Goal: Information Seeking & Learning: Learn about a topic

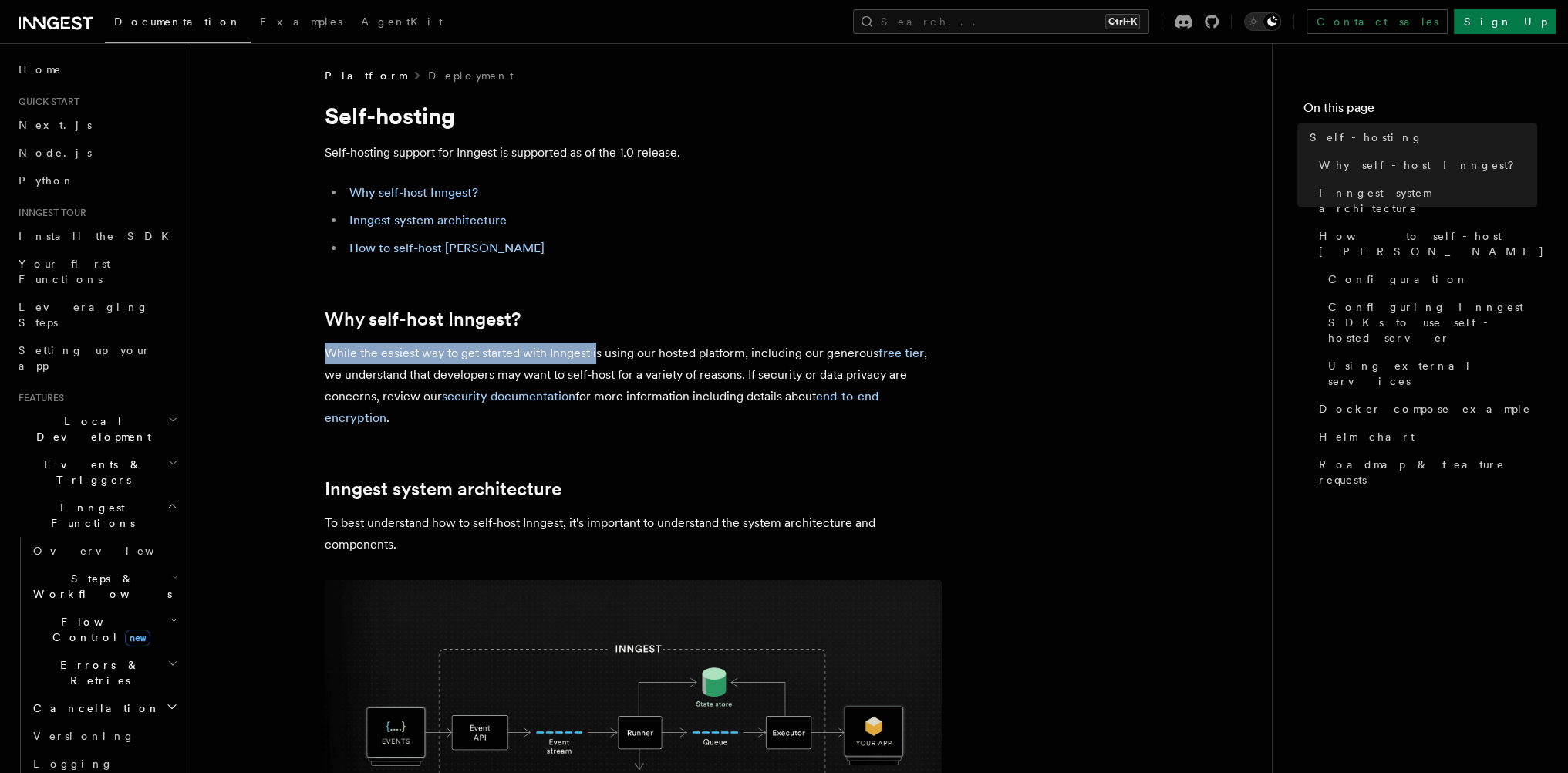
drag, startPoint x: 323, startPoint y: 344, endPoint x: 627, endPoint y: 356, distance: 304.2
drag, startPoint x: 664, startPoint y: 357, endPoint x: 769, endPoint y: 360, distance: 105.0
click at [702, 356] on p "While the easiest way to get started with Inngest is using our hosted platform,…" at bounding box center [633, 385] width 617 height 87
drag, startPoint x: 769, startPoint y: 360, endPoint x: 790, endPoint y: 359, distance: 21.0
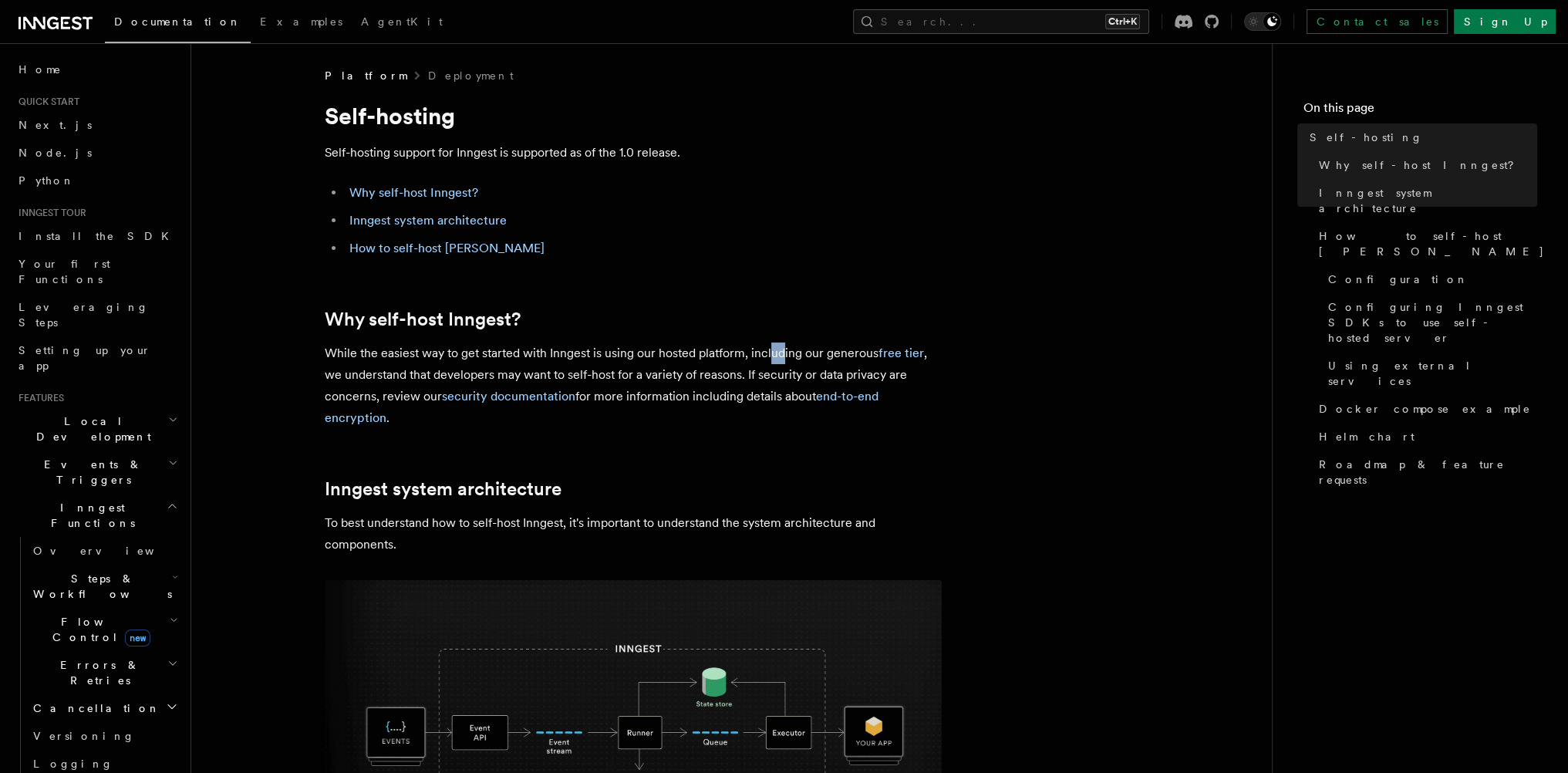
click at [790, 359] on p "While the easiest way to get started with Inngest is using our hosted platform,…" at bounding box center [633, 385] width 617 height 87
click at [803, 357] on p "While the easiest way to get started with Inngest is using our hosted platform,…" at bounding box center [633, 385] width 617 height 87
drag, startPoint x: 371, startPoint y: 362, endPoint x: 584, endPoint y: 366, distance: 213.0
click at [555, 364] on p "While the easiest way to get started with Inngest is using our hosted platform,…" at bounding box center [633, 385] width 617 height 87
drag, startPoint x: 602, startPoint y: 367, endPoint x: 611, endPoint y: 369, distance: 9.2
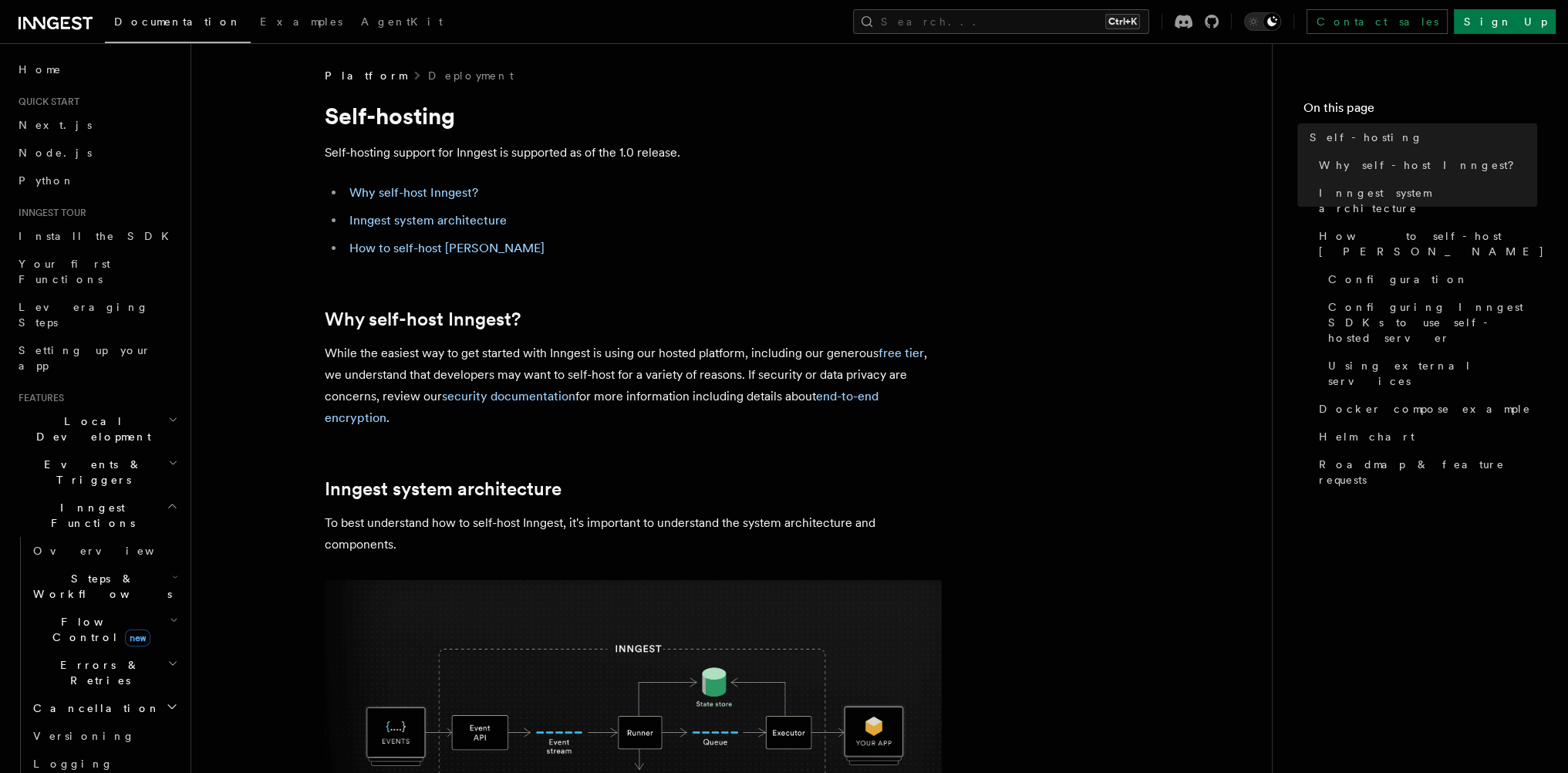
click at [604, 367] on p "While the easiest way to get started with Inngest is using our hosted platform,…" at bounding box center [633, 385] width 617 height 87
drag, startPoint x: 696, startPoint y: 381, endPoint x: 729, endPoint y: 380, distance: 33.0
click at [713, 381] on p "While the easiest way to get started with Inngest is using our hosted platform,…" at bounding box center [633, 385] width 617 height 87
drag, startPoint x: 750, startPoint y: 379, endPoint x: 774, endPoint y: 374, distance: 24.5
click at [754, 378] on p "While the easiest way to get started with Inngest is using our hosted platform,…" at bounding box center [633, 385] width 617 height 87
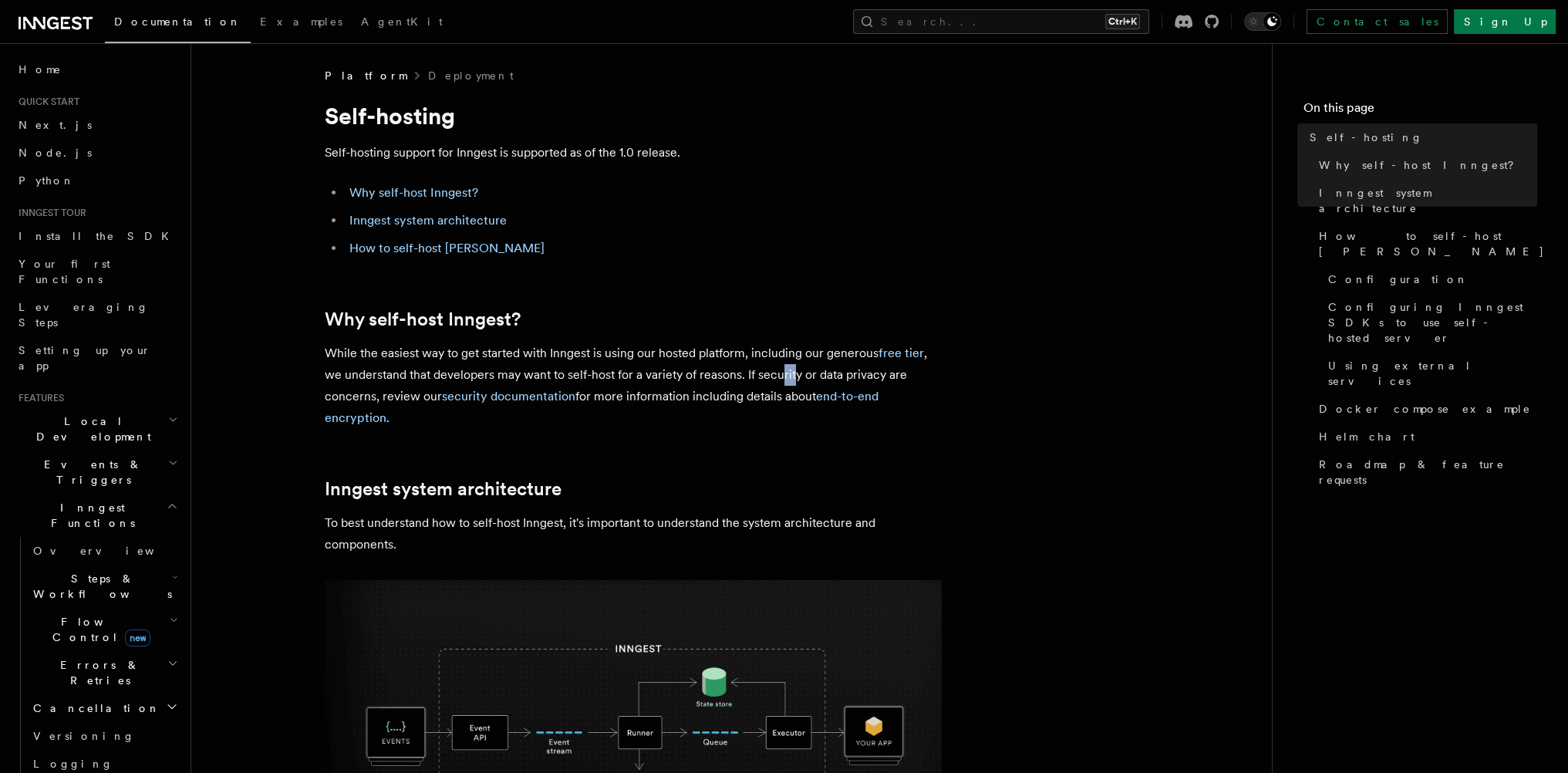
drag, startPoint x: 790, startPoint y: 373, endPoint x: 805, endPoint y: 373, distance: 15.0
click at [802, 373] on p "While the easiest way to get started with Inngest is using our hosted platform,…" at bounding box center [633, 385] width 617 height 87
click at [805, 373] on p "While the easiest way to get started with Inngest is using our hosted platform,…" at bounding box center [633, 385] width 617 height 87
drag, startPoint x: 327, startPoint y: 392, endPoint x: 363, endPoint y: 392, distance: 36.0
click at [357, 392] on p "While the easiest way to get started with Inngest is using our hosted platform,…" at bounding box center [633, 385] width 617 height 87
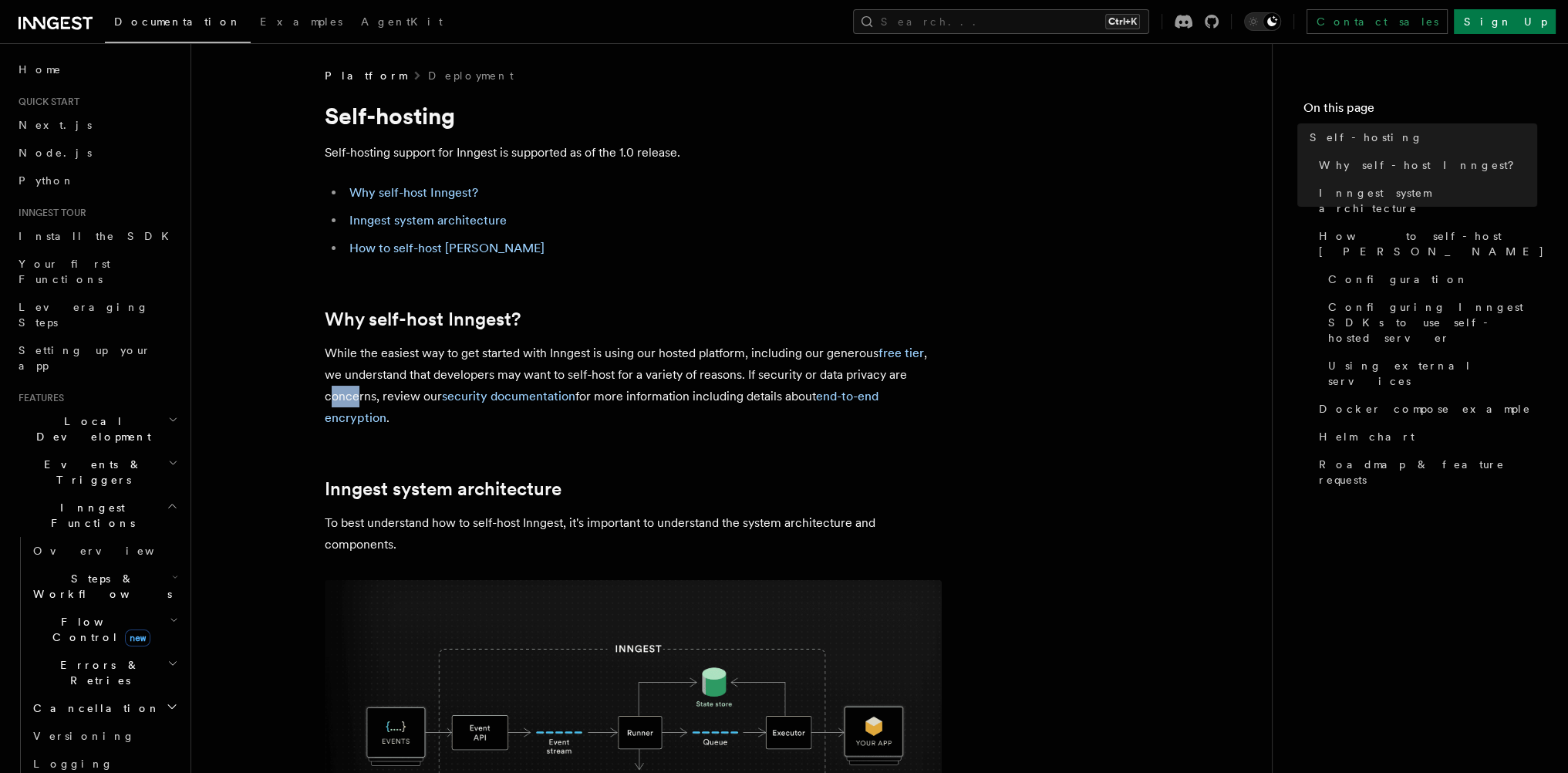
drag, startPoint x: 433, startPoint y: 389, endPoint x: 518, endPoint y: 382, distance: 85.3
click at [451, 389] on p "While the easiest way to get started with Inngest is using our hosted platform,…" at bounding box center [633, 385] width 617 height 87
drag, startPoint x: 622, startPoint y: 381, endPoint x: 662, endPoint y: 384, distance: 40.1
click at [655, 383] on p "While the easiest way to get started with Inngest is using our hosted platform,…" at bounding box center [633, 385] width 617 height 87
click at [659, 393] on p "While the easiest way to get started with Inngest is using our hosted platform,…" at bounding box center [633, 385] width 617 height 87
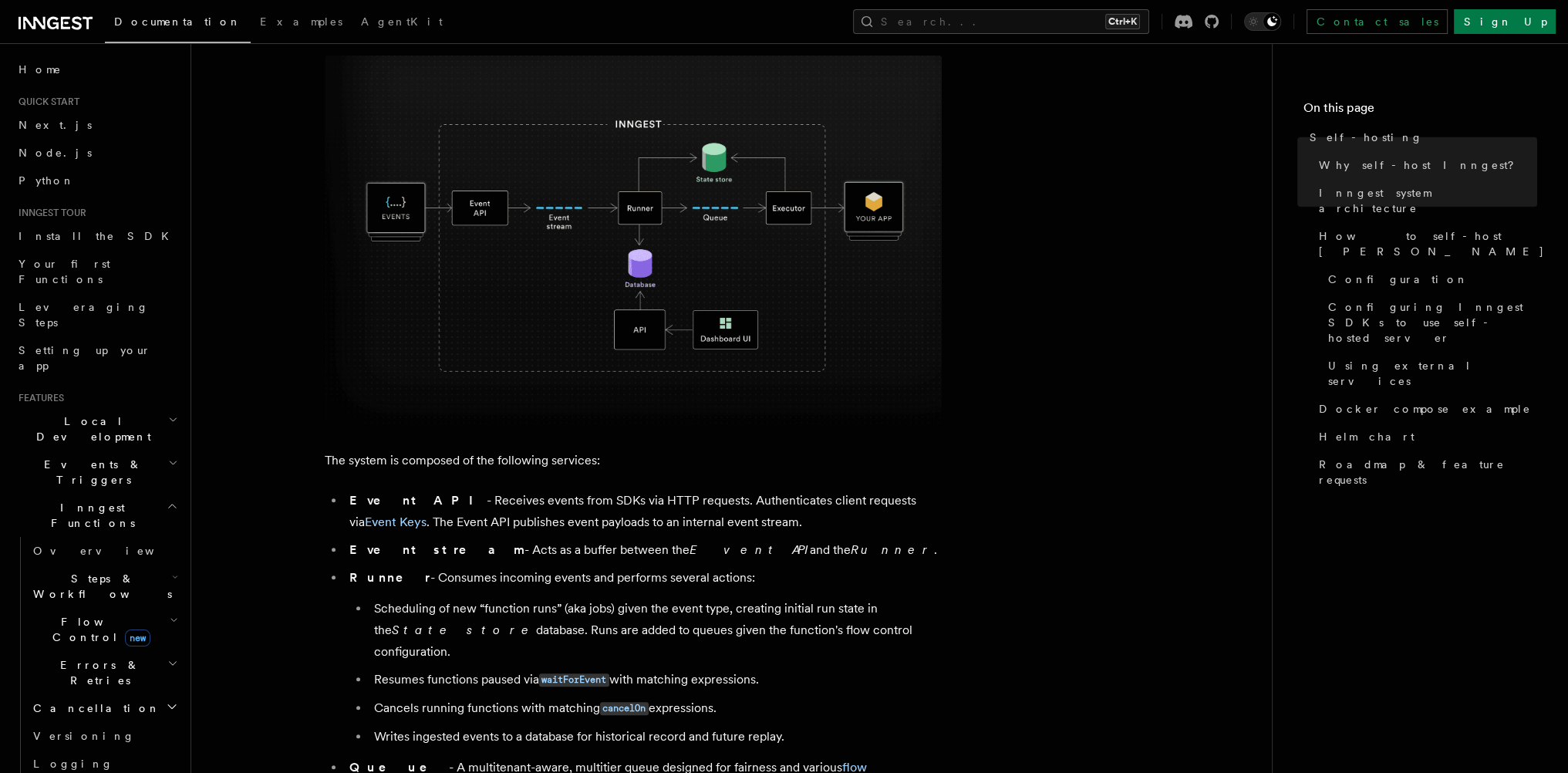
scroll to position [555, 0]
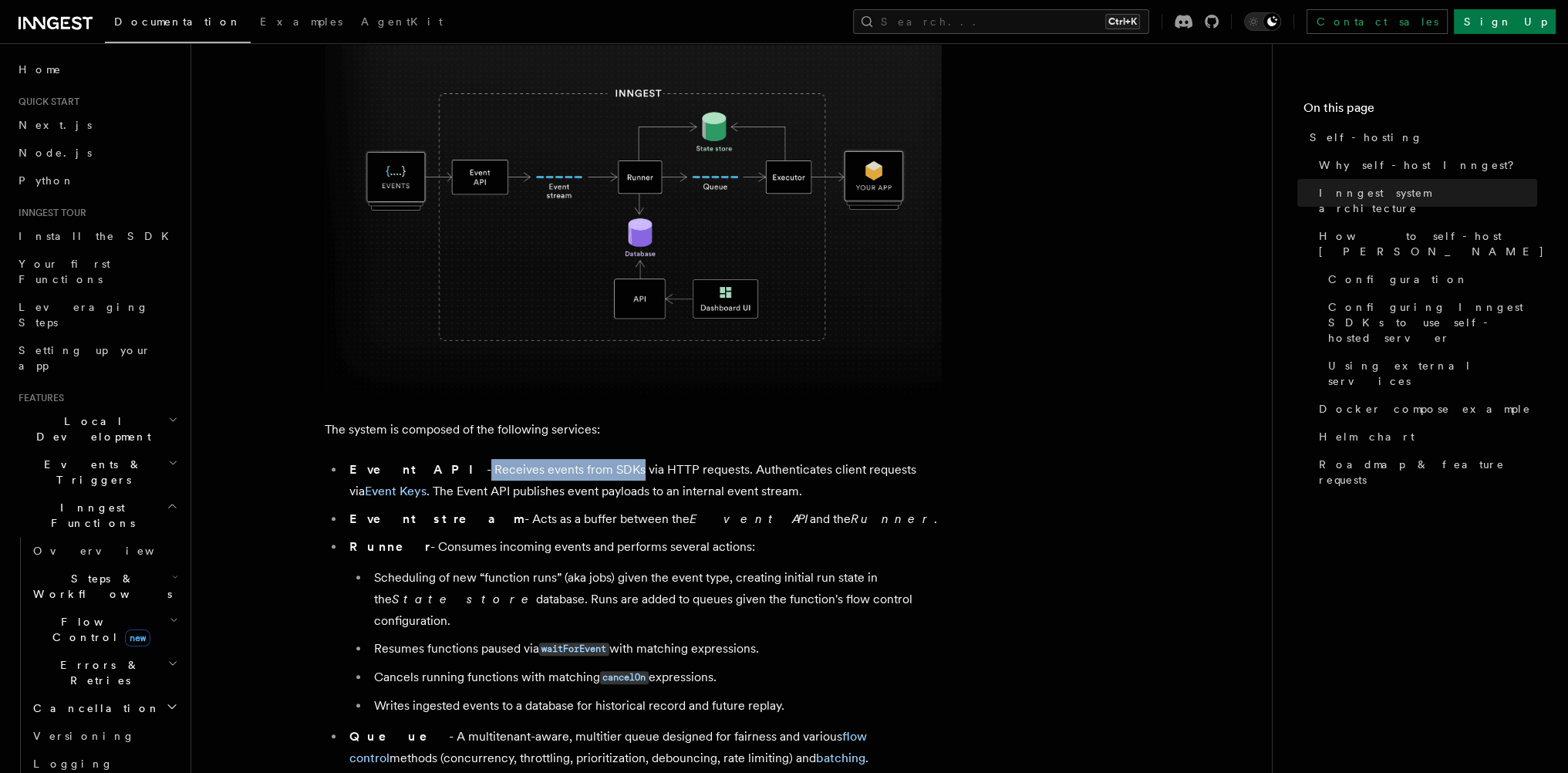
drag, startPoint x: 408, startPoint y: 469, endPoint x: 601, endPoint y: 477, distance: 193.2
click at [584, 477] on li "Event API - Receives events from SDKs via HTTP requests. Authenticates client r…" at bounding box center [643, 480] width 597 height 43
drag, startPoint x: 731, startPoint y: 476, endPoint x: 742, endPoint y: 476, distance: 11.0
click at [739, 476] on li "Event API - Receives events from SDKs via HTTP requests. Authenticates client r…" at bounding box center [643, 480] width 597 height 43
click at [742, 476] on li "Event API - Receives events from SDKs via HTTP requests. Authenticates client r…" at bounding box center [643, 480] width 597 height 43
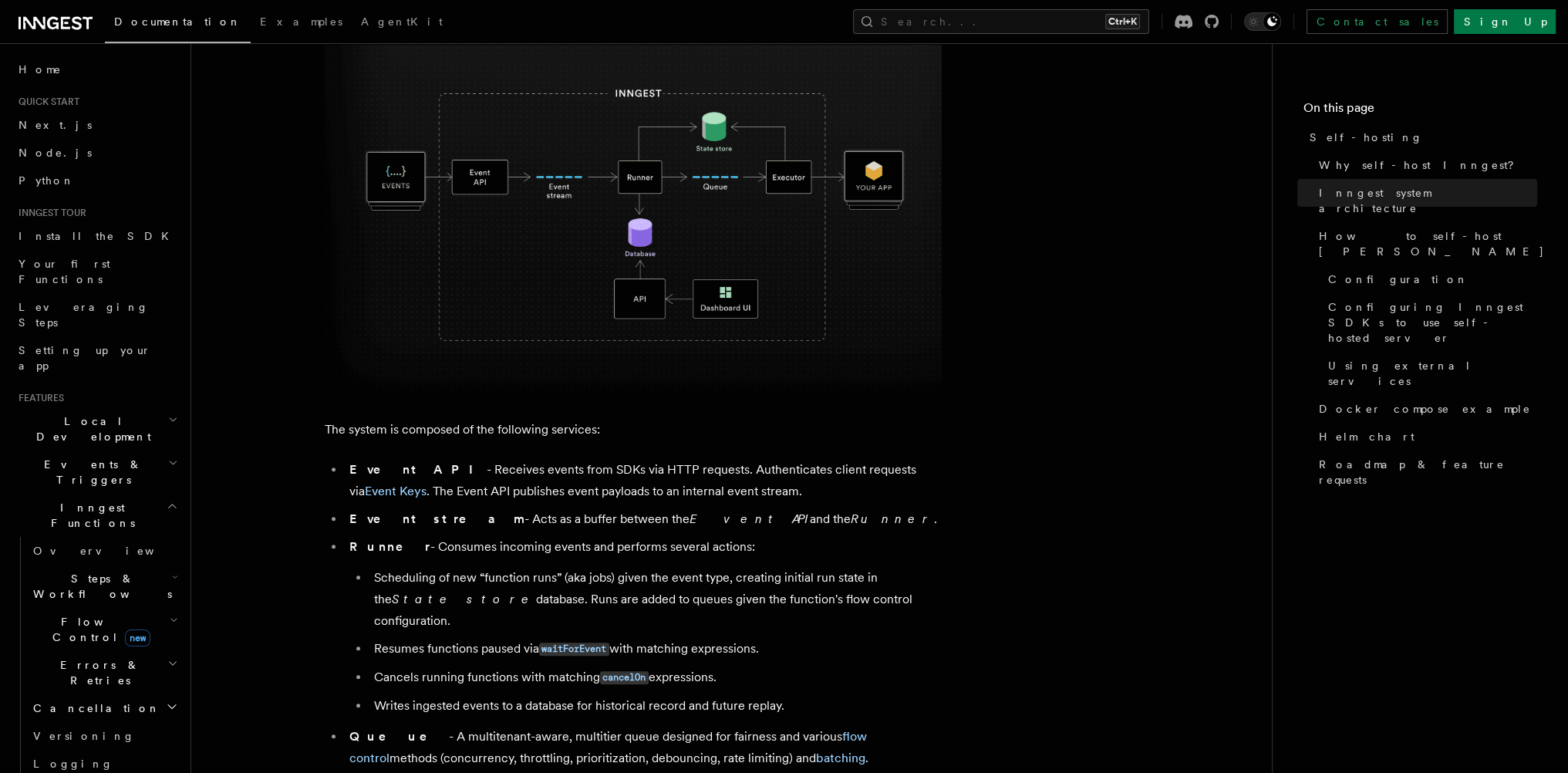
click at [792, 472] on li "Event API - Receives events from SDKs via HTTP requests. Authenticates client r…" at bounding box center [643, 480] width 597 height 43
click at [796, 472] on li "Event API - Receives events from SDKs via HTTP requests. Authenticates client r…" at bounding box center [643, 480] width 597 height 43
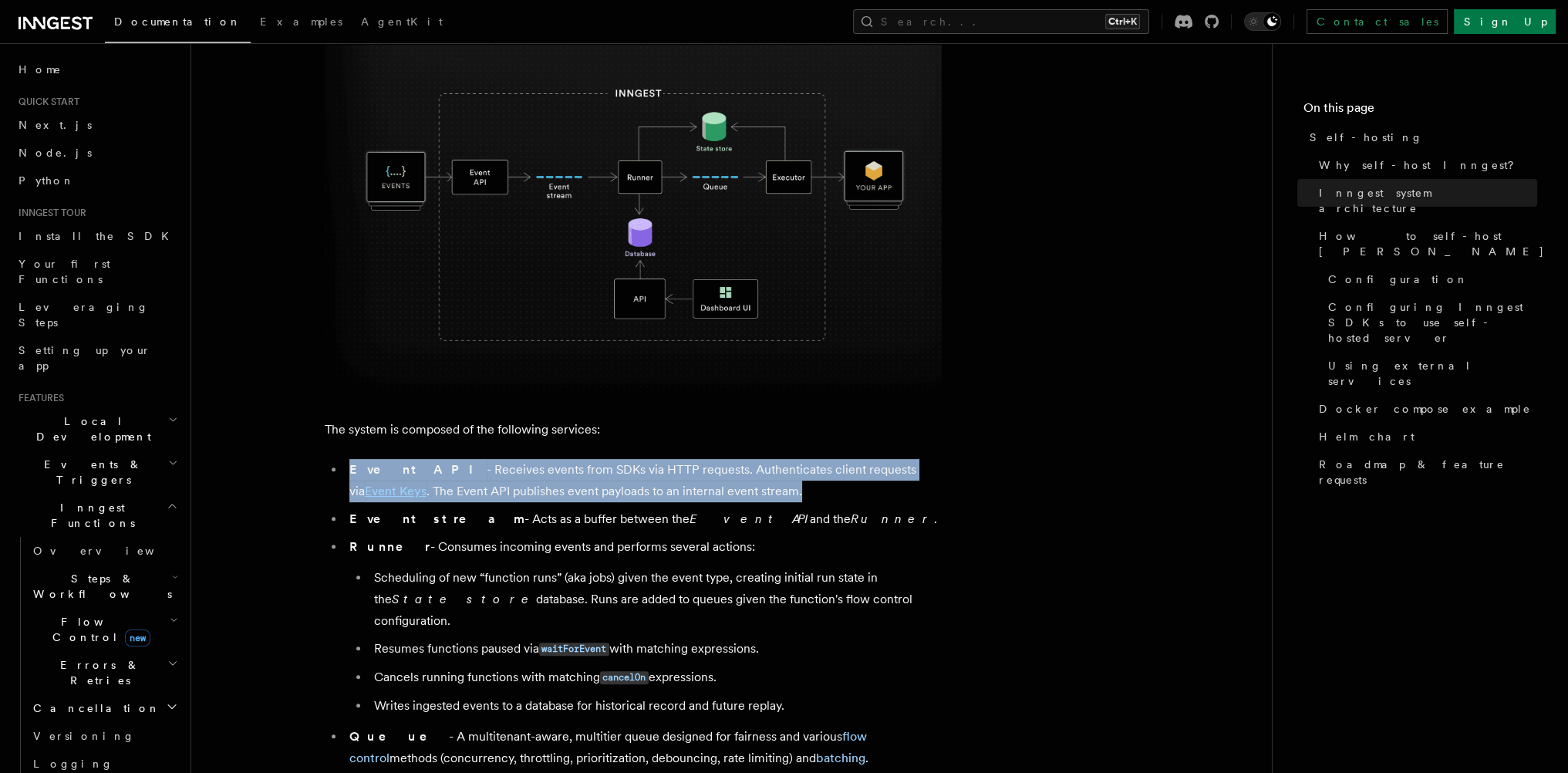
click at [796, 472] on li "Event API - Receives events from SDKs via HTTP requests. Authenticates client r…" at bounding box center [643, 480] width 597 height 43
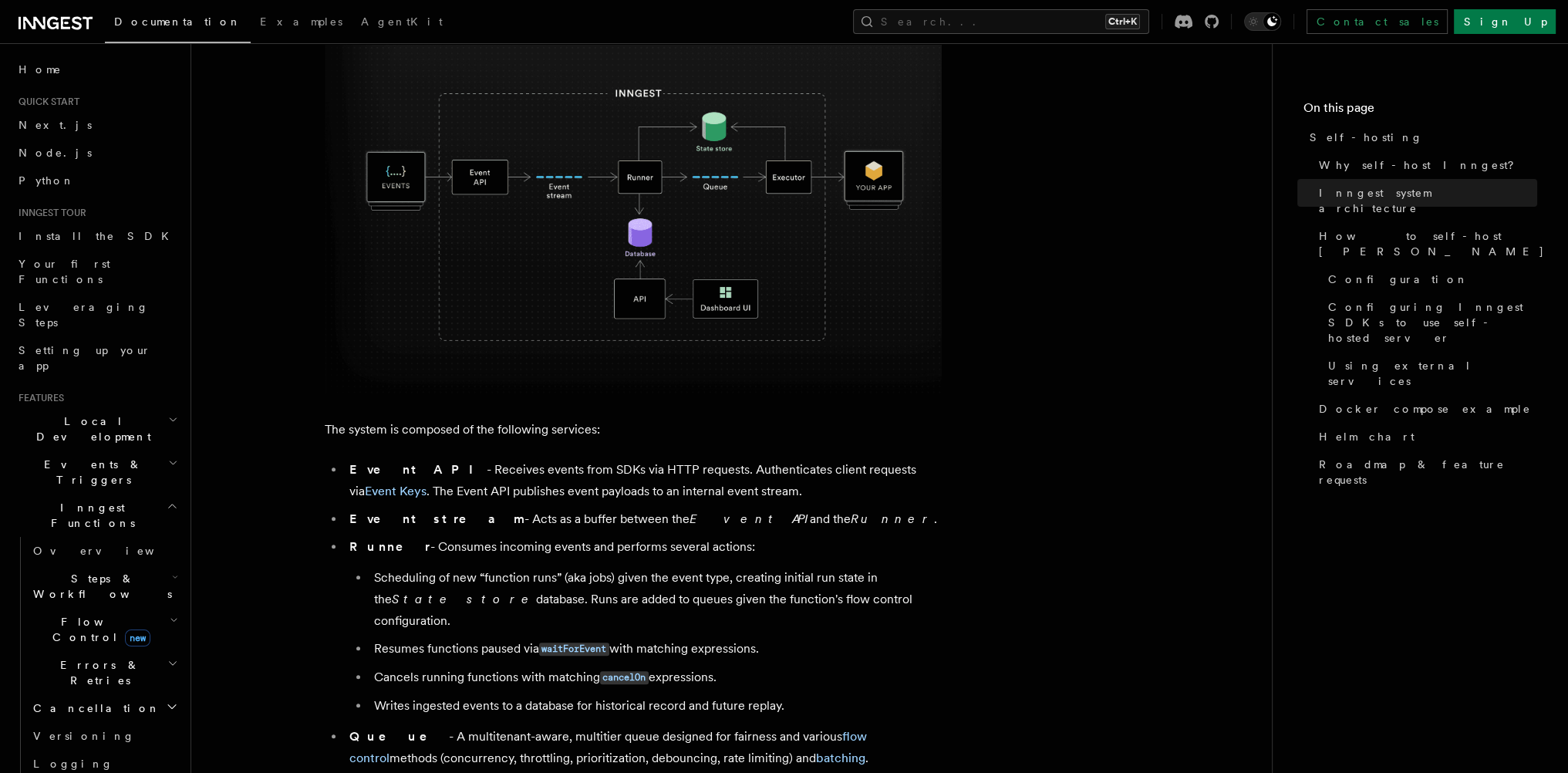
click at [432, 509] on li "Event stream - Acts as a buffer between the Event API and the Runner ." at bounding box center [643, 519] width 597 height 21
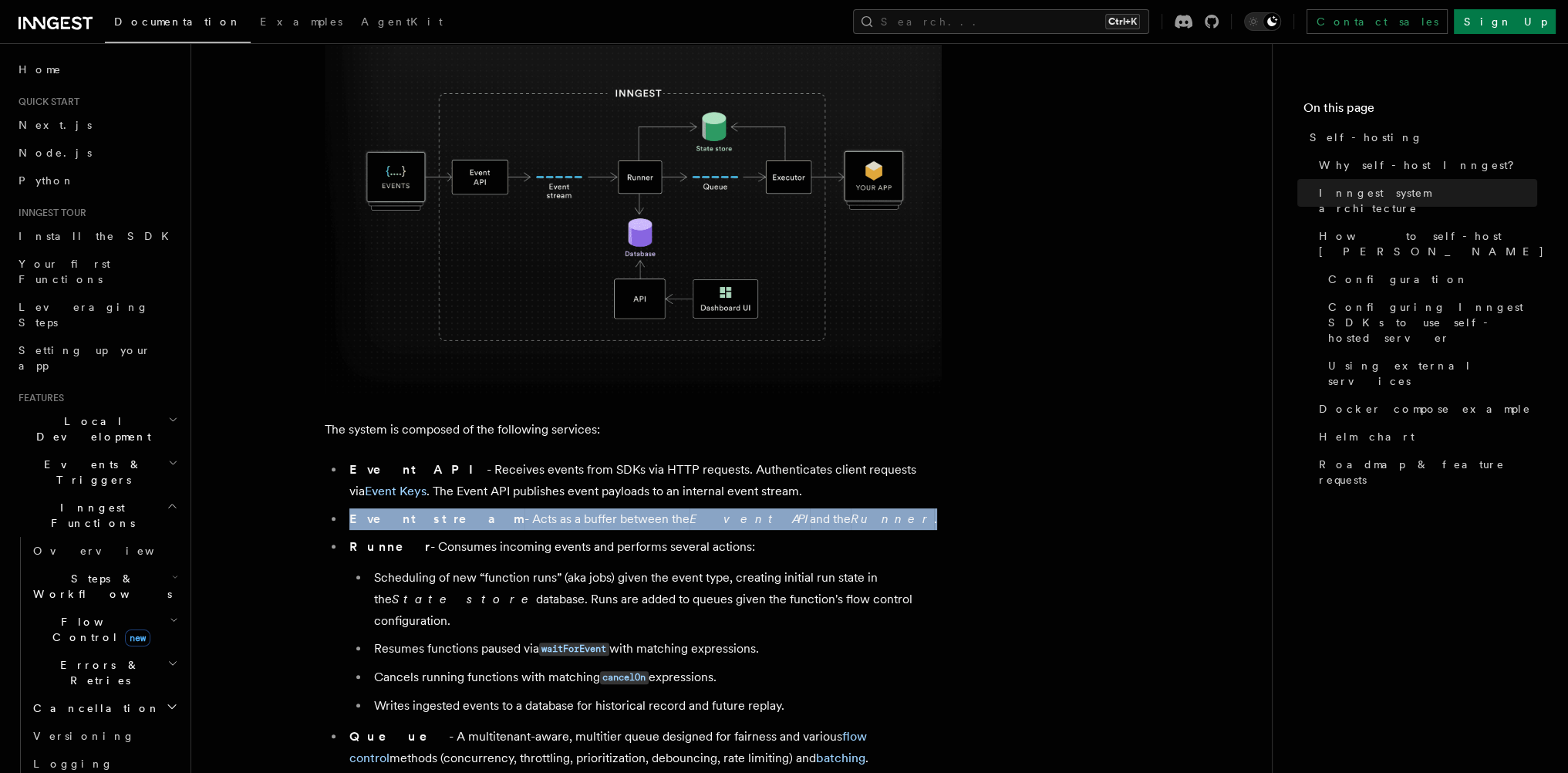
click at [432, 509] on li "Event stream - Acts as a buffer between the Event API and the Runner ." at bounding box center [643, 519] width 597 height 21
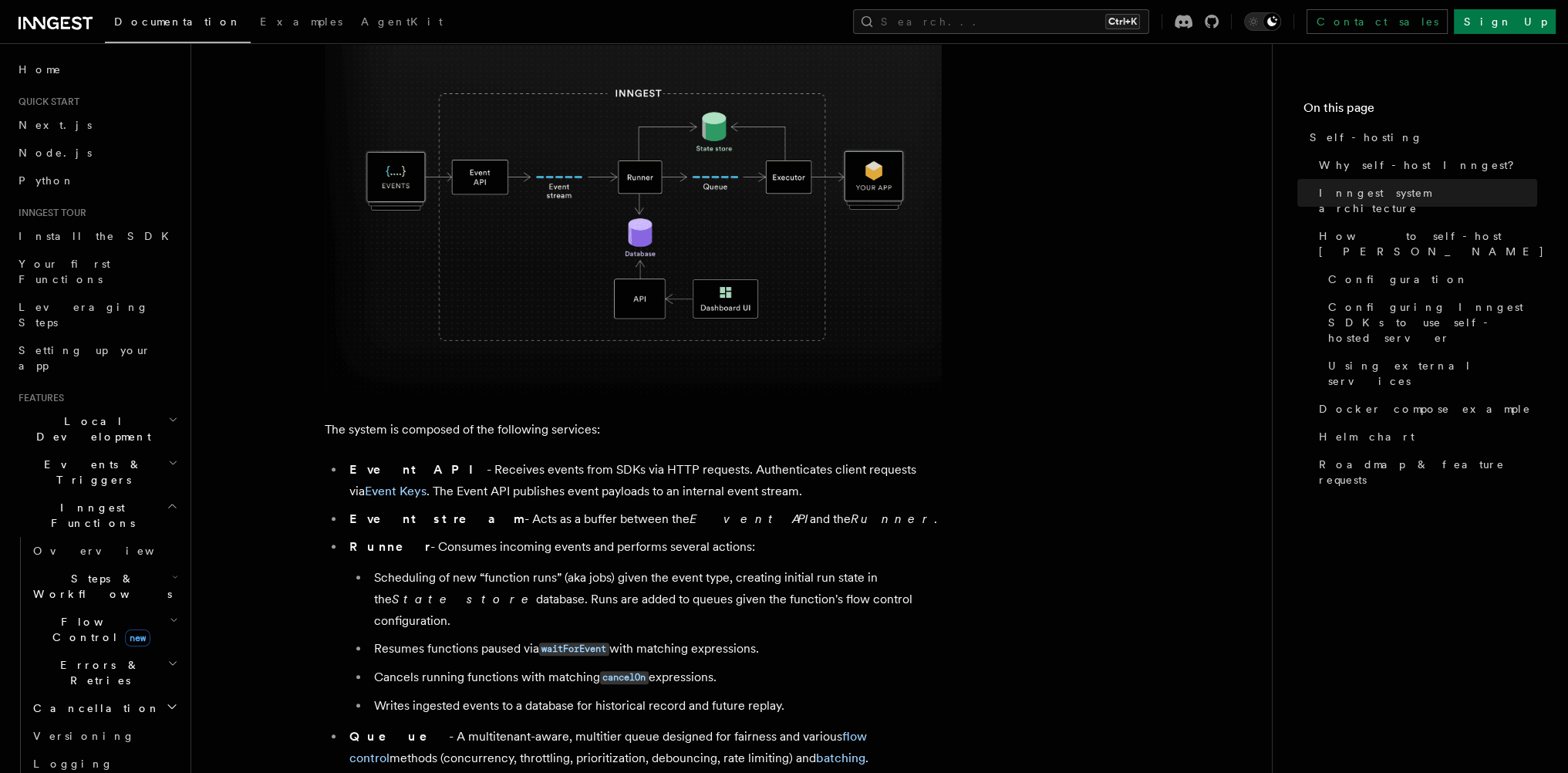
click at [424, 547] on li "Runner - Consumes incoming events and performs several actions: Scheduling of n…" at bounding box center [643, 626] width 597 height 181
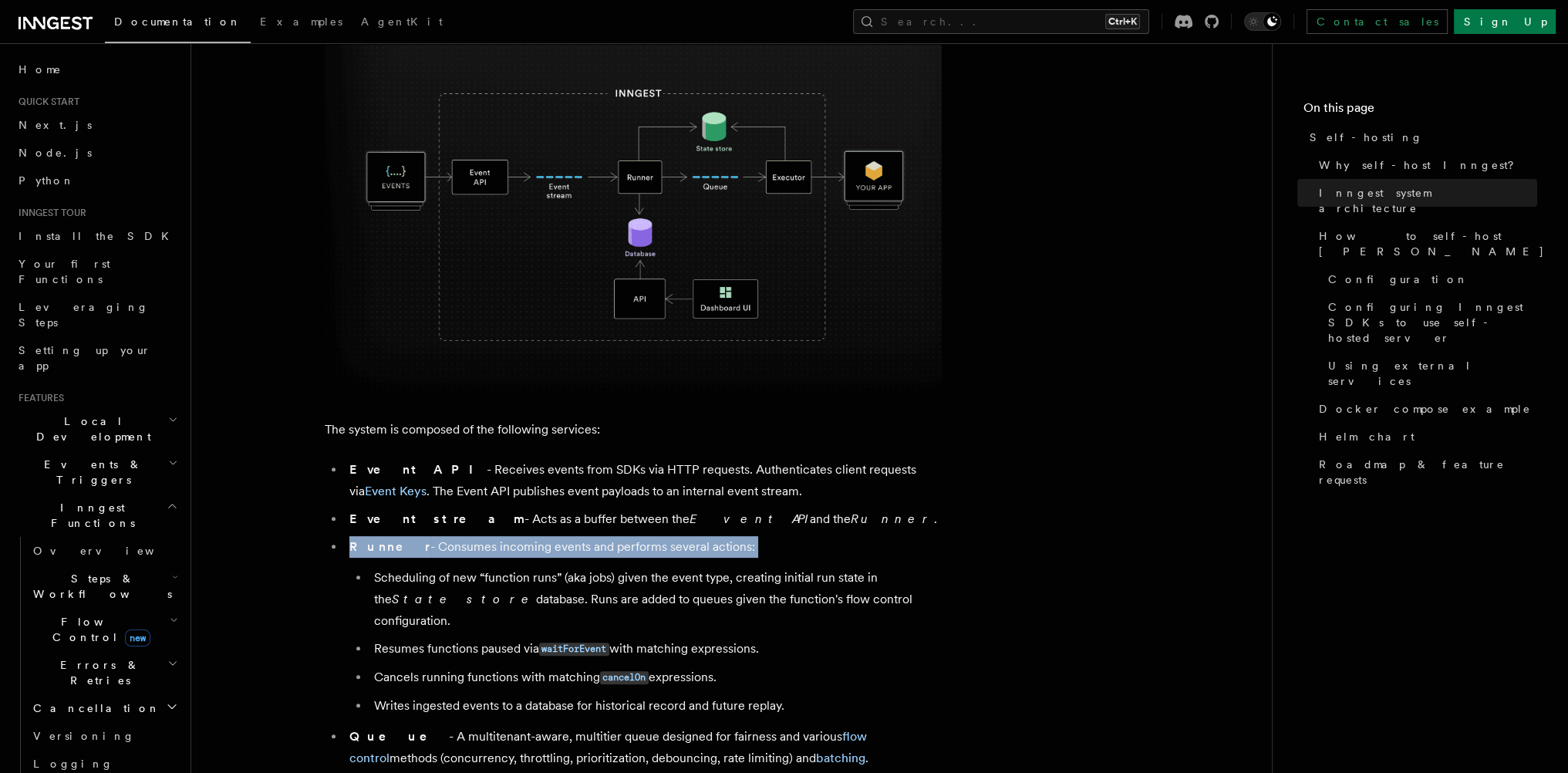
click at [424, 547] on li "Runner - Consumes incoming events and performs several actions: Scheduling of n…" at bounding box center [643, 626] width 597 height 181
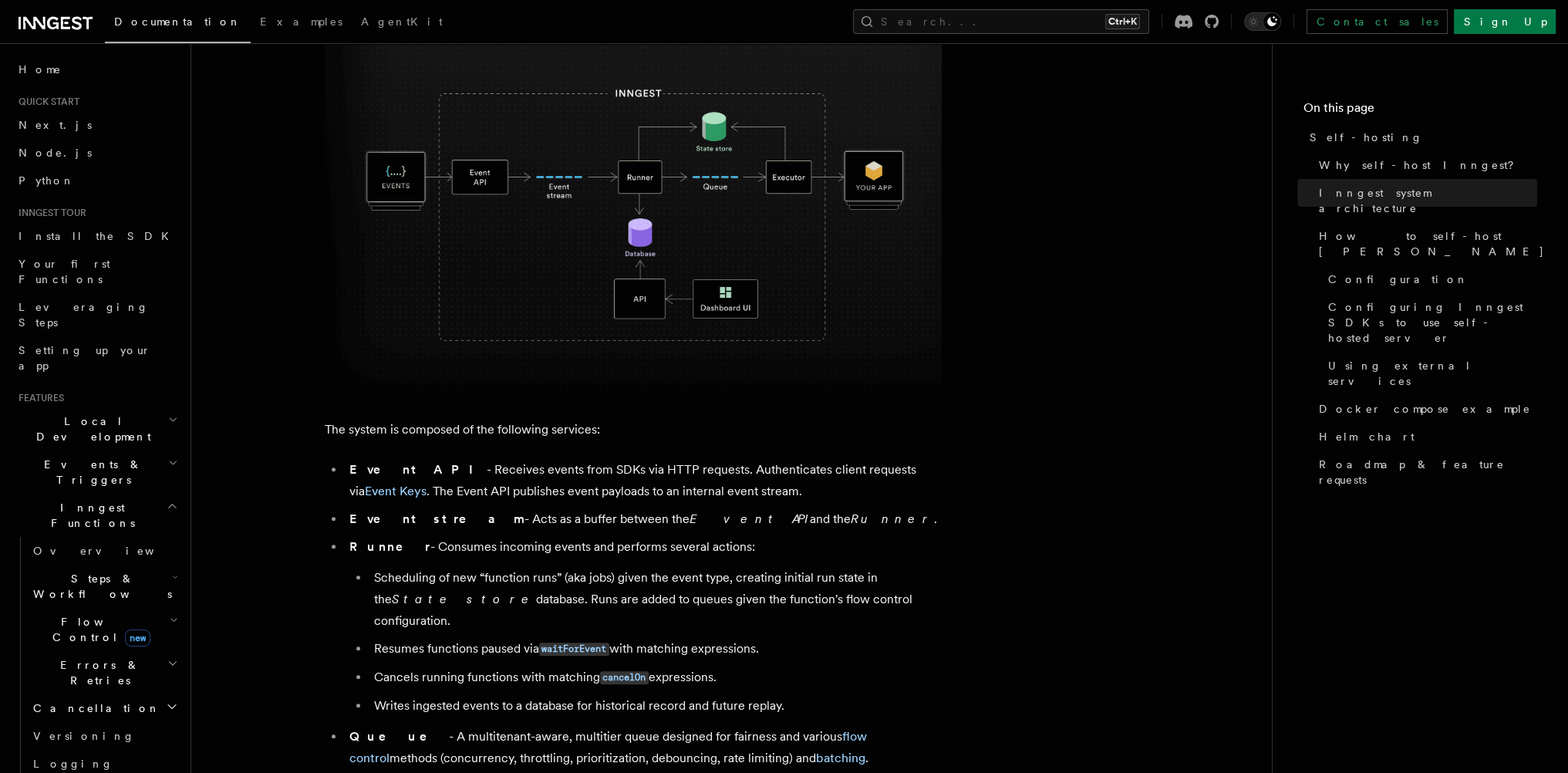
click at [419, 557] on li "Runner - Consumes incoming events and performs several actions: Scheduling of n…" at bounding box center [643, 626] width 597 height 181
drag, startPoint x: 405, startPoint y: 427, endPoint x: 469, endPoint y: 426, distance: 64.0
click at [450, 426] on p "The system is composed of the following services:" at bounding box center [633, 430] width 617 height 21
click at [469, 426] on p "The system is composed of the following services:" at bounding box center [633, 430] width 617 height 21
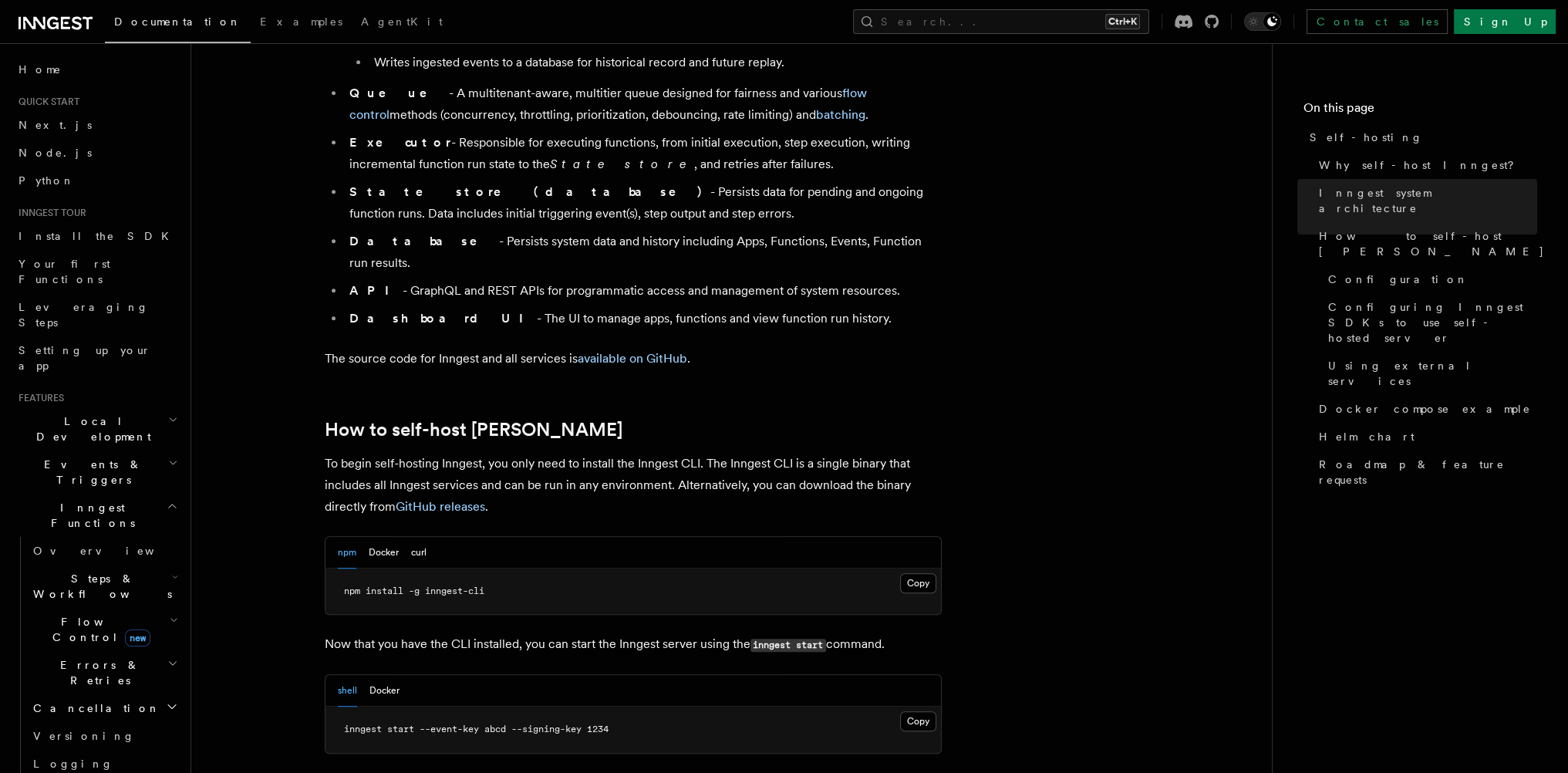
scroll to position [1203, 0]
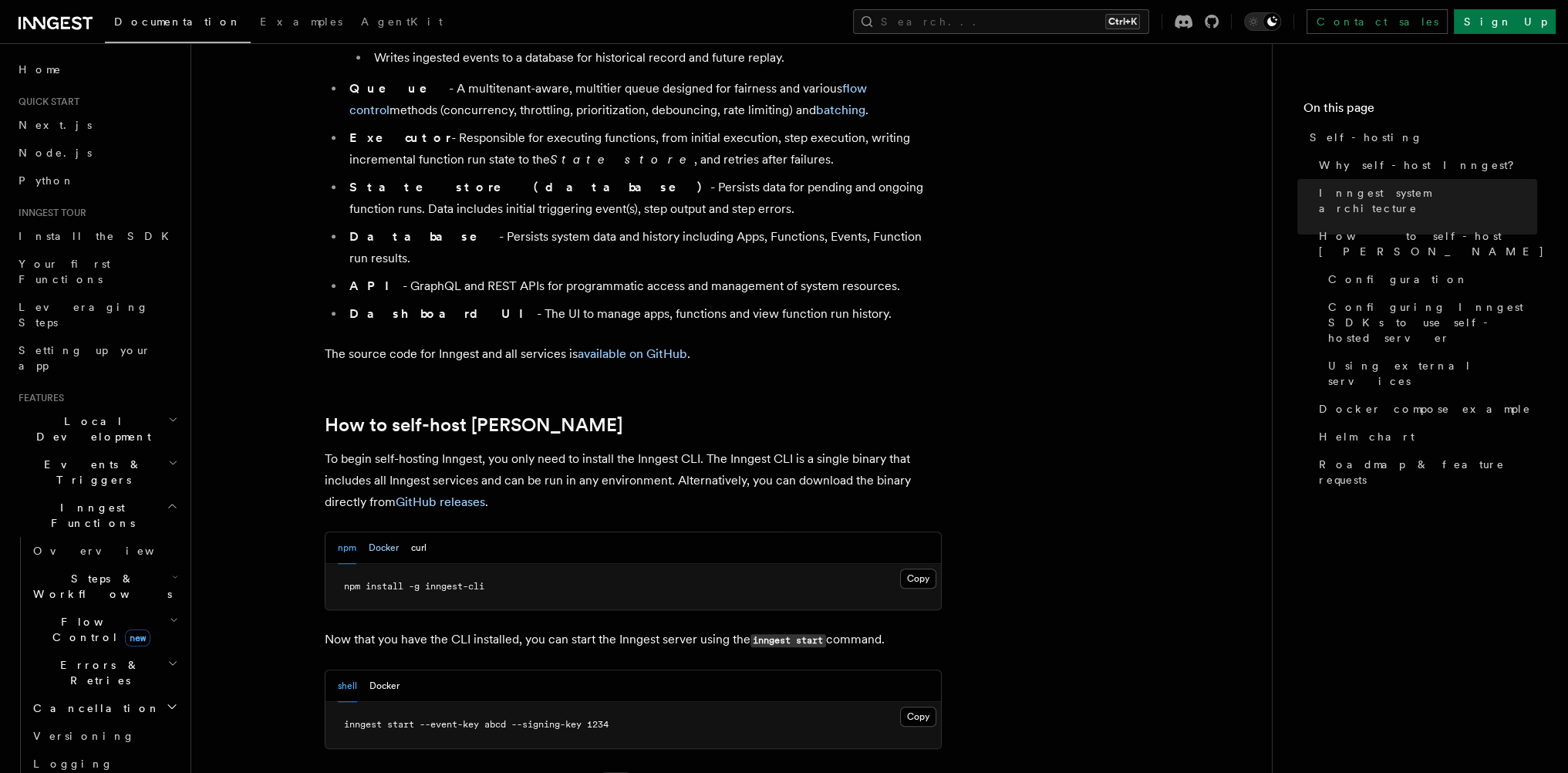
click at [380, 532] on button "Docker" at bounding box center [383, 547] width 30 height 32
drag, startPoint x: 455, startPoint y: 597, endPoint x: 564, endPoint y: 589, distance: 109.3
click at [556, 628] on p "Now that you have the CLI installed, you can start the Inngest server using the…" at bounding box center [633, 639] width 617 height 22
drag, startPoint x: 598, startPoint y: 589, endPoint x: 611, endPoint y: 588, distance: 13.0
click at [606, 628] on p "Now that you have the CLI installed, you can start the Inngest server using the…" at bounding box center [633, 639] width 617 height 22
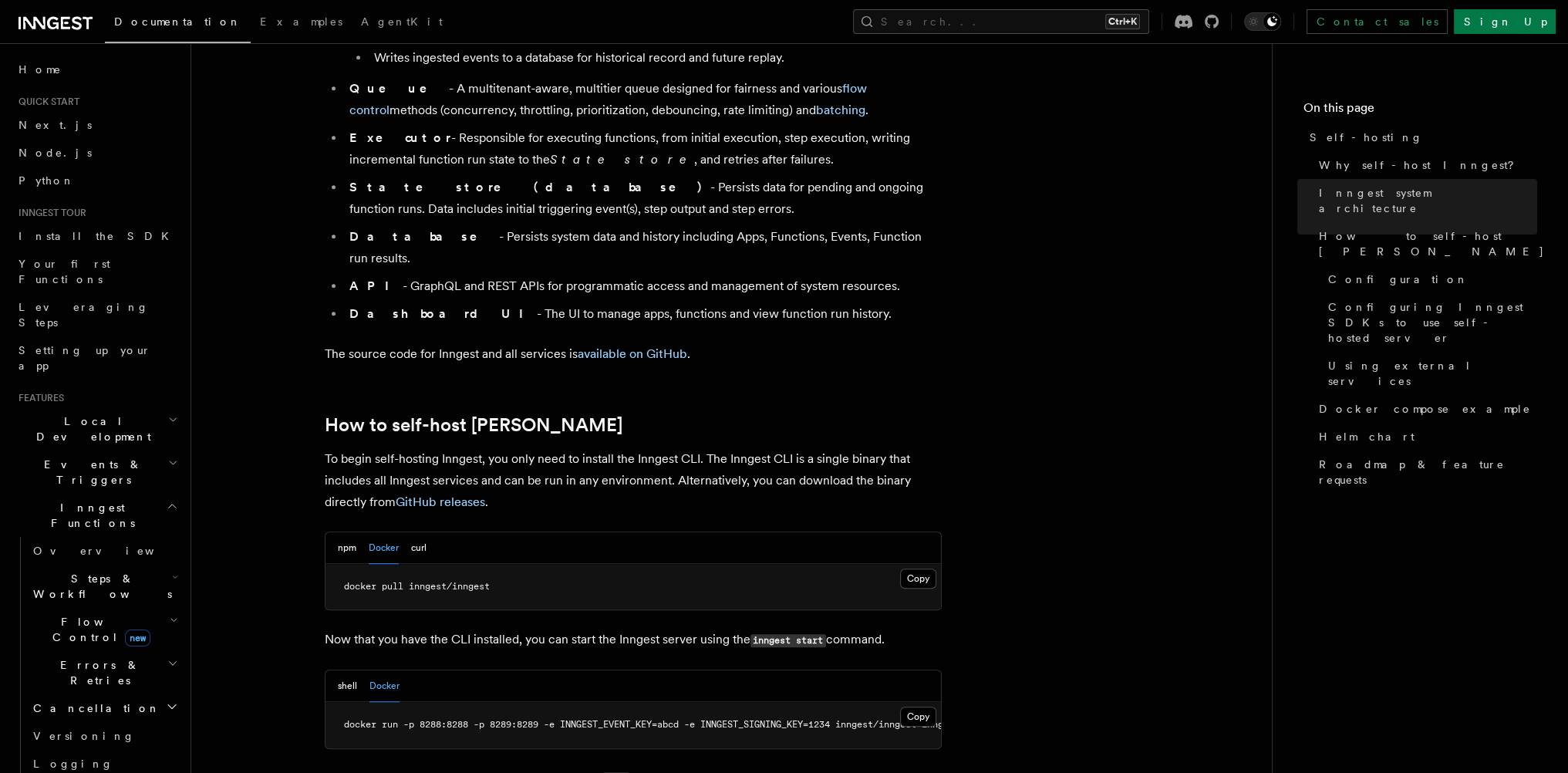
click at [613, 628] on p "Now that you have the CLI installed, you can start the Inngest server using the…" at bounding box center [633, 639] width 617 height 22
click at [776, 719] on span "docker run -p 8288:8288 -p 8289:8289 -e INNGEST_EVENT_KEY=abcd -e INNGEST_SIGNI…" at bounding box center [598, 723] width 648 height 11
click at [802, 719] on span "docker run -p 8288:8288 -p 8289:8289 -e INNGEST_EVENT_KEY=abcd -e INNGEST_SIGNI…" at bounding box center [598, 723] width 648 height 11
drag, startPoint x: 762, startPoint y: 685, endPoint x: 833, endPoint y: 679, distance: 71.3
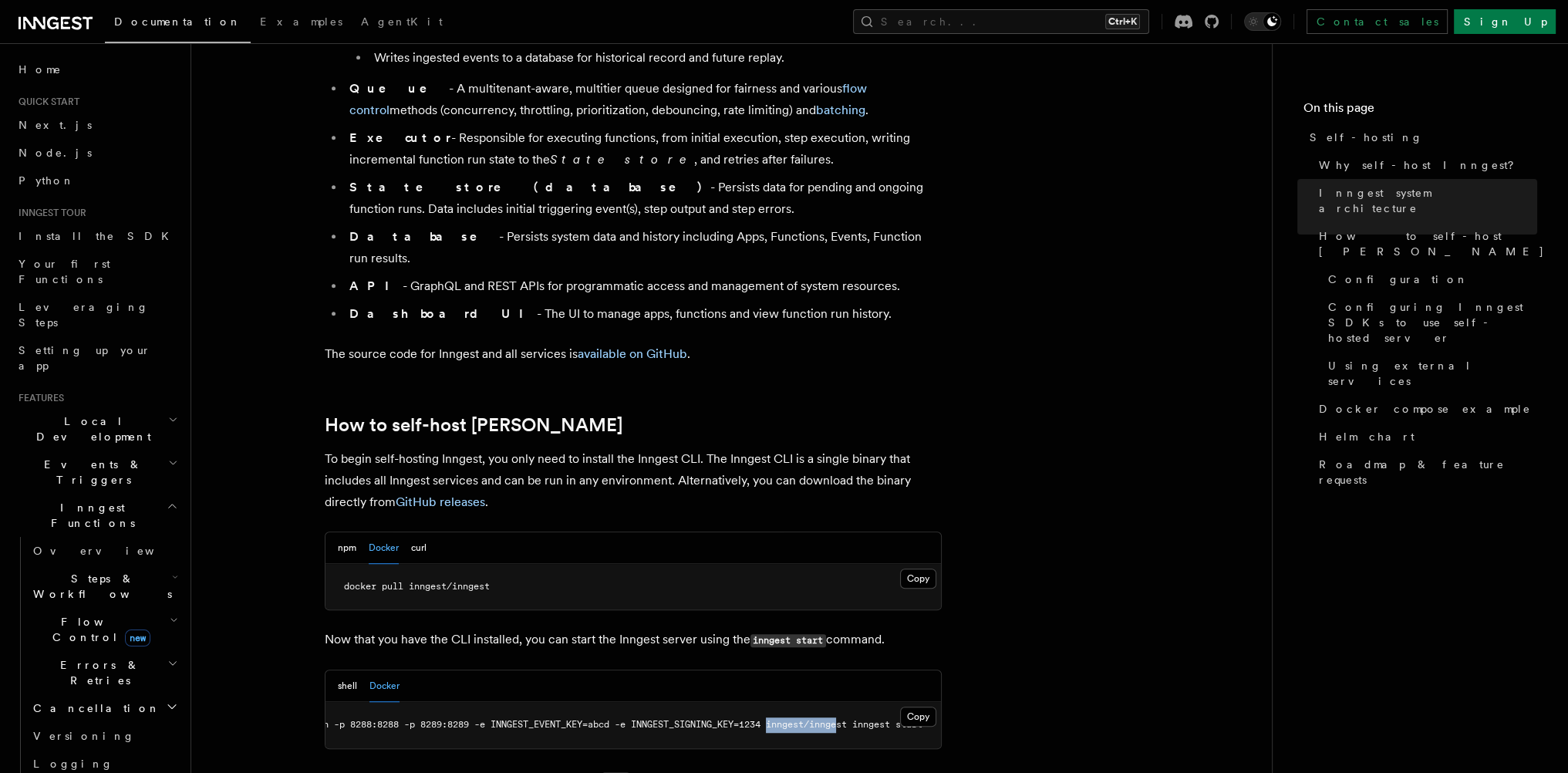
click at [832, 719] on span "docker run -p 8288:8288 -p 8289:8289 -e INNGEST_EVENT_KEY=abcd -e INNGEST_SIGNI…" at bounding box center [598, 723] width 648 height 11
click at [833, 719] on span "docker run -p 8288:8288 -p 8289:8289 -e INNGEST_EVENT_KEY=abcd -e INNGEST_SIGNI…" at bounding box center [598, 723] width 648 height 11
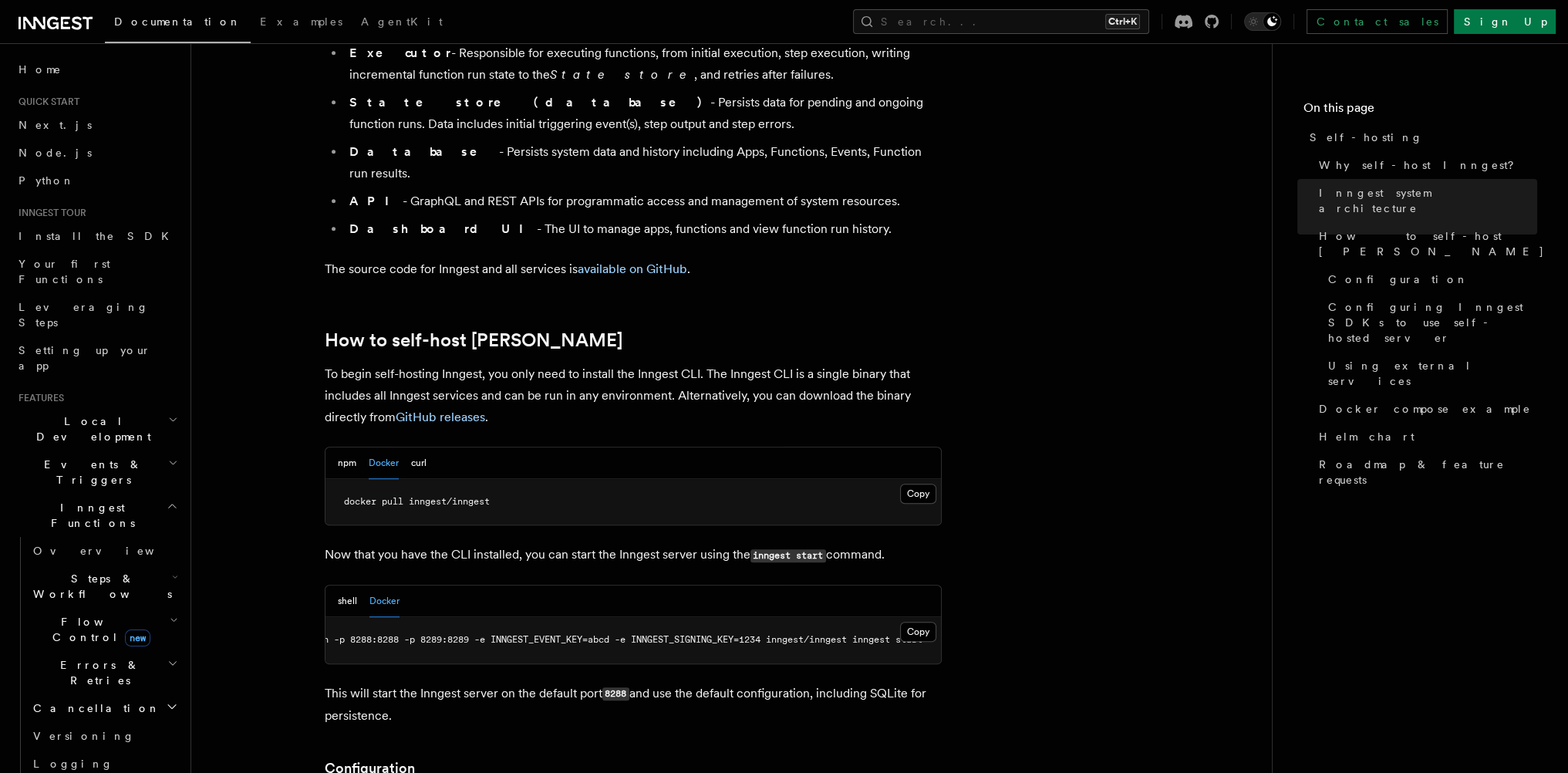
scroll to position [1295, 0]
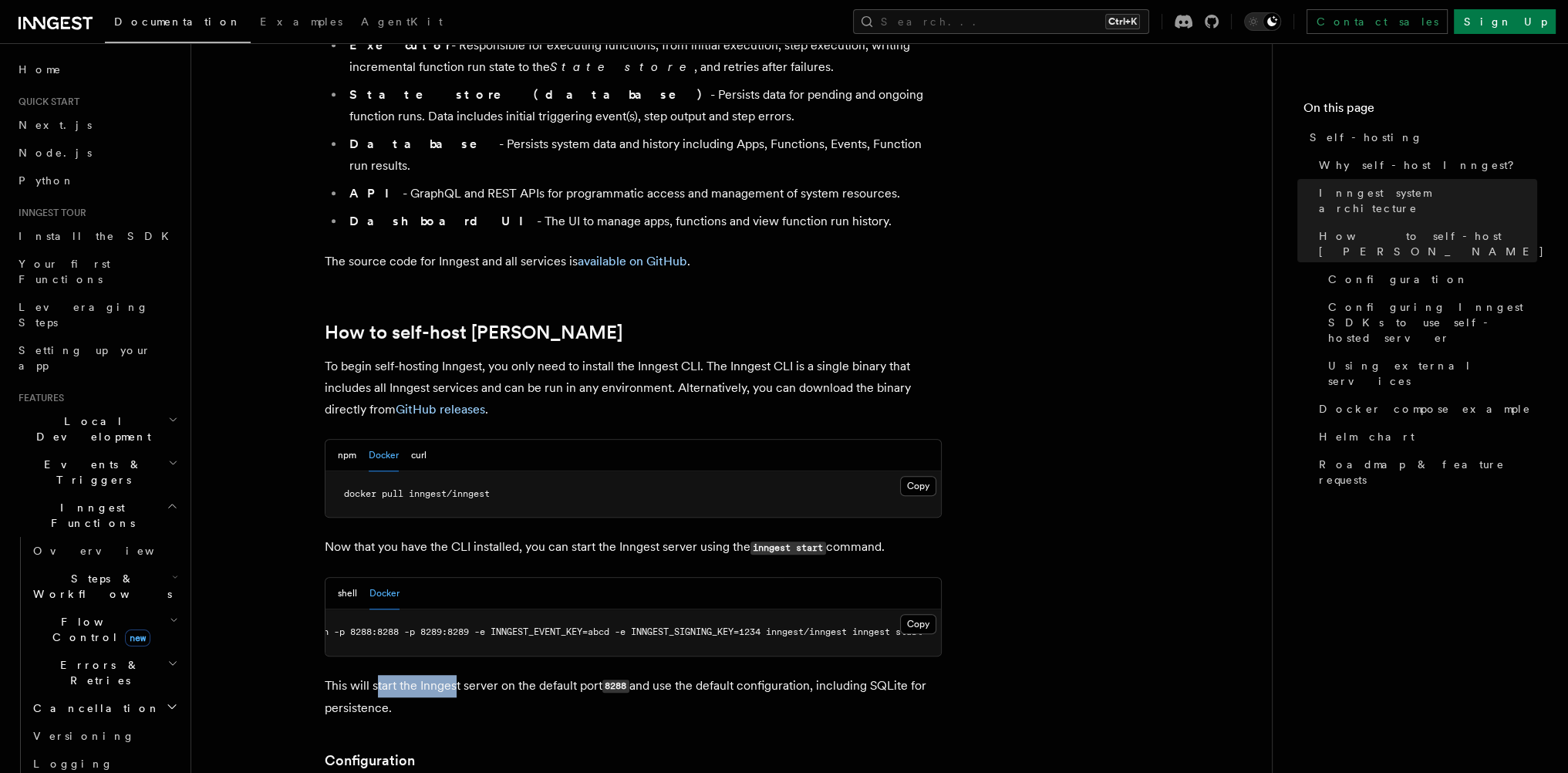
drag, startPoint x: 375, startPoint y: 650, endPoint x: 466, endPoint y: 650, distance: 91.0
click at [460, 675] on p "This will start the Inngest server on the default port 8288 and use the default…" at bounding box center [633, 696] width 617 height 44
drag, startPoint x: 497, startPoint y: 650, endPoint x: 563, endPoint y: 651, distance: 66.0
click at [543, 675] on p "This will start the Inngest server on the default port 8288 and use the default…" at bounding box center [633, 696] width 617 height 44
drag, startPoint x: 594, startPoint y: 651, endPoint x: 669, endPoint y: 651, distance: 75.0
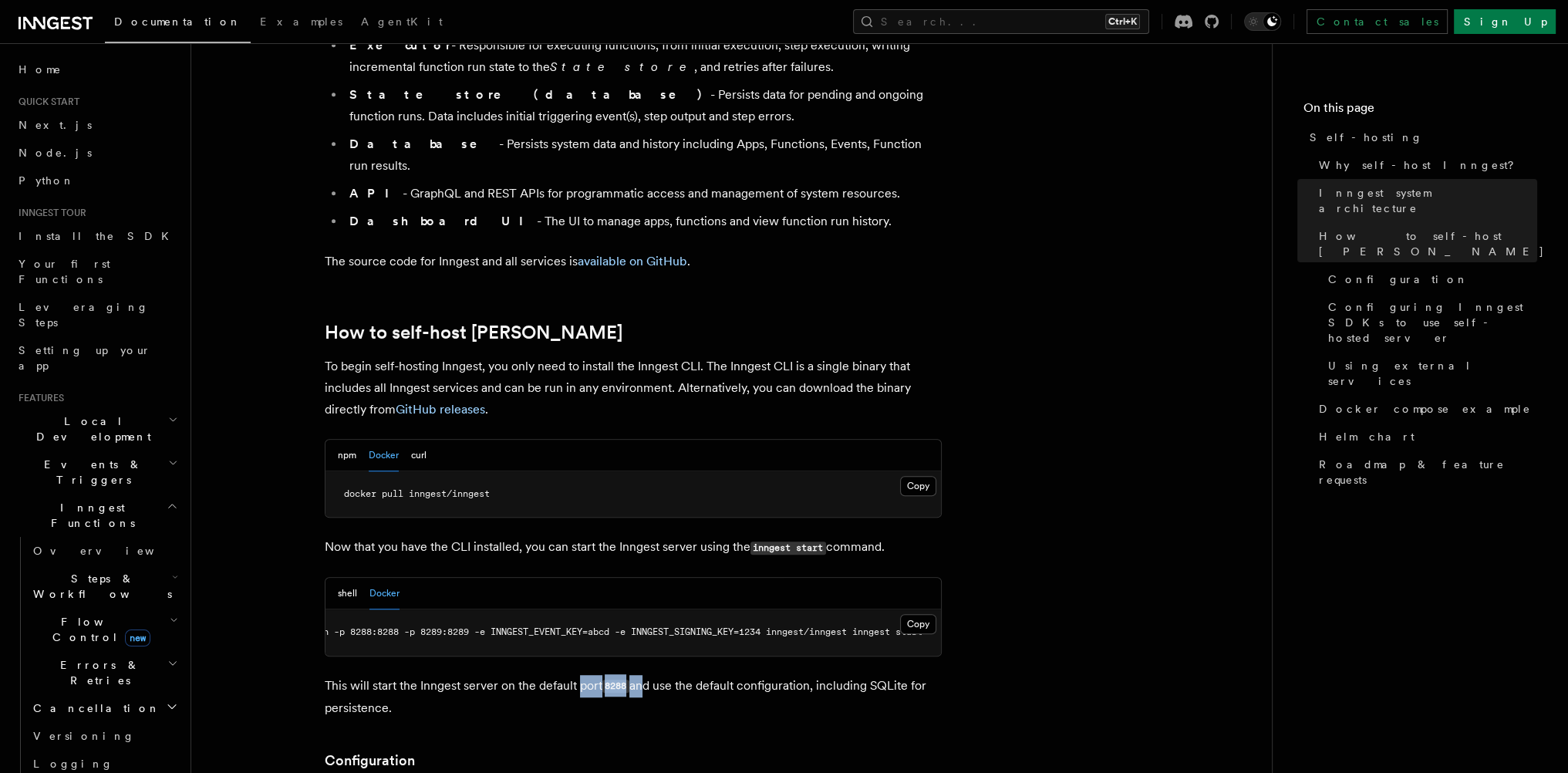
click at [639, 675] on p "This will start the Inngest server on the default port 8288 and use the default…" at bounding box center [633, 696] width 617 height 44
drag, startPoint x: 714, startPoint y: 652, endPoint x: 737, endPoint y: 652, distance: 23.0
click at [735, 675] on p "This will start the Inngest server on the default port 8288 and use the default…" at bounding box center [633, 696] width 617 height 44
click at [759, 675] on p "This will start the Inngest server on the default port 8288 and use the default…" at bounding box center [633, 696] width 617 height 44
drag, startPoint x: 371, startPoint y: 331, endPoint x: 482, endPoint y: 334, distance: 111.0
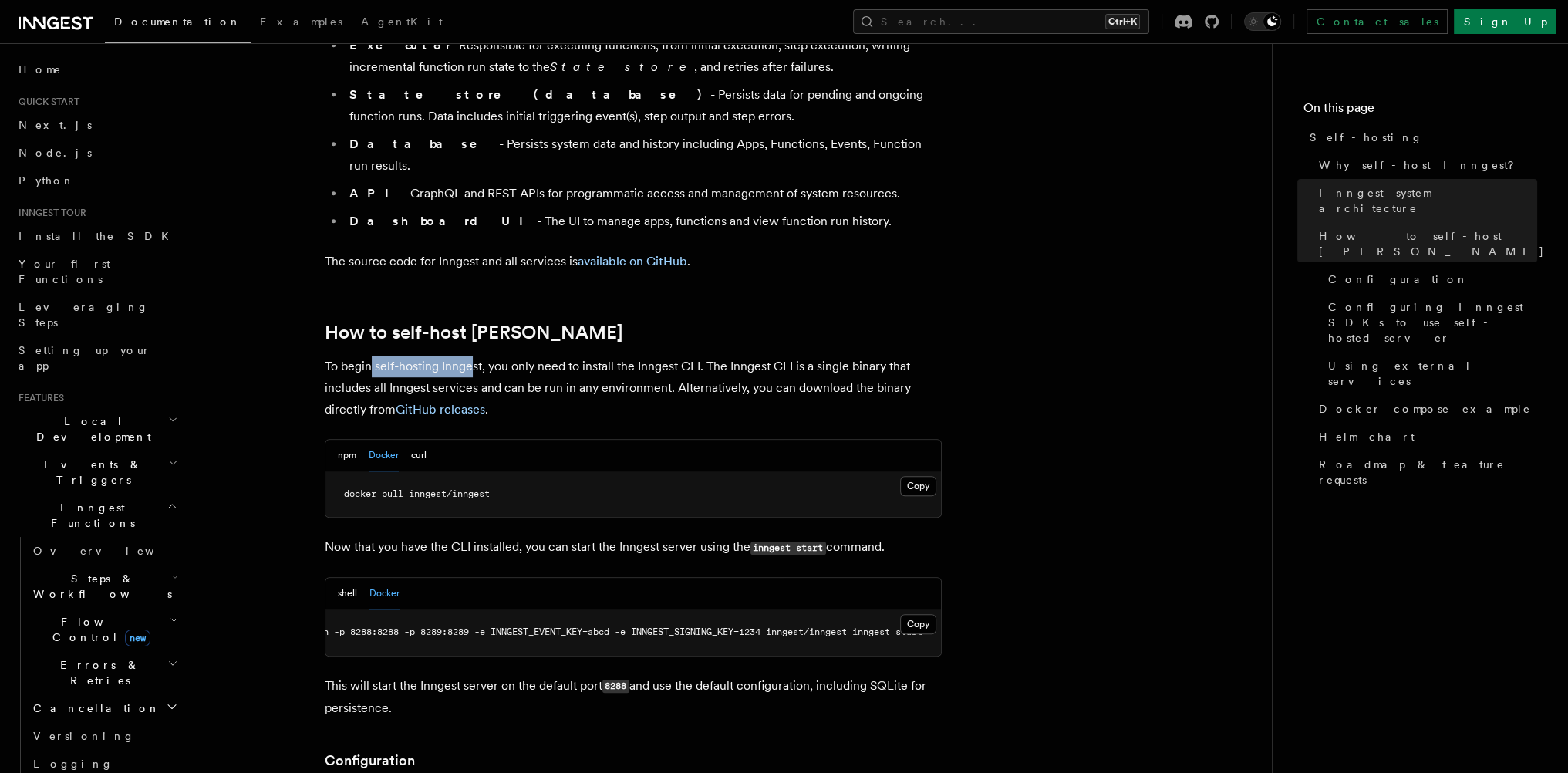
click at [471, 356] on p "To begin self-hosting Inngest, you only need to install the Inngest CLI. The In…" at bounding box center [633, 388] width 617 height 65
drag, startPoint x: 533, startPoint y: 335, endPoint x: 587, endPoint y: 335, distance: 54.0
click at [574, 356] on p "To begin self-hosting Inngest, you only need to install the Inngest CLI. The In…" at bounding box center [633, 388] width 617 height 65
click at [611, 356] on p "To begin self-hosting Inngest, you only need to install the Inngest CLI. The In…" at bounding box center [633, 388] width 617 height 65
drag, startPoint x: 679, startPoint y: 324, endPoint x: 695, endPoint y: 324, distance: 16.0
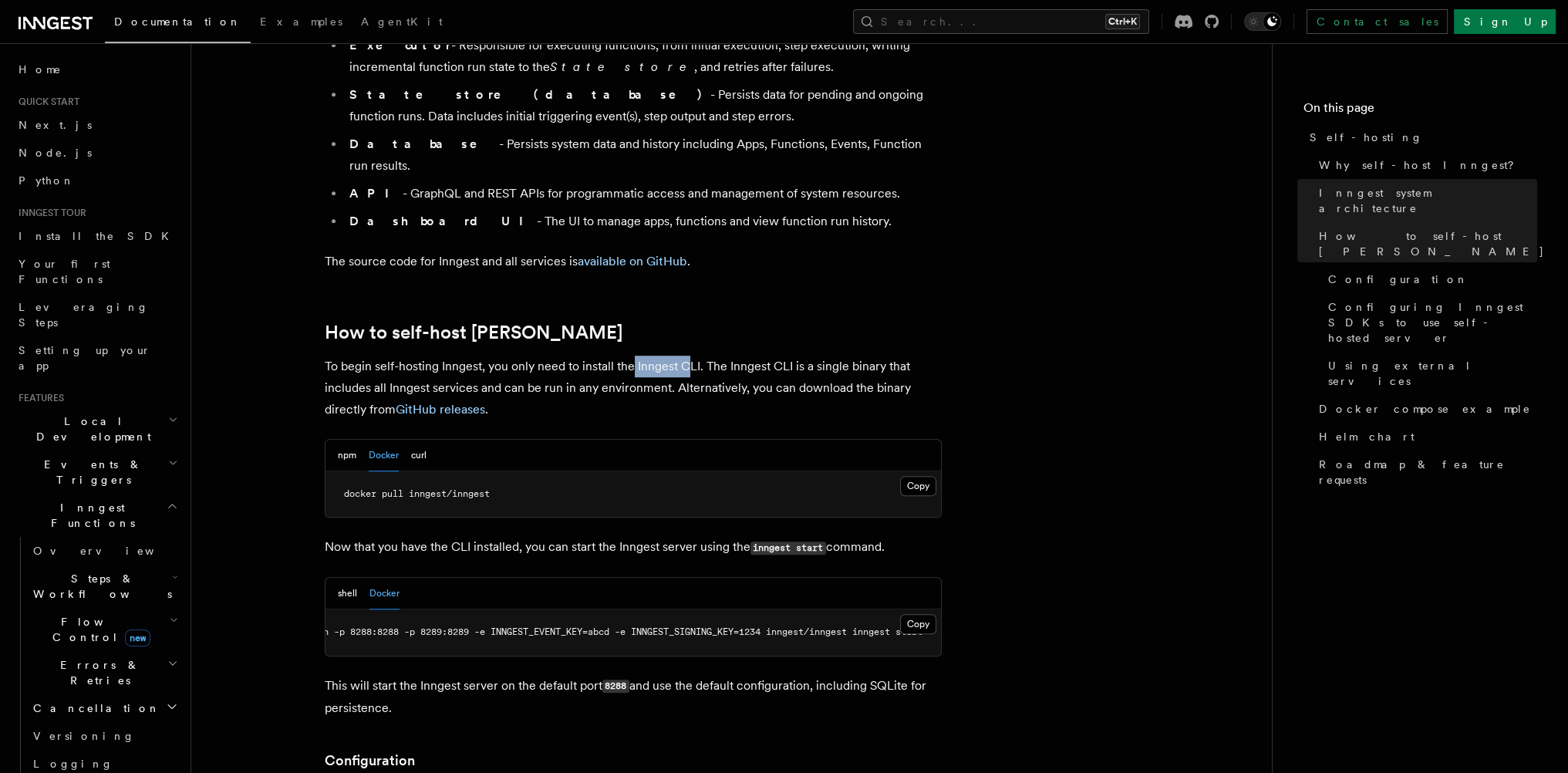
click at [688, 356] on p "To begin self-hosting Inngest, you only need to install the Inngest CLI. The In…" at bounding box center [633, 388] width 617 height 65
drag, startPoint x: 716, startPoint y: 324, endPoint x: 732, endPoint y: 324, distance: 16.0
click at [732, 356] on p "To begin self-hosting Inngest, you only need to install the Inngest CLI. The In…" at bounding box center [633, 388] width 617 height 65
drag, startPoint x: 787, startPoint y: 325, endPoint x: 799, endPoint y: 325, distance: 12.0
click at [799, 356] on p "To begin self-hosting Inngest, you only need to install the Inngest CLI. The In…" at bounding box center [633, 388] width 617 height 65
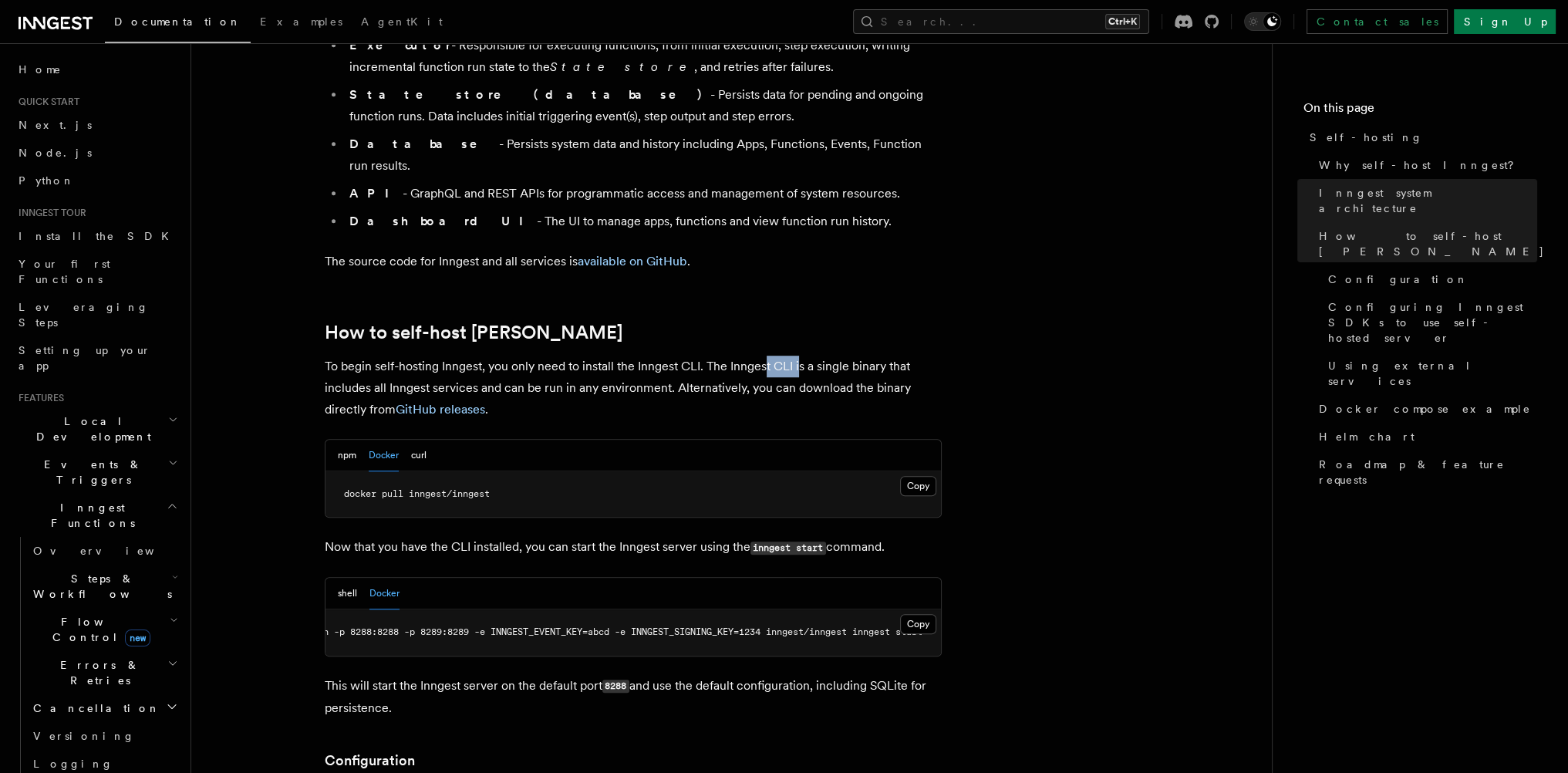
click at [799, 356] on p "To begin self-hosting Inngest, you only need to install the Inngest CLI. The In…" at bounding box center [633, 388] width 617 height 65
drag, startPoint x: 345, startPoint y: 338, endPoint x: 403, endPoint y: 341, distance: 58.1
click at [393, 356] on p "To begin self-hosting Inngest, you only need to install the Inngest CLI. The In…" at bounding box center [633, 388] width 617 height 65
drag, startPoint x: 419, startPoint y: 341, endPoint x: 475, endPoint y: 343, distance: 56.0
click at [464, 356] on p "To begin self-hosting Inngest, you only need to install the Inngest CLI. The In…" at bounding box center [633, 388] width 617 height 65
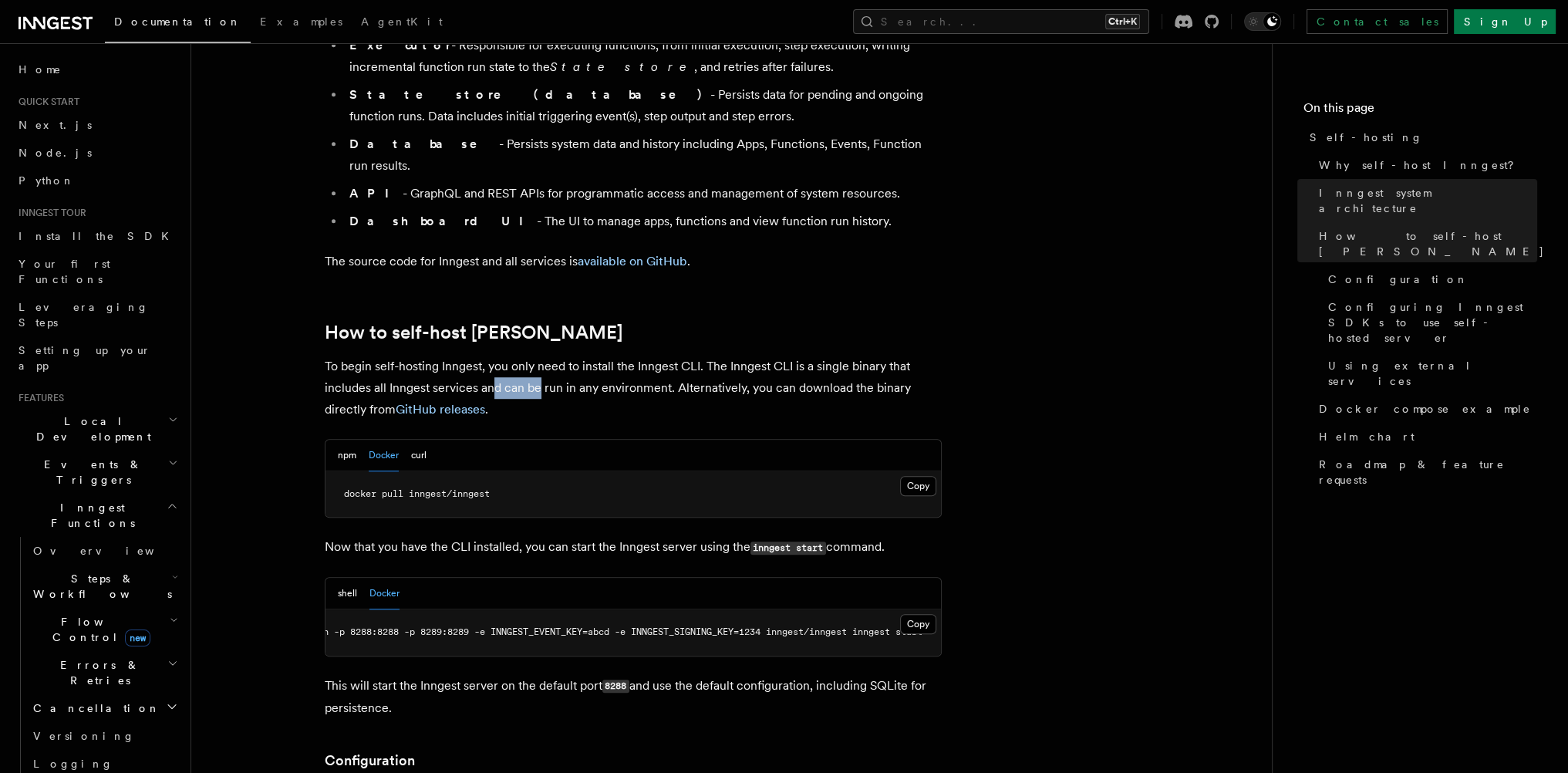
drag, startPoint x: 500, startPoint y: 344, endPoint x: 550, endPoint y: 344, distance: 50.0
click at [545, 356] on p "To begin self-hosting Inngest, you only need to install the Inngest CLI. The In…" at bounding box center [633, 388] width 617 height 65
drag, startPoint x: 571, startPoint y: 344, endPoint x: 598, endPoint y: 345, distance: 27.0
click at [598, 356] on p "To begin self-hosting Inngest, you only need to install the Inngest CLI. The In…" at bounding box center [633, 388] width 617 height 65
click at [620, 356] on p "To begin self-hosting Inngest, you only need to install the Inngest CLI. The In…" at bounding box center [633, 388] width 617 height 65
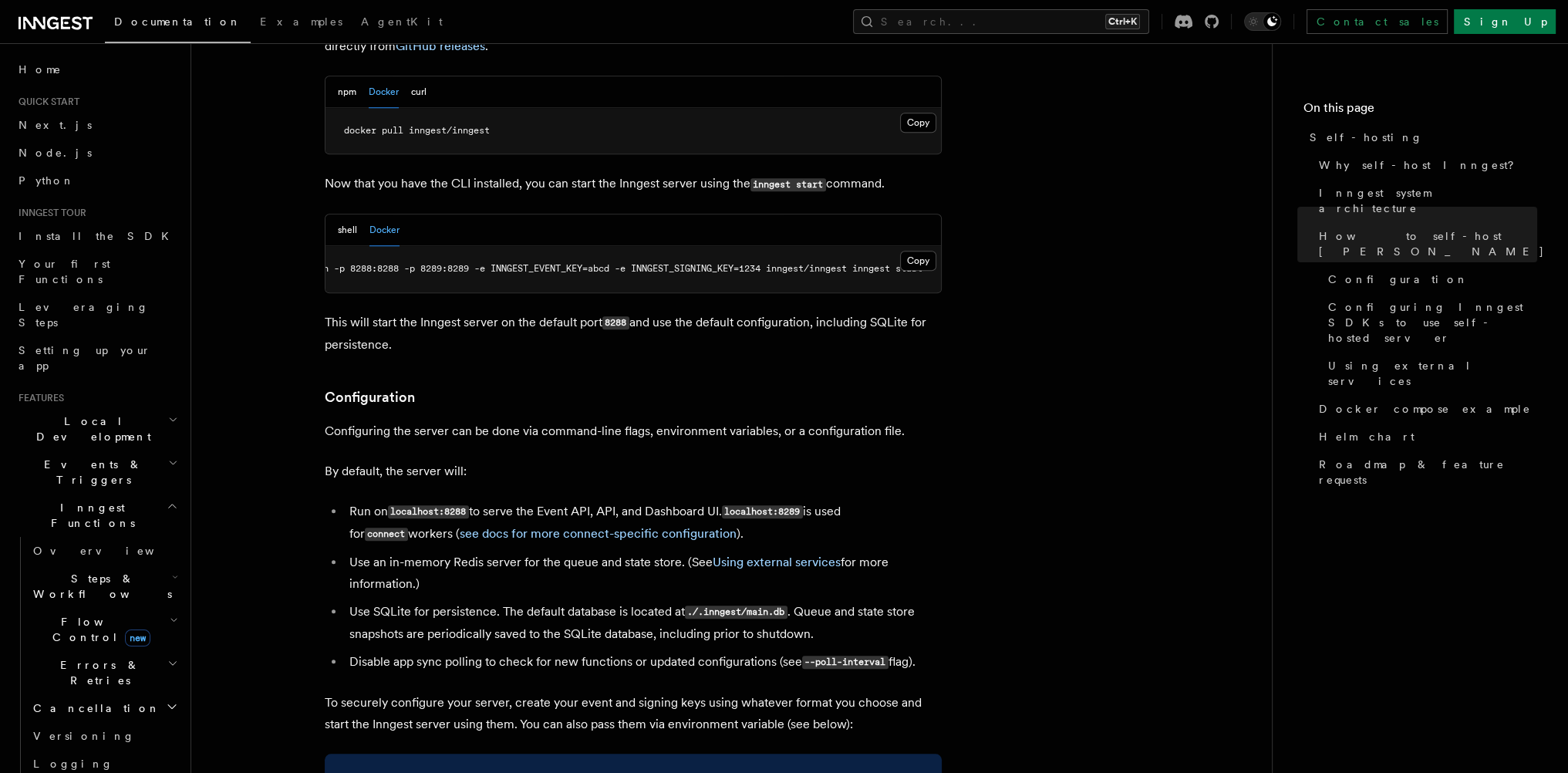
scroll to position [1666, 0]
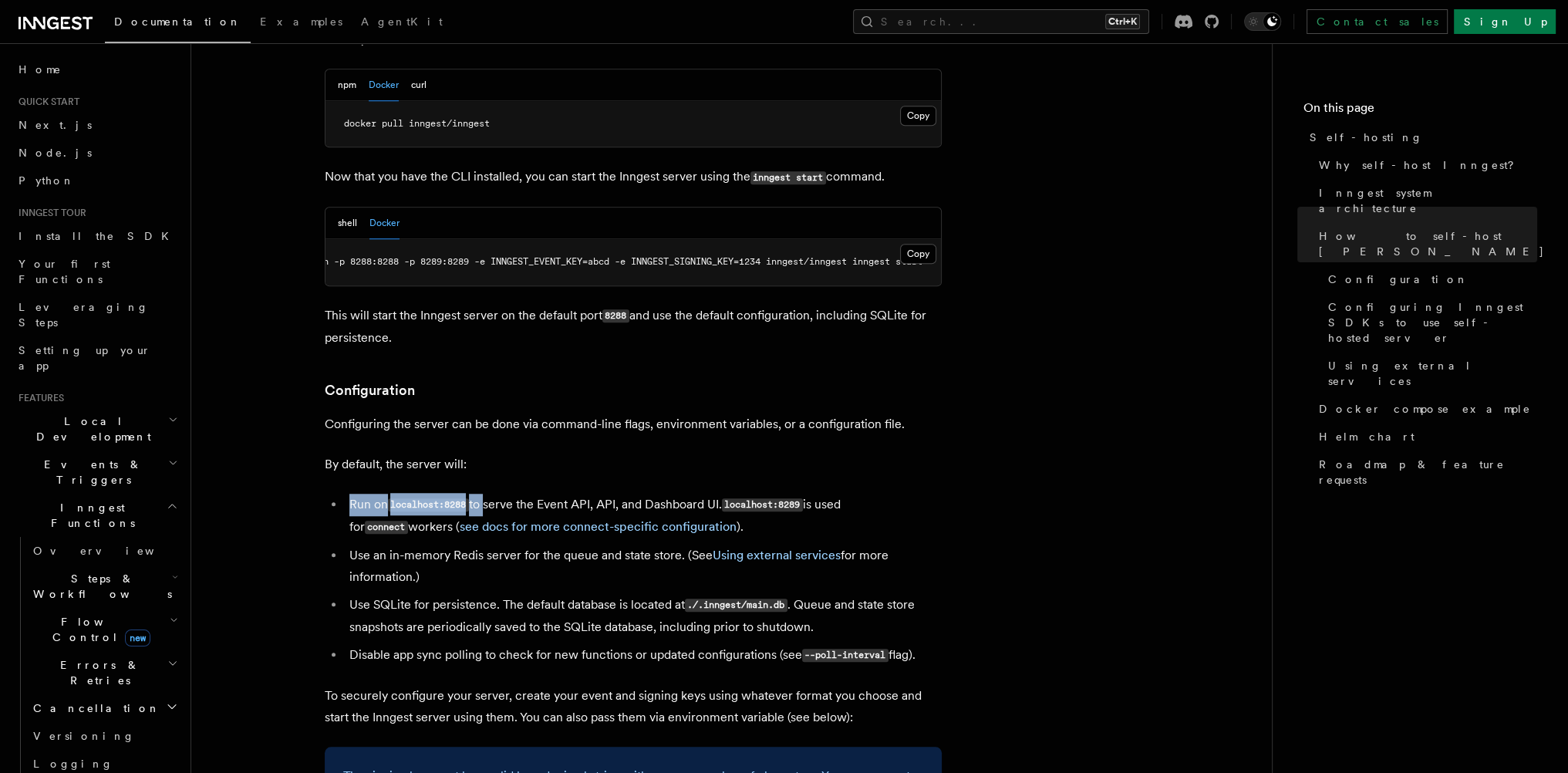
drag
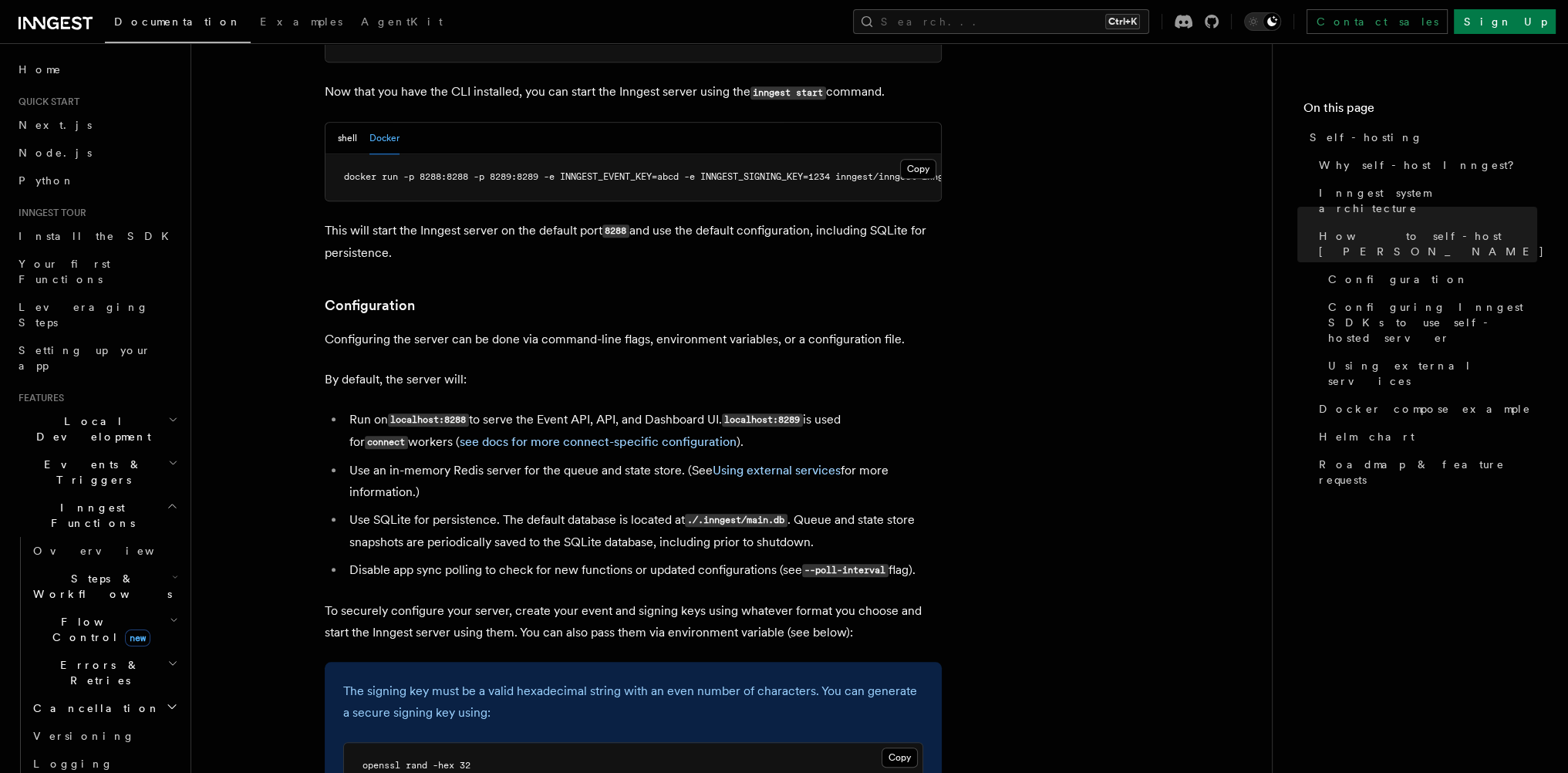
scroll to position [1758, 0]
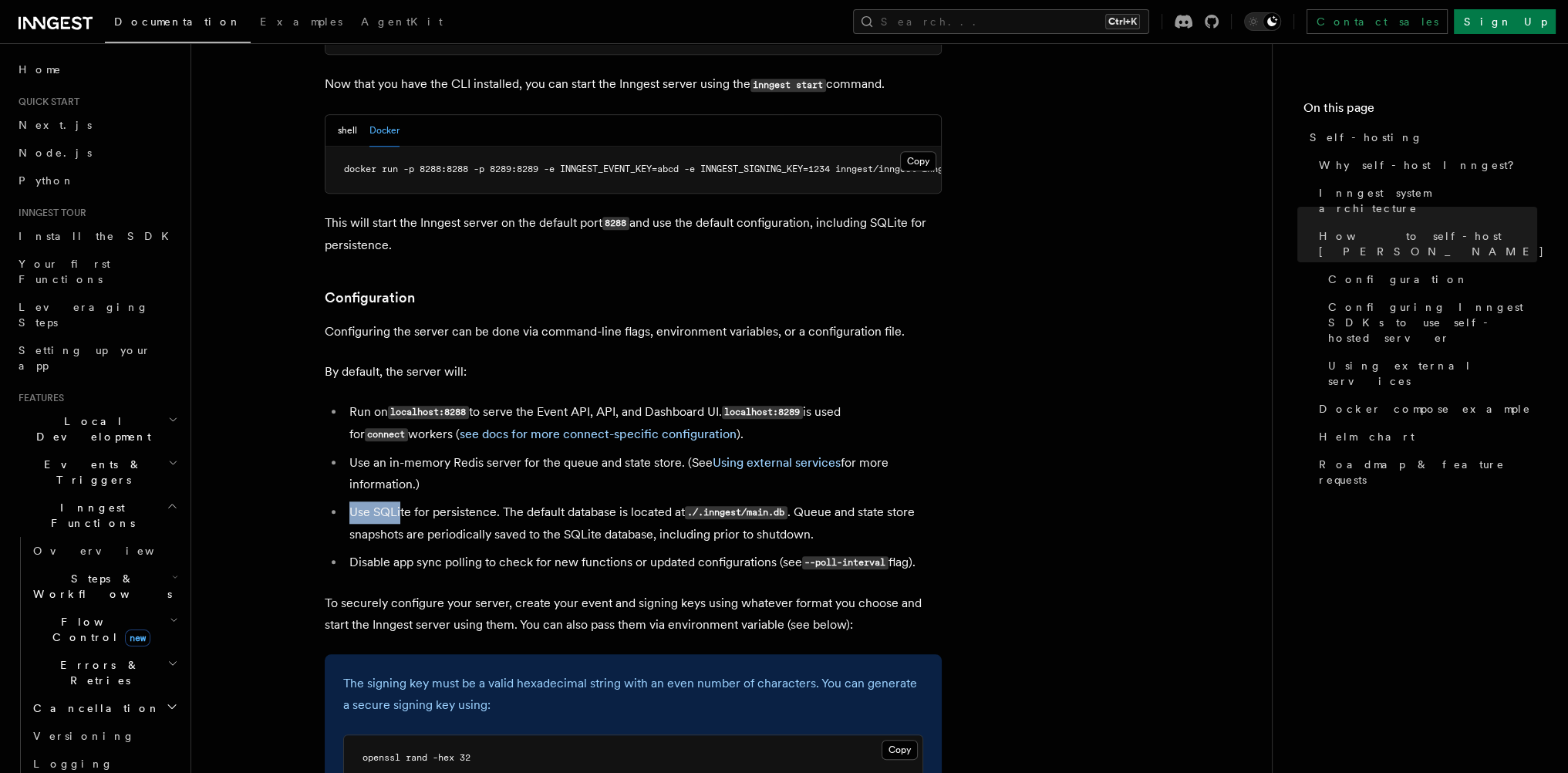
click at [399, 501] on li "Use SQLite for persistence. The default database is located at ./.inngest/main.…" at bounding box center [643, 522] width 597 height 44
click at [416, 501] on li "Use SQLite for persistence. The default database is located at ./.inngest/main.…" at bounding box center [643, 522] width 597 height 44
click at [505, 501] on li "Use SQLite for persistence. The default database is located at ./.inngest/main.…" at bounding box center [643, 522] width 597 height 44
click at [578, 501] on li "Use SQLite for persistence. The default database is located at ./.inngest/main.…" at bounding box center [643, 522] width 597 height 44
click at [651, 501] on li "Use SQLite for persistence. The default database is located at ./.inngest/main.…" at bounding box center [643, 522] width 597 height 44
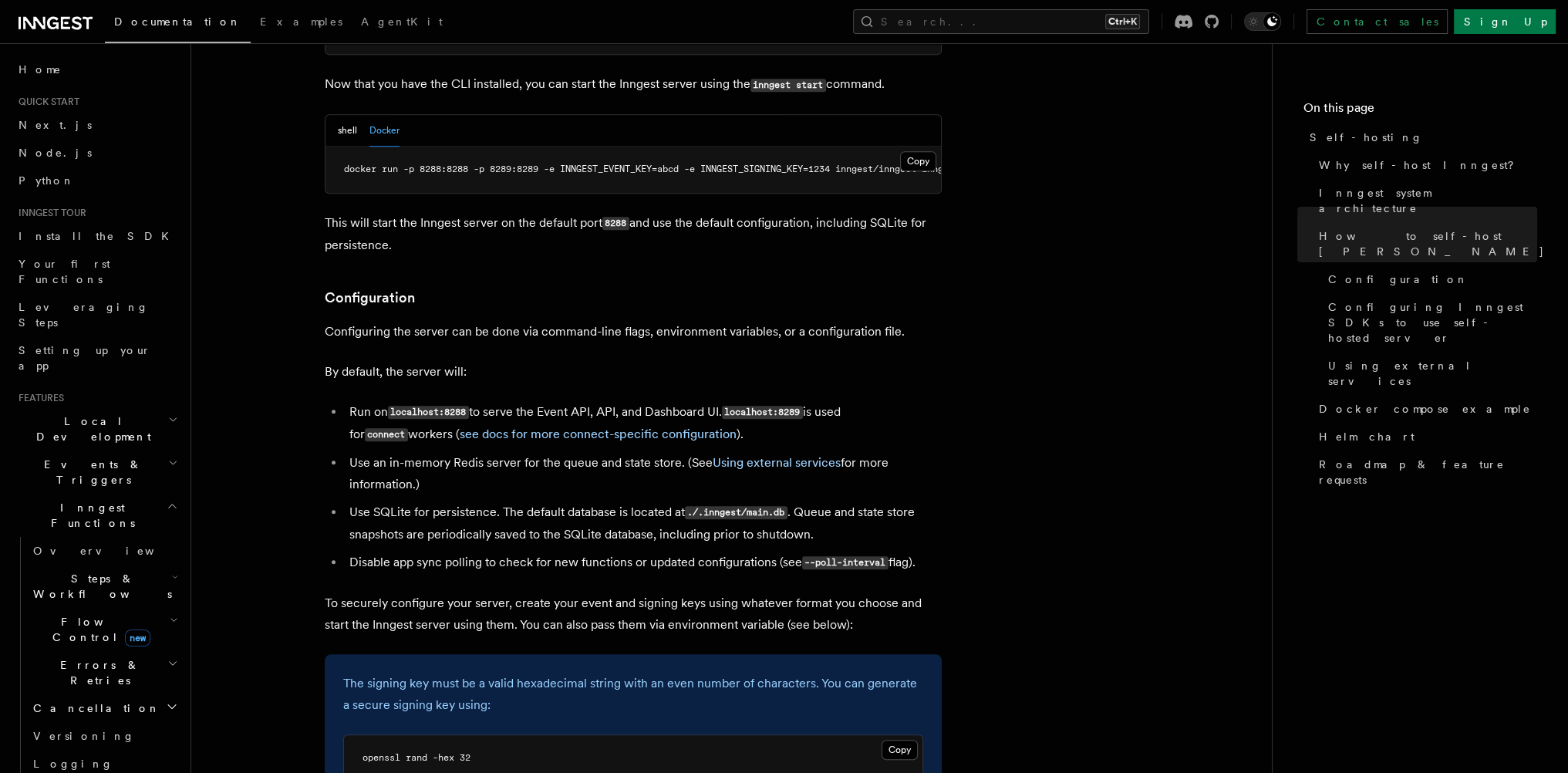
click at [676, 501] on li "Use SQLite for persistence. The default database is located at ./.inngest/main.…" at bounding box center [643, 522] width 597 height 44
click at [705, 506] on code "./.inngest/main.db" at bounding box center [735, 511] width 102 height 13
click at [754, 506] on code "./.inngest/main.db" at bounding box center [735, 511] width 102 height 13
click at [423, 509] on li "Use SQLite for persistence. The default database is located at ./.inngest/main.…" at bounding box center [643, 522] width 597 height 44
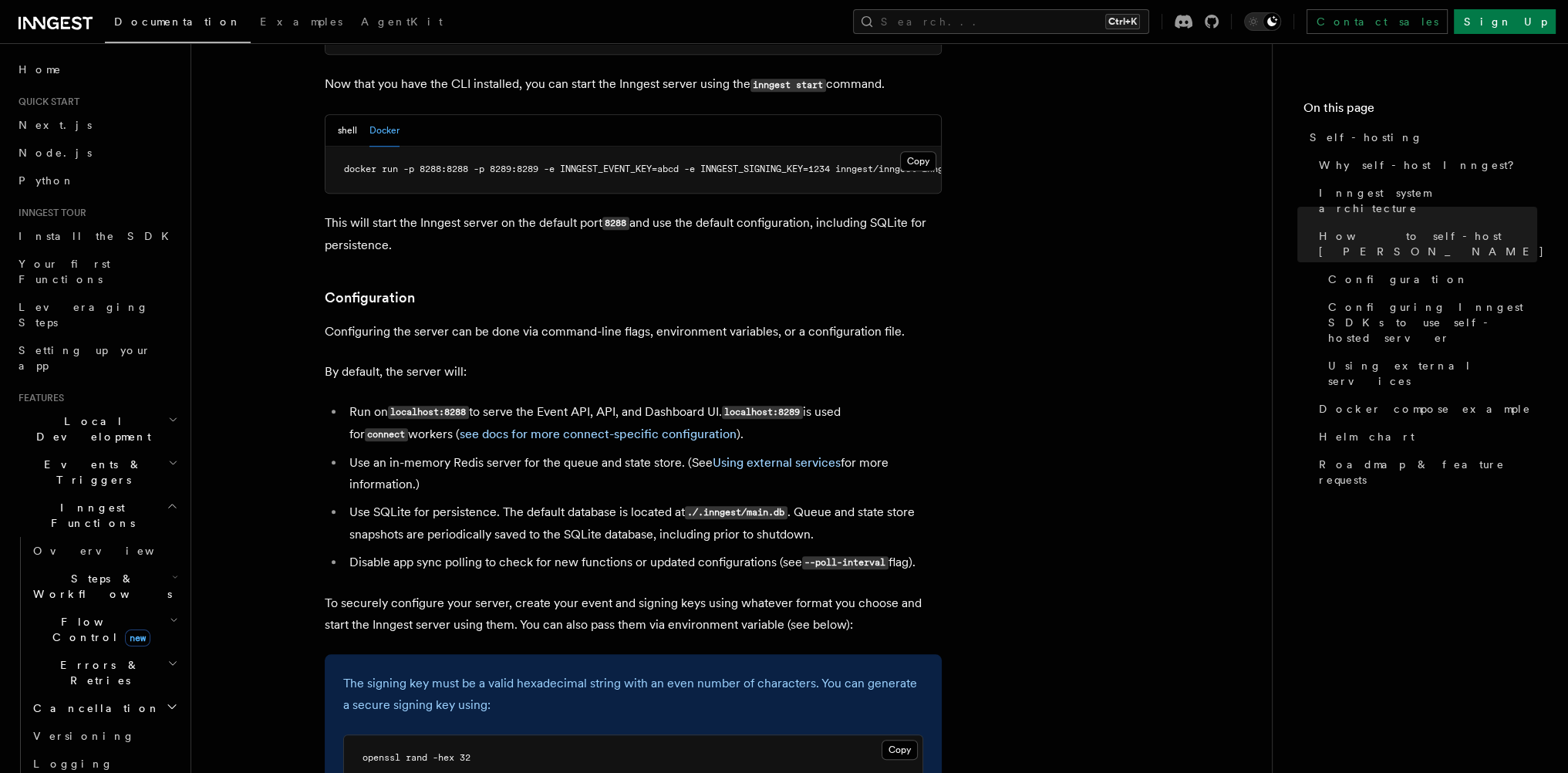
click at [433, 509] on li "Use SQLite for persistence. The default database is located at ./.inngest/main.…" at bounding box center [643, 522] width 597 height 44
click at [521, 551] on li "Disable app sync polling to check for new functions or updated configurations (…" at bounding box center [643, 562] width 597 height 22
click at [534, 551] on li "Disable app sync polling to check for new functions or updated configurations (…" at bounding box center [643, 562] width 597 height 22
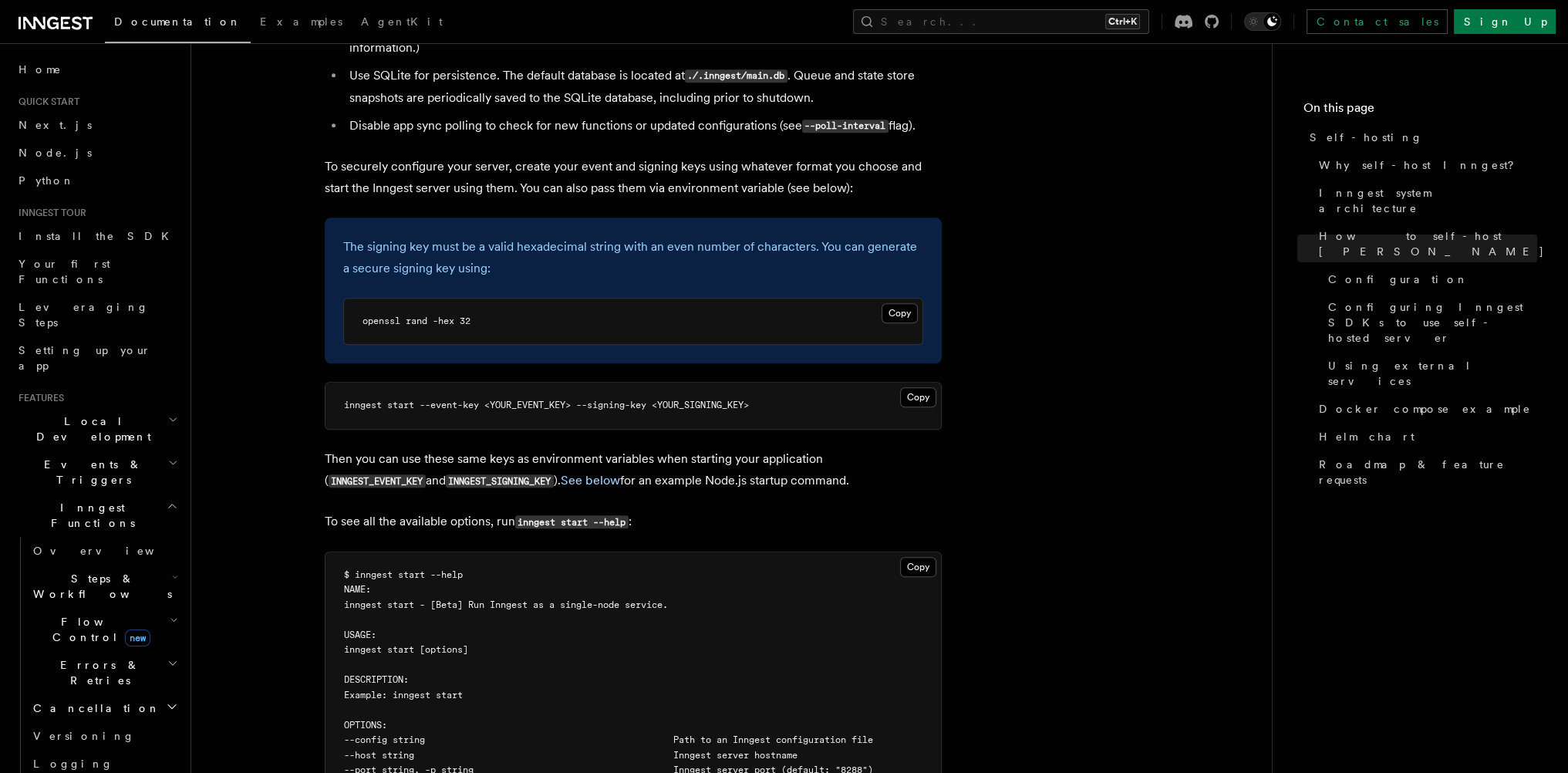
scroll to position [2221, 0]
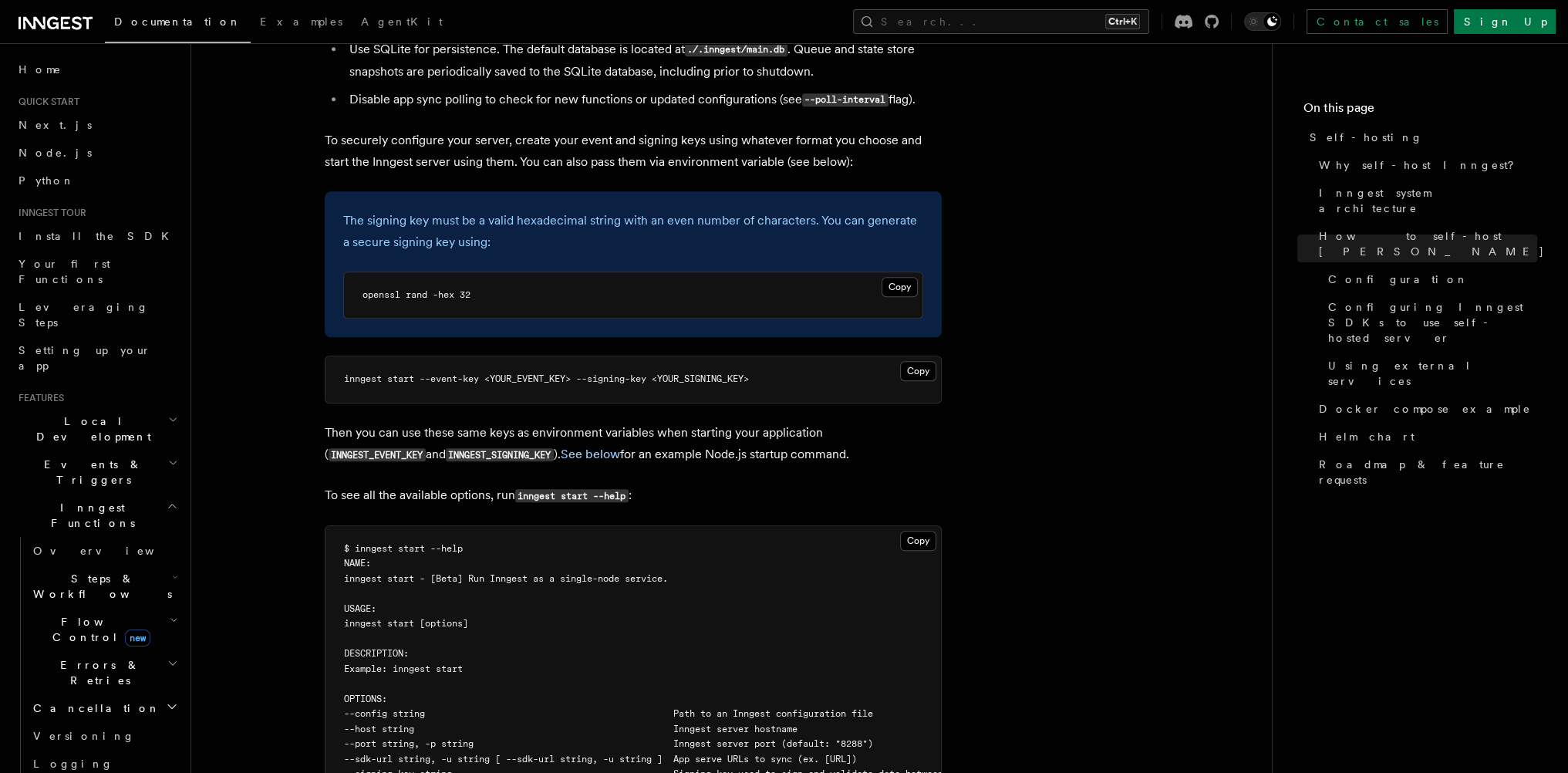
click at [768, 428] on p "Then you can use these same keys as environment variables when starting your ap…" at bounding box center [633, 443] width 617 height 44
click at [337, 484] on p "To see all the available options, run inngest start --help :" at bounding box center [633, 495] width 617 height 22
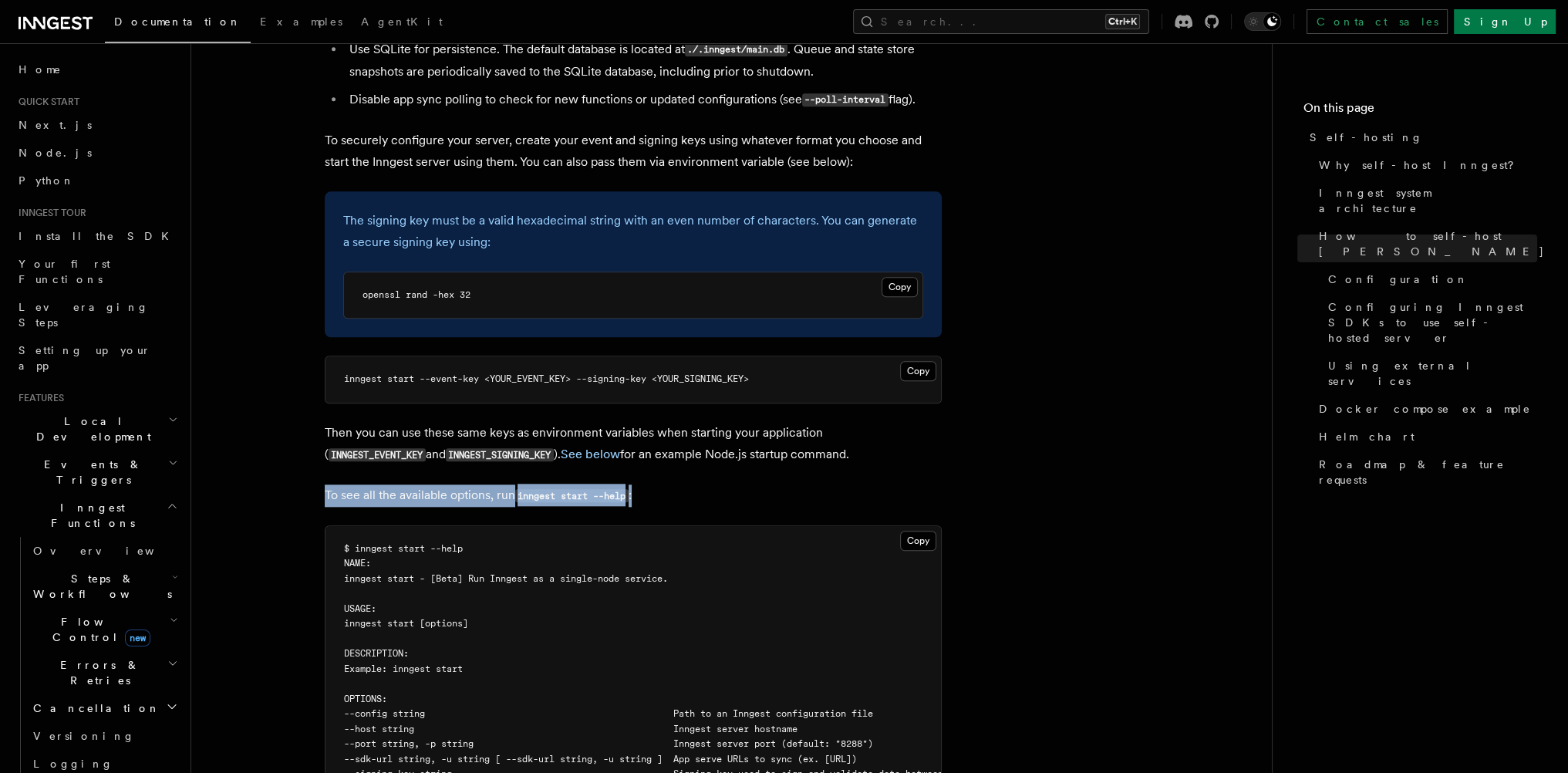
click at [686, 484] on p "To see all the available options, run inngest start --help :" at bounding box center [633, 495] width 617 height 22
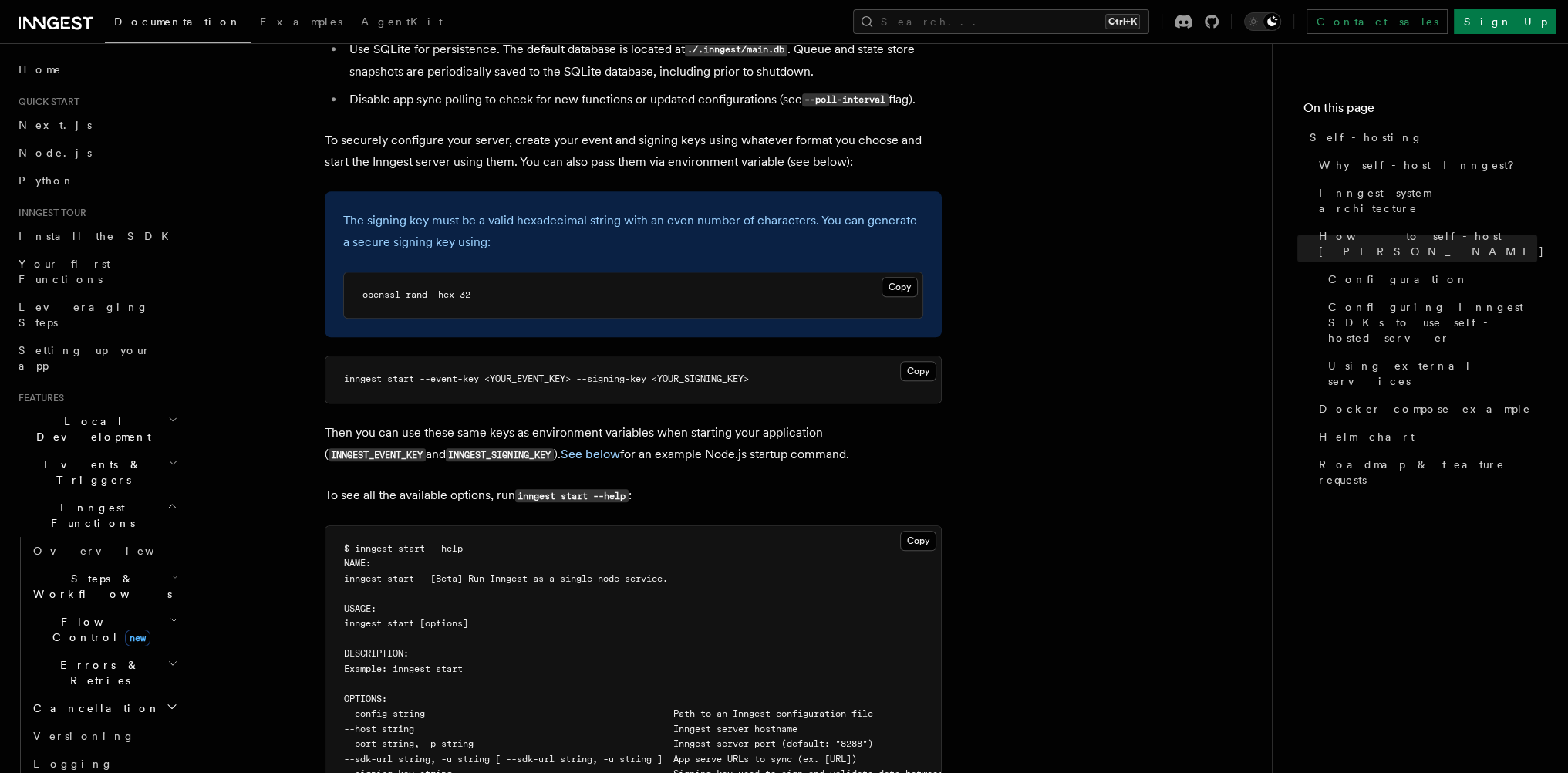
click at [797, 427] on p "Then you can use these same keys as environment variables when starting your ap…" at bounding box center [633, 443] width 617 height 44
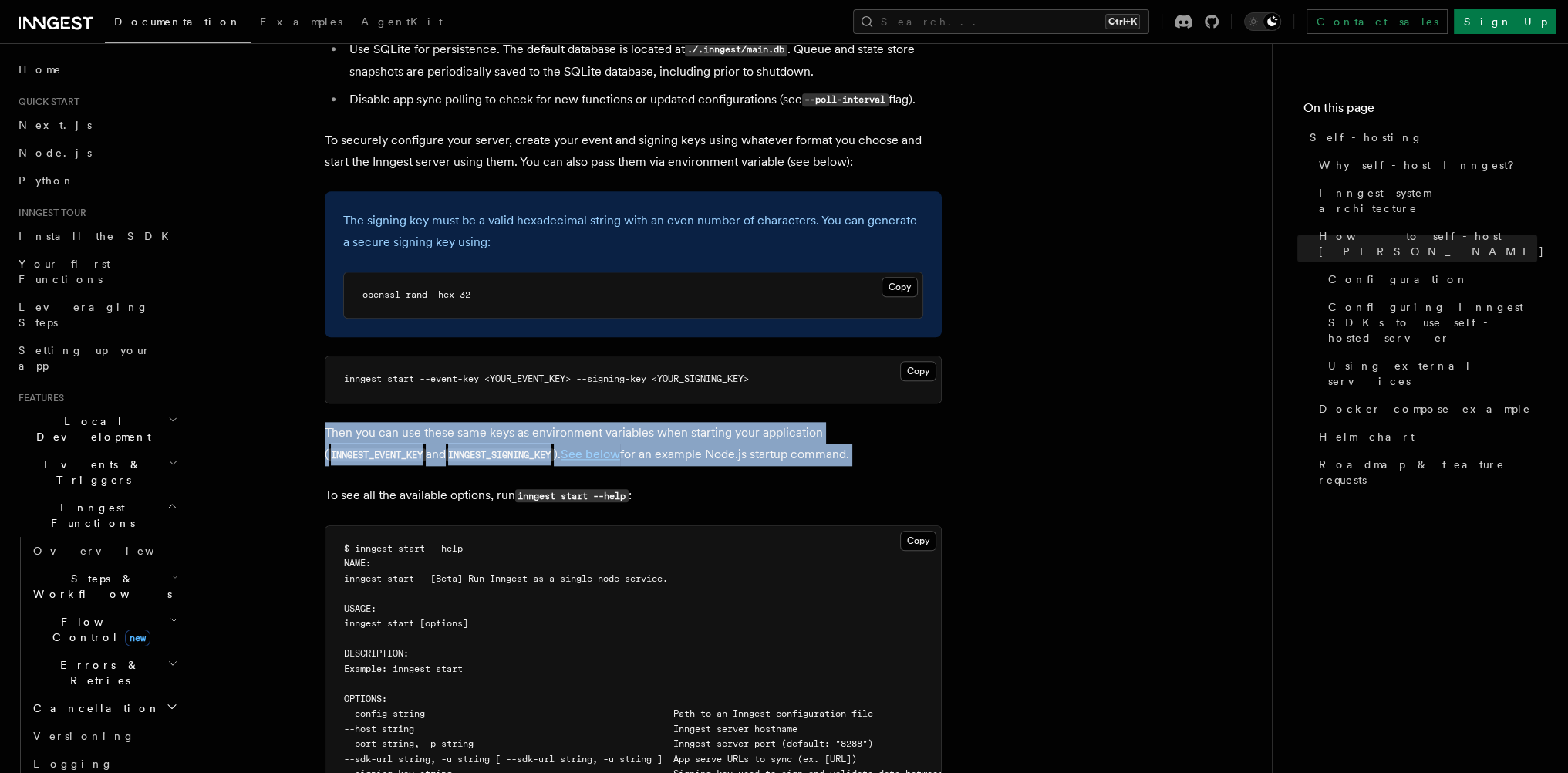
click at [331, 422] on p "Then you can use these same keys as environment variables when starting your ap…" at bounding box center [633, 443] width 617 height 44
click at [763, 430] on p "Then you can use these same keys as environment variables when starting your ap…" at bounding box center [633, 443] width 617 height 44
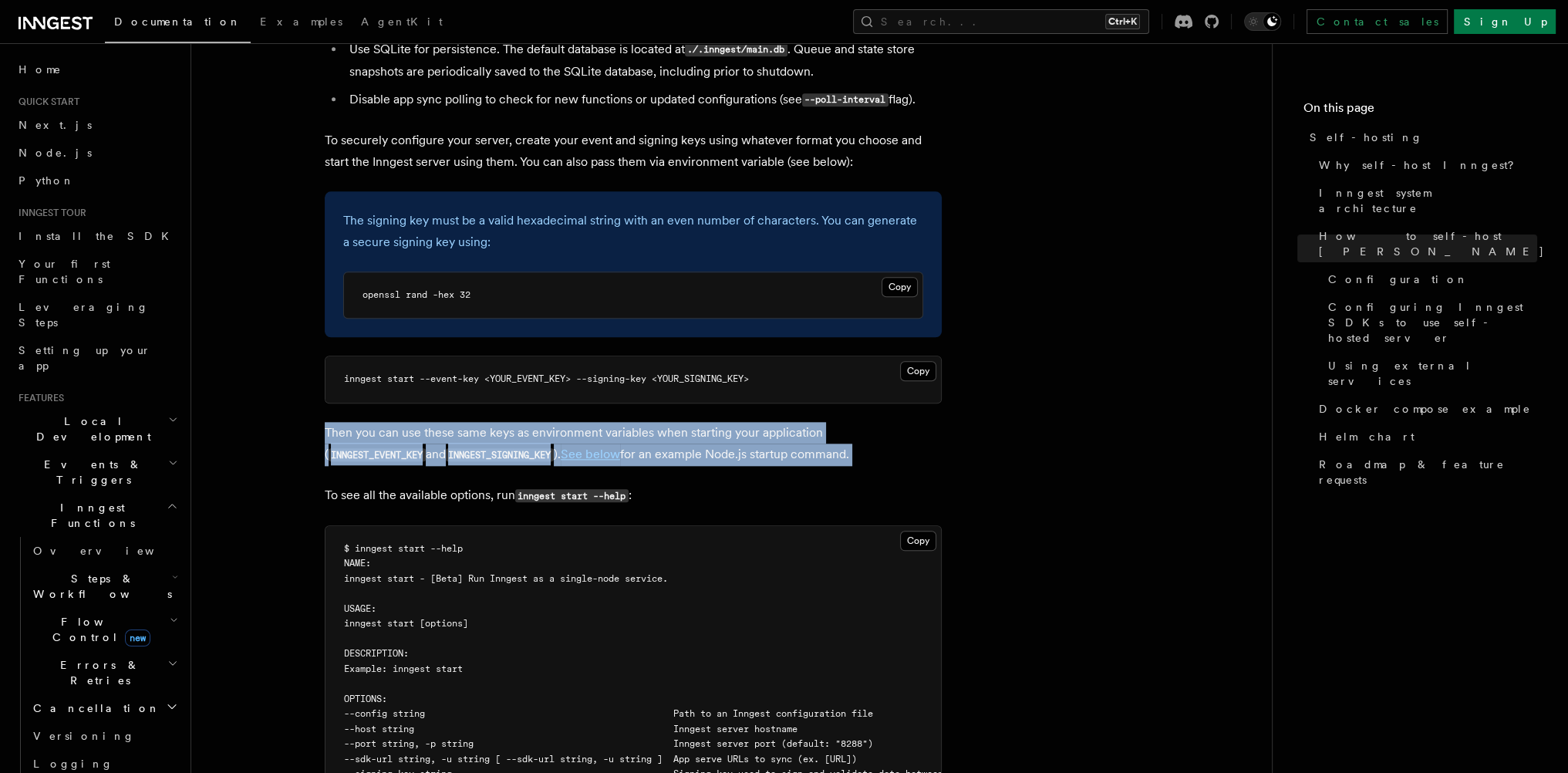
click at [809, 429] on p "Then you can use these same keys as environment variables when starting your ap…" at bounding box center [633, 443] width 617 height 44
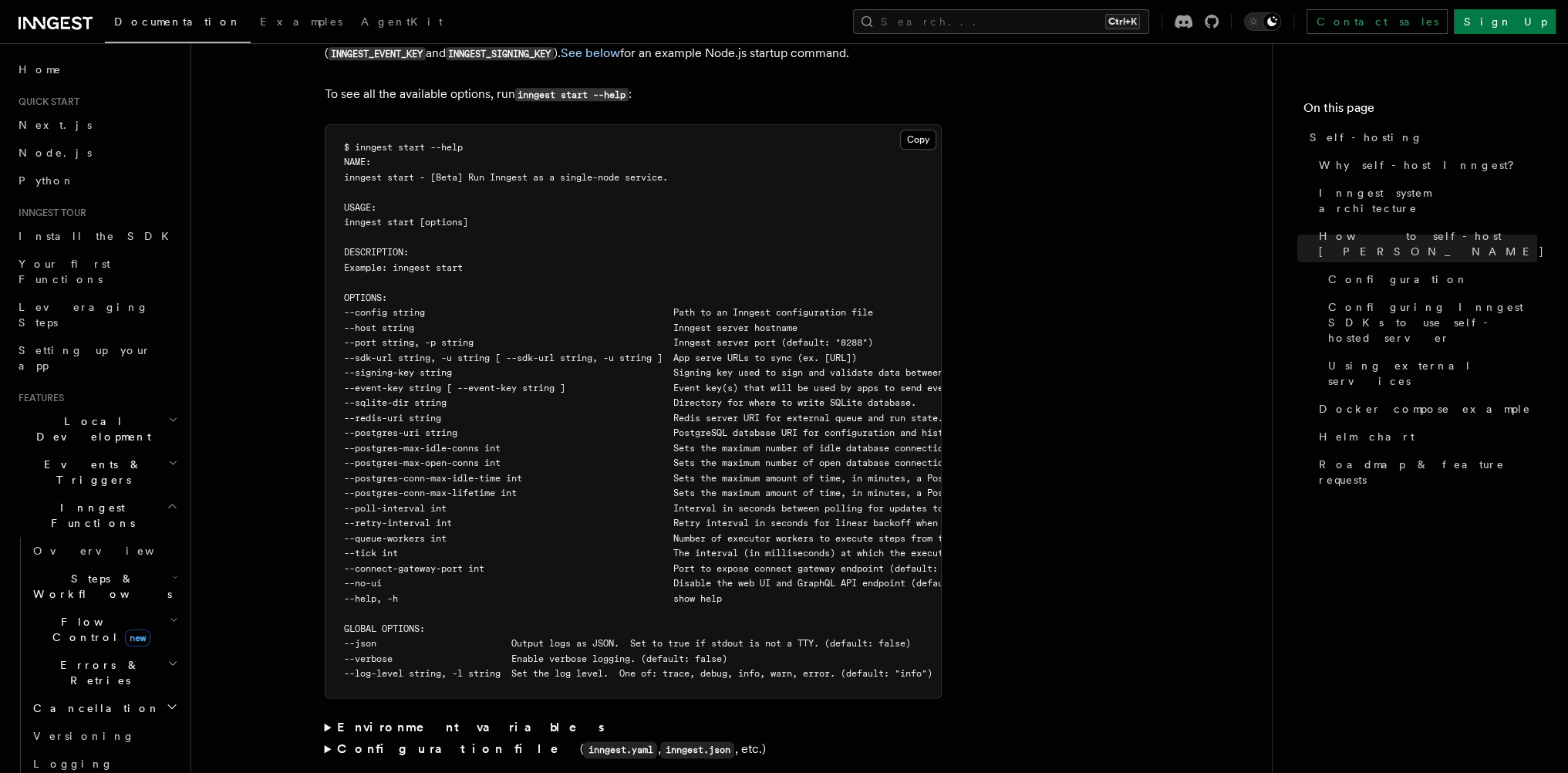
scroll to position [2684, 0]
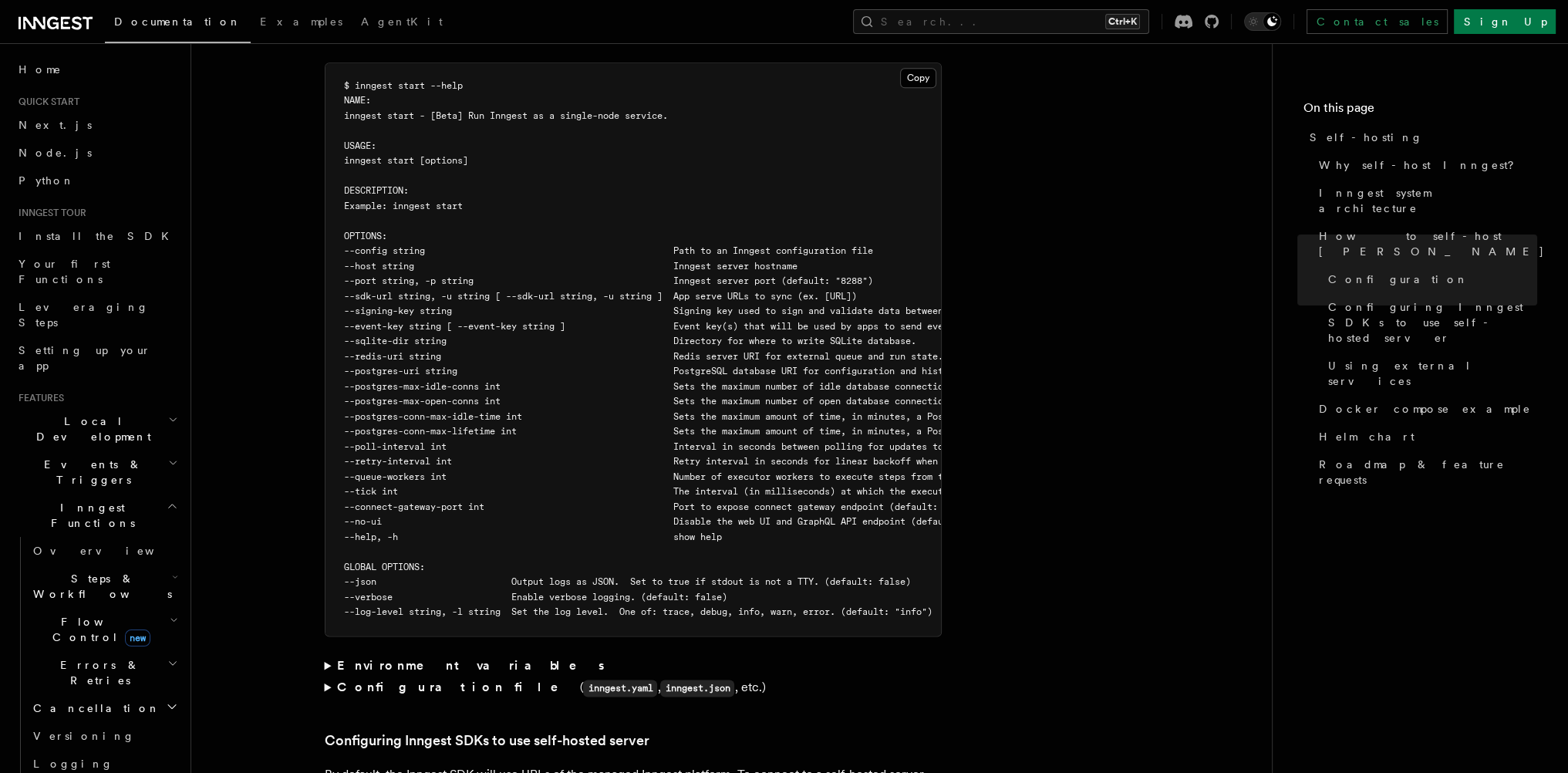
click at [305, 213] on article "Platform Deployment Self-hosting Self-hosting support for Inngest is supported …" at bounding box center [731, 680] width 1031 height 6591
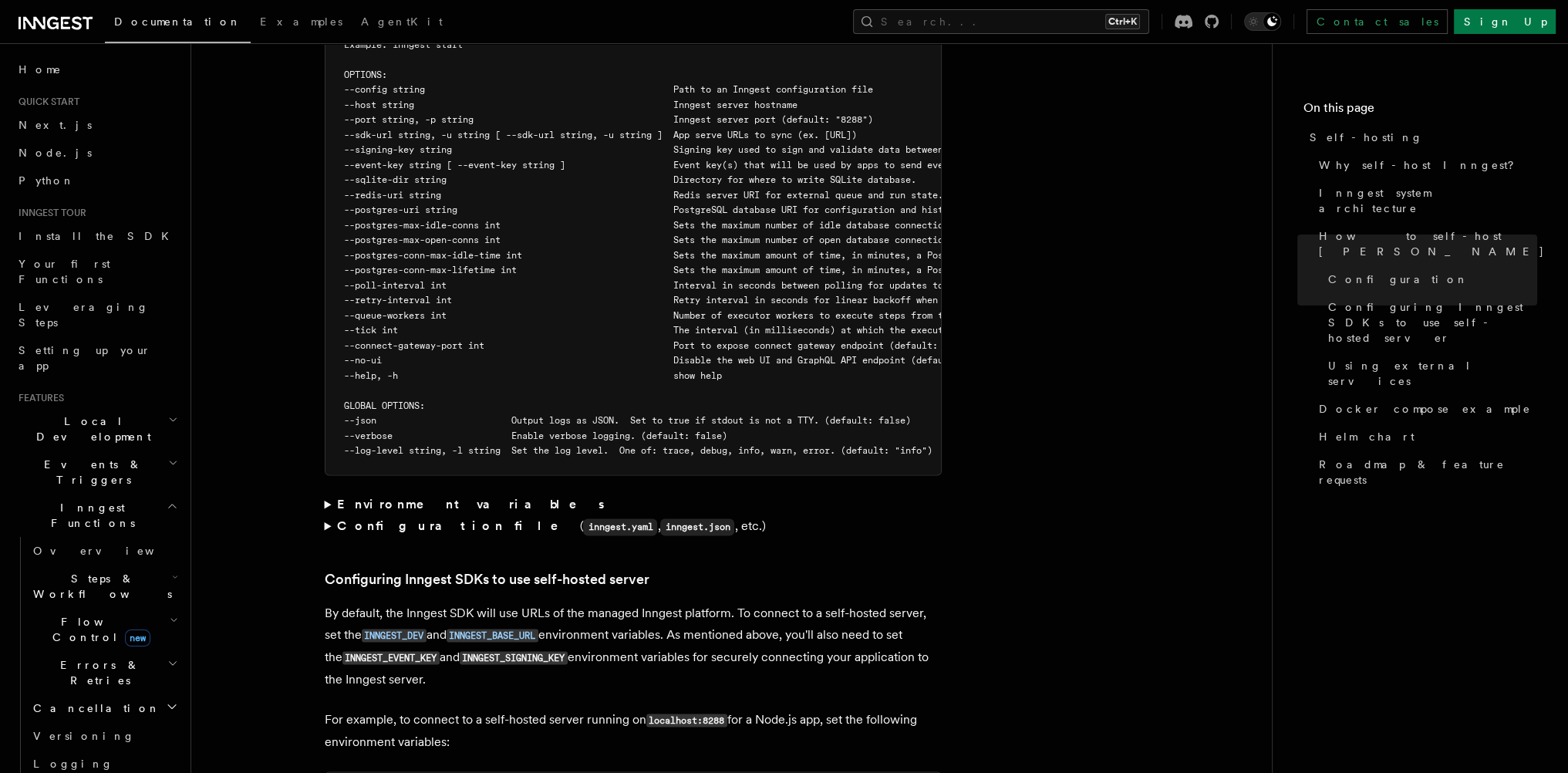
scroll to position [2868, 0]
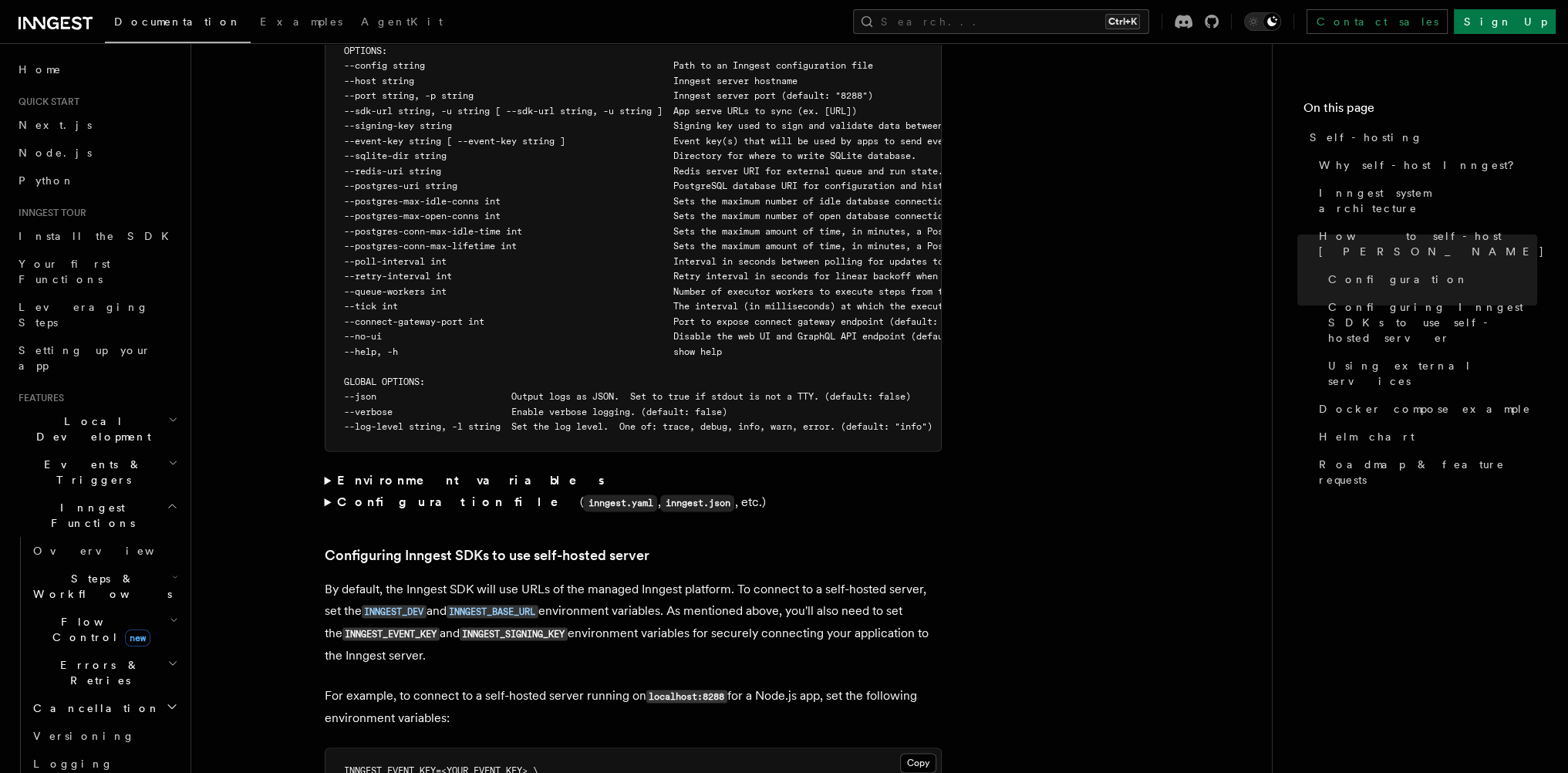
click at [671, 579] on p "By default, the Inngest SDK will use URLs of the managed Inngest platform. To c…" at bounding box center [633, 622] width 617 height 88
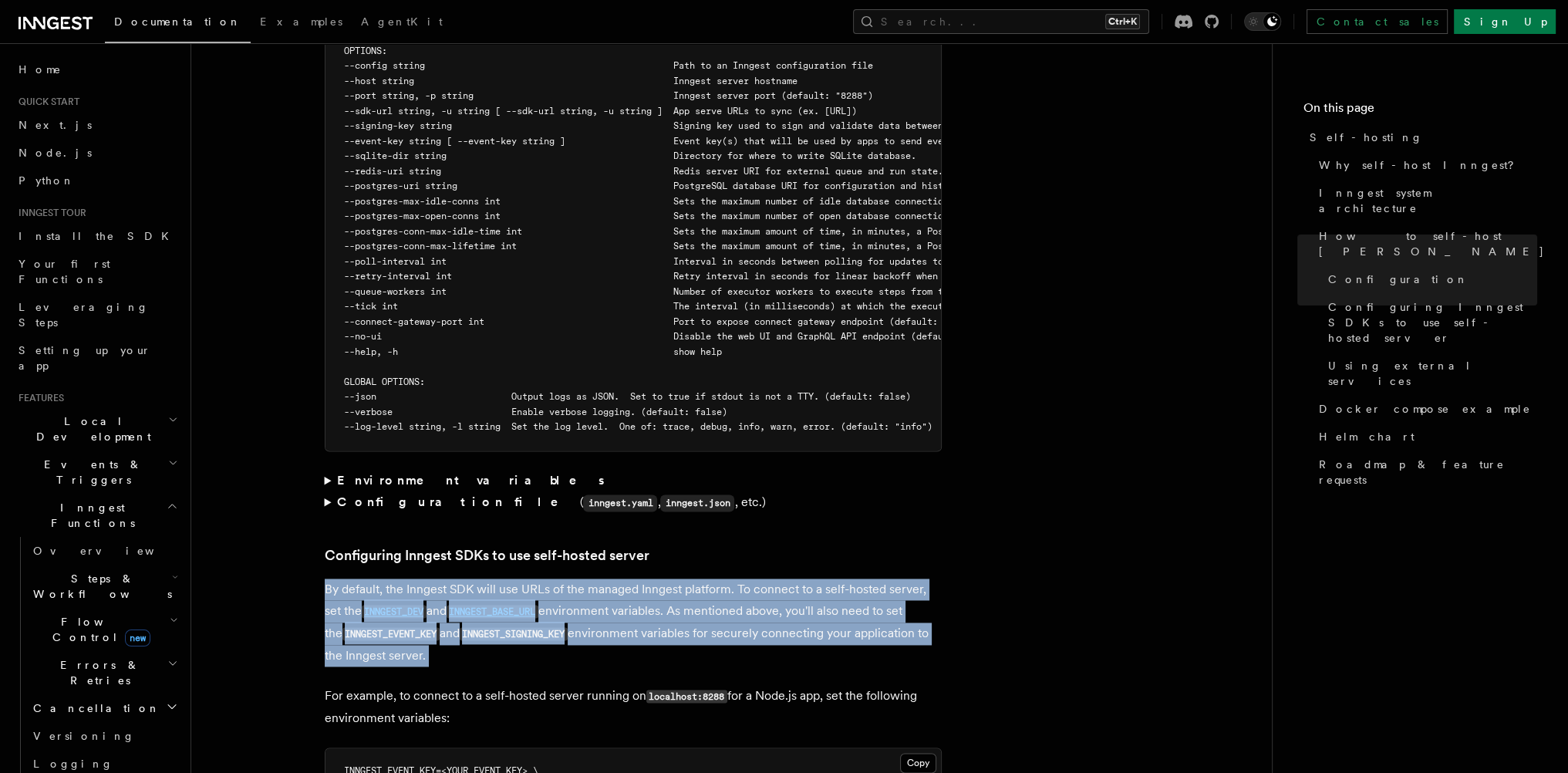
click at [671, 579] on p "By default, the Inngest SDK will use URLs of the managed Inngest platform. To c…" at bounding box center [633, 622] width 617 height 88
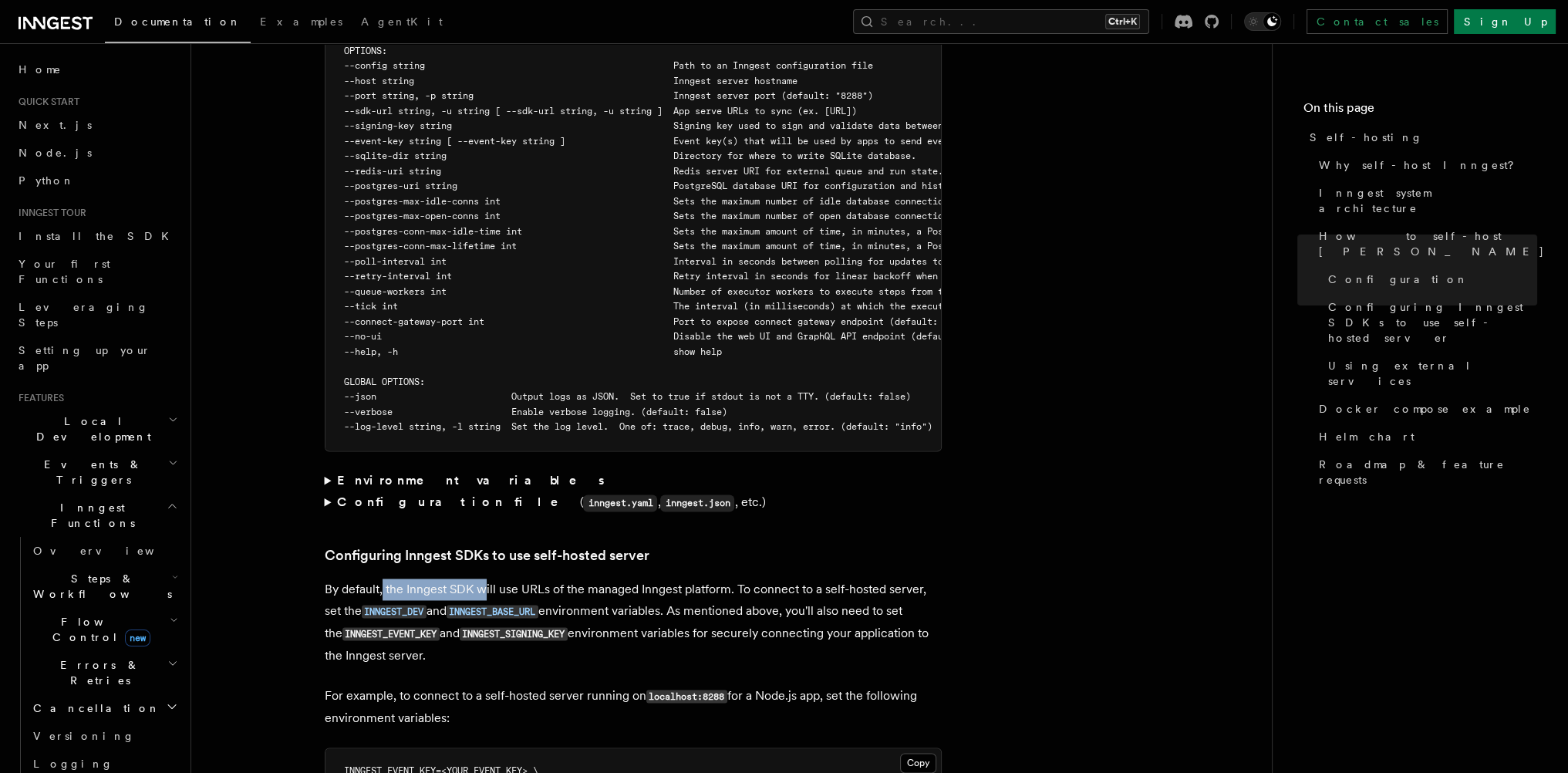
click at [488, 579] on p "By default, the Inngest SDK will use URLs of the managed Inngest platform. To c…" at bounding box center [633, 622] width 617 height 88
click at [577, 579] on p "By default, the Inngest SDK will use URLs of the managed Inngest platform. To c…" at bounding box center [633, 622] width 617 height 88
click at [635, 579] on p "By default, the Inngest SDK will use URLs of the managed Inngest platform. To c…" at bounding box center [633, 622] width 617 height 88
click at [663, 579] on p "By default, the Inngest SDK will use URLs of the managed Inngest platform. To c…" at bounding box center [633, 622] width 617 height 88
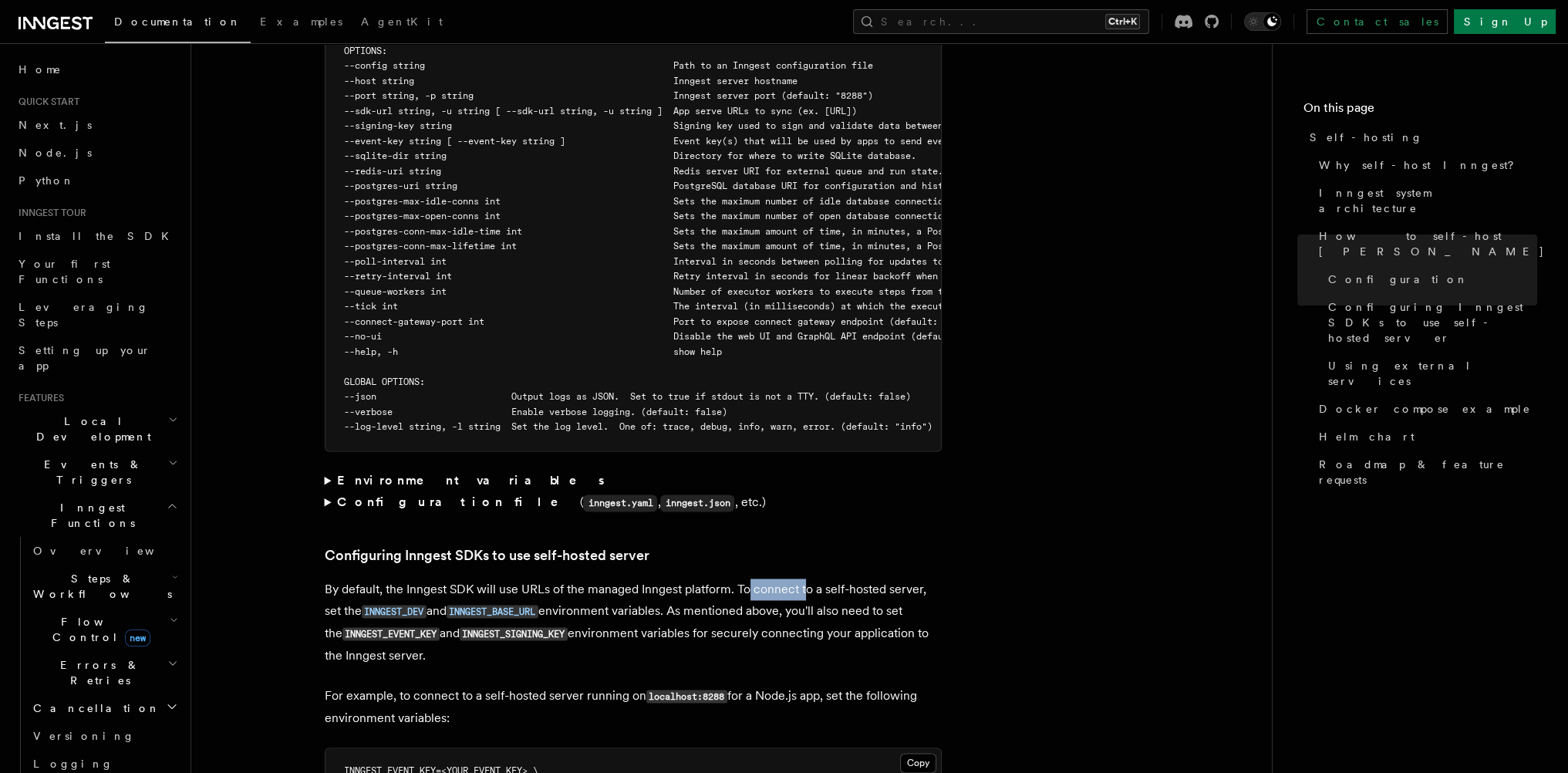
click at [805, 579] on p "By default, the Inngest SDK will use URLs of the managed Inngest platform. To c…" at bounding box center [633, 622] width 617 height 88
click at [826, 579] on p "By default, the Inngest SDK will use URLs of the managed Inngest platform. To c…" at bounding box center [633, 622] width 617 height 88
click at [829, 579] on p "By default, the Inngest SDK will use URLs of the managed Inngest platform. To c…" at bounding box center [633, 622] width 617 height 88
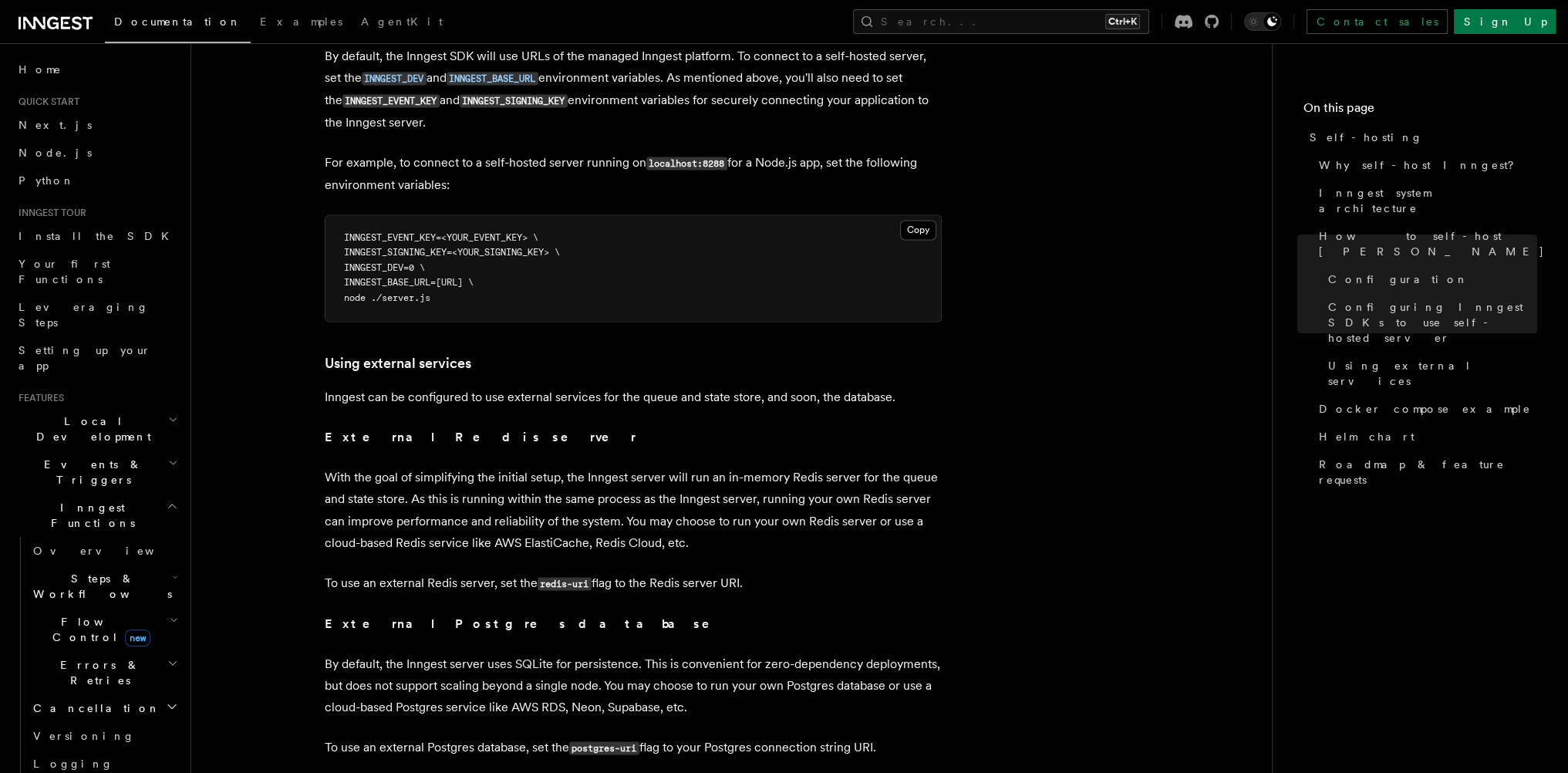
scroll to position [3424, 0]
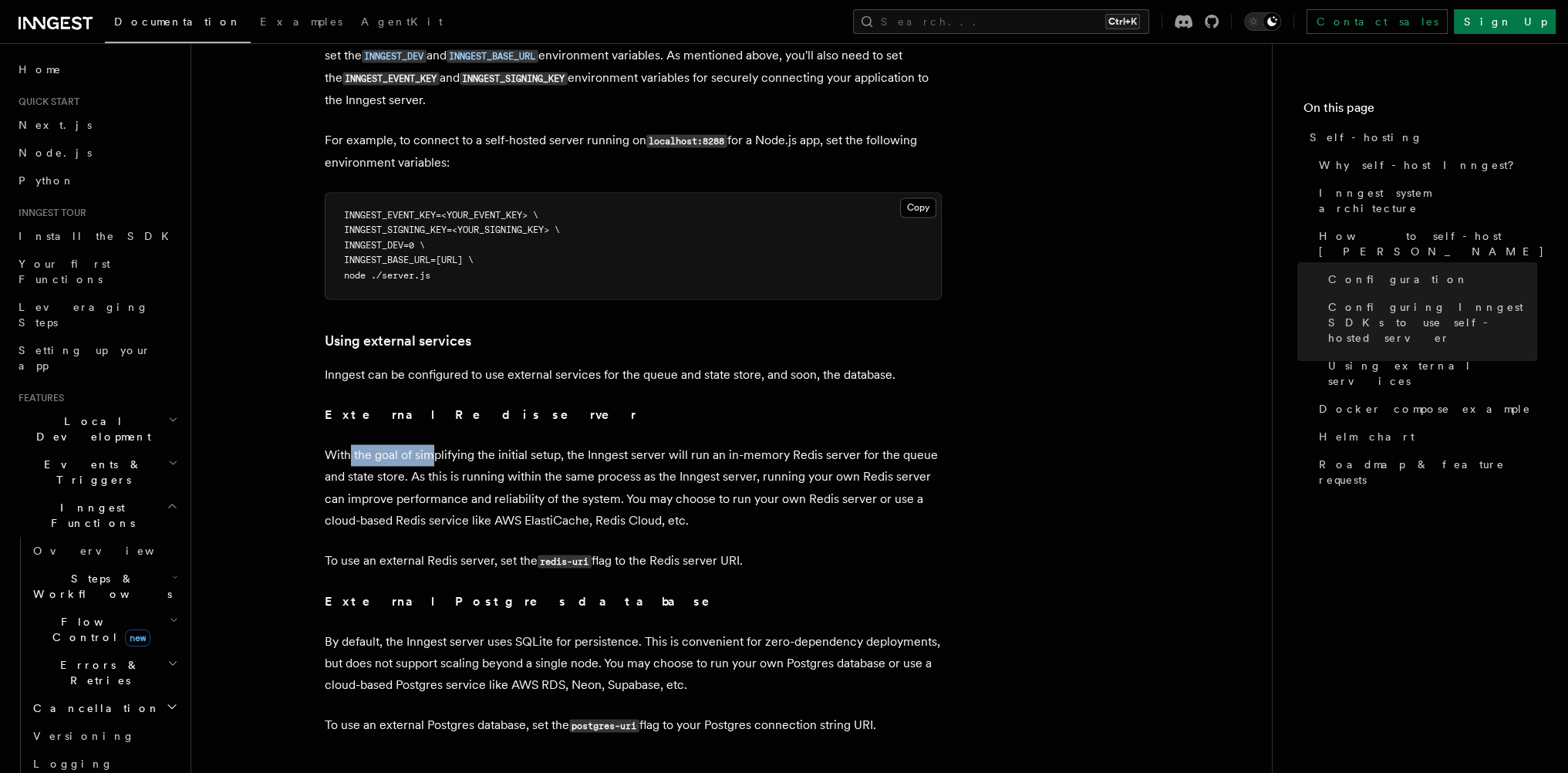
click at [434, 444] on p "With the goal of simplifying the initial setup, the Inngest server will run an …" at bounding box center [633, 487] width 617 height 87
click at [579, 444] on p "With the goal of simplifying the initial setup, the Inngest server will run an …" at bounding box center [633, 487] width 617 height 87
click at [680, 444] on p "With the goal of simplifying the initial setup, the Inngest server will run an …" at bounding box center [633, 487] width 617 height 87
click at [740, 444] on p "With the goal of simplifying the initial setup, the Inngest server will run an …" at bounding box center [633, 487] width 617 height 87
click at [803, 444] on p "With the goal of simplifying the initial setup, the Inngest server will run an …" at bounding box center [633, 487] width 617 height 87
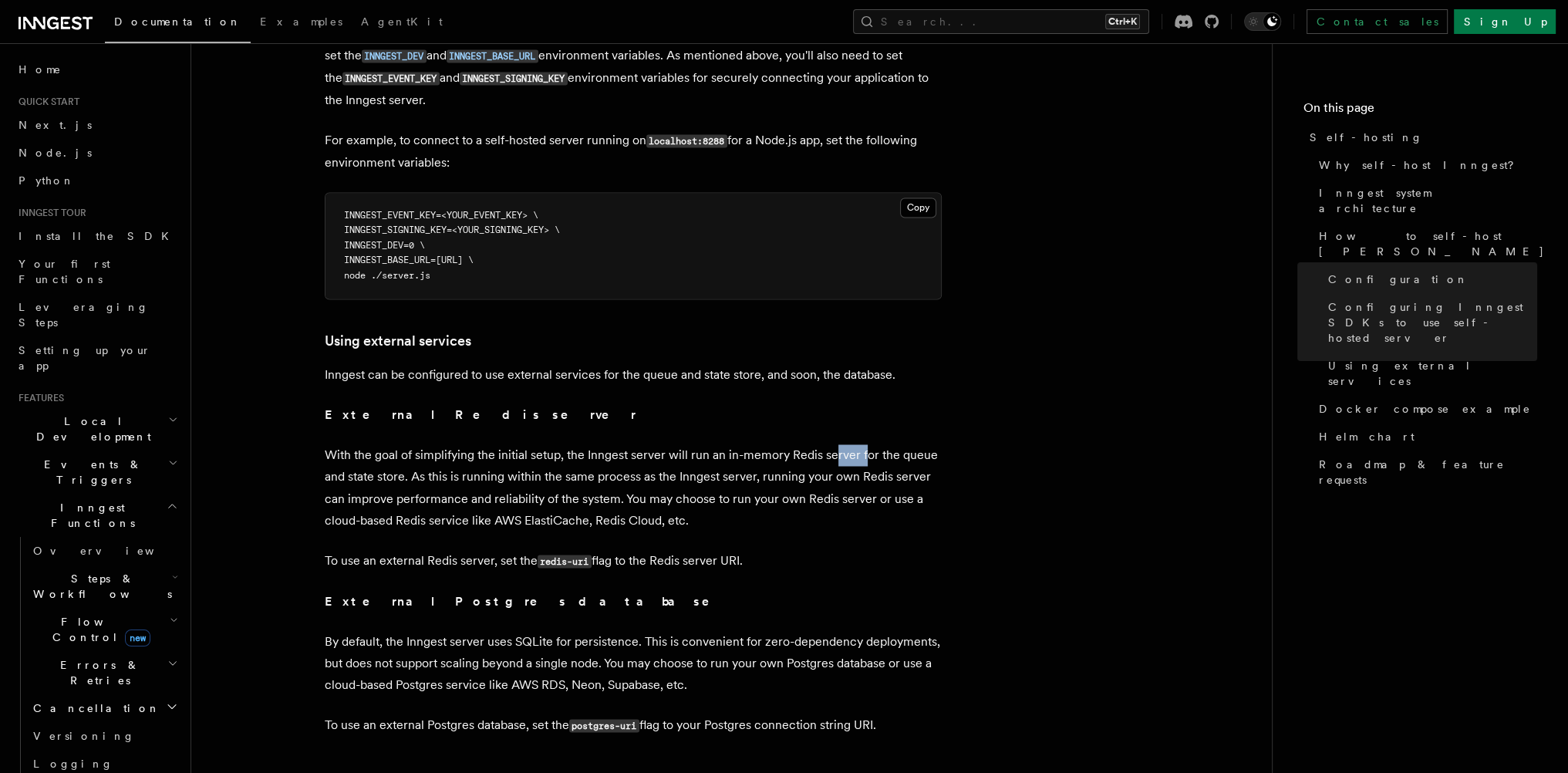
click at [867, 444] on p "With the goal of simplifying the initial setup, the Inngest server will run an …" at bounding box center [633, 487] width 617 height 87
click at [885, 444] on p "With the goal of simplifying the initial setup, the Inngest server will run an …" at bounding box center [633, 487] width 617 height 87
click at [456, 630] on p "By default, the Inngest server uses SQLite for persistence. This is convenient …" at bounding box center [633, 662] width 617 height 65
click at [538, 630] on p "By default, the Inngest server uses SQLite for persistence. This is convenient …" at bounding box center [633, 662] width 617 height 65
click at [617, 630] on p "By default, the Inngest server uses SQLite for persistence. This is convenient …" at bounding box center [633, 662] width 617 height 65
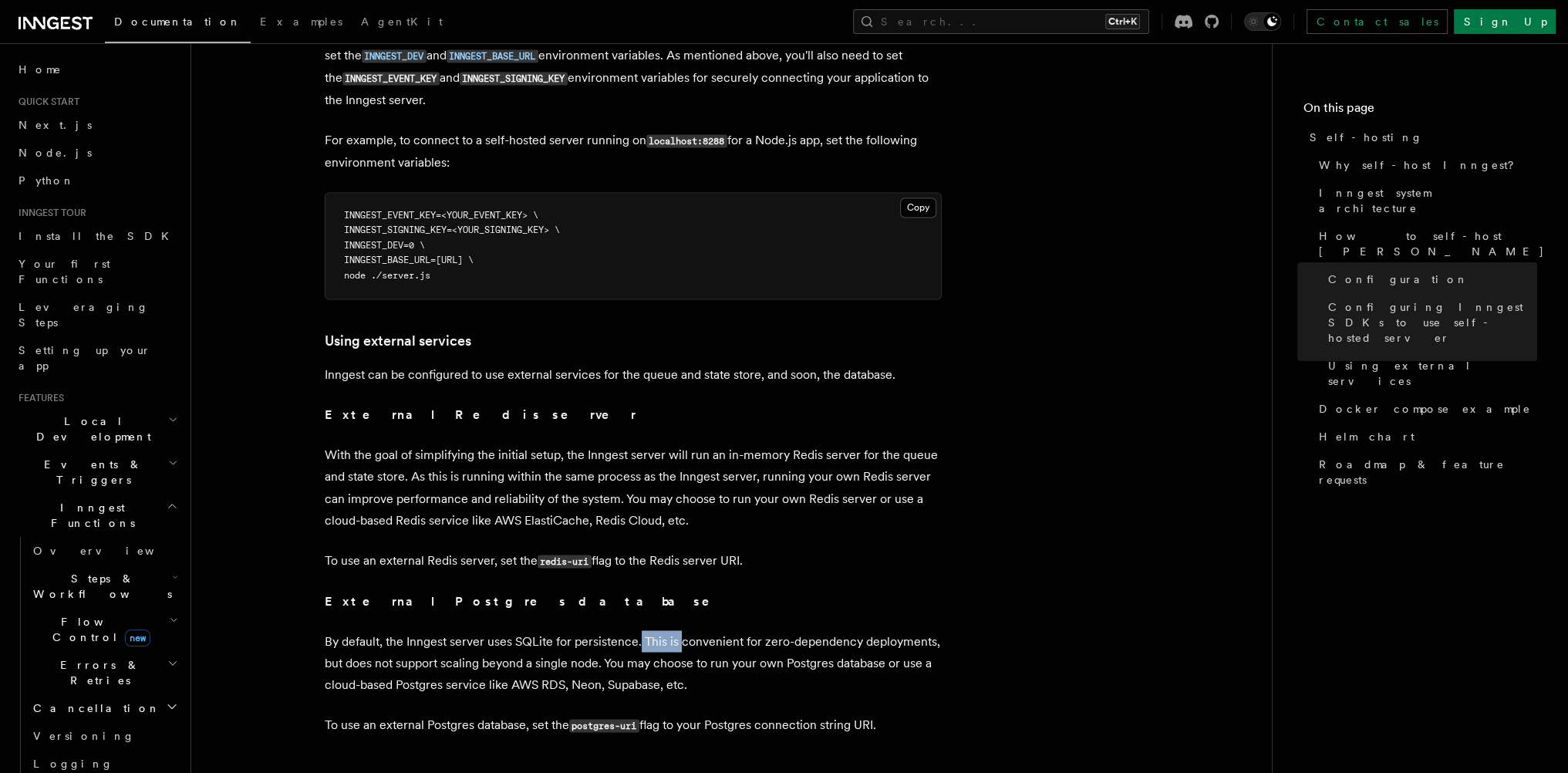
click at [679, 630] on p "By default, the Inngest server uses SQLite for persistence. This is convenient …" at bounding box center [633, 662] width 617 height 65
click at [729, 630] on p "By default, the Inngest server uses SQLite for persistence. This is convenient …" at bounding box center [633, 662] width 617 height 65
click at [764, 630] on p "By default, the Inngest server uses SQLite for persistence. This is convenient …" at bounding box center [633, 662] width 617 height 65
click at [812, 630] on p "By default, the Inngest server uses SQLite for persistence. This is convenient …" at bounding box center [633, 662] width 617 height 65
click at [858, 630] on p "By default, the Inngest server uses SQLite for persistence. This is convenient …" at bounding box center [633, 662] width 617 height 65
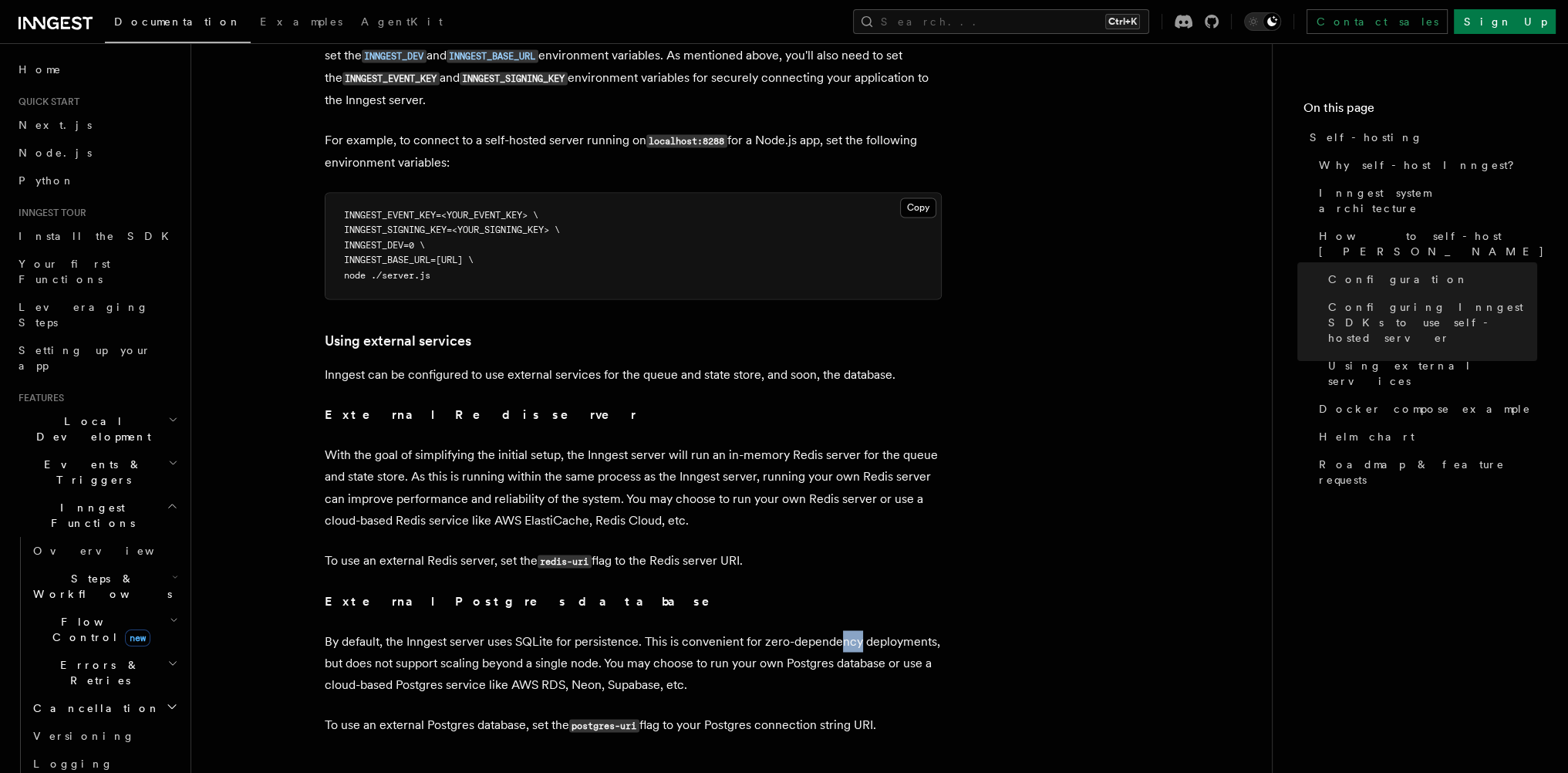
click at [858, 630] on p "By default, the Inngest server uses SQLite for persistence. This is convenient …" at bounding box center [633, 662] width 617 height 65
click at [402, 645] on p "By default, the Inngest server uses SQLite for persistence. This is convenient …" at bounding box center [633, 662] width 617 height 65
click at [491, 648] on p "By default, the Inngest server uses SQLite for persistence. This is convenient …" at bounding box center [633, 662] width 617 height 65
click at [564, 647] on p "By default, the Inngest server uses SQLite for persistence. This is convenient …" at bounding box center [633, 662] width 617 height 65
click at [621, 646] on p "By default, the Inngest server uses SQLite for persistence. This is convenient …" at bounding box center [633, 662] width 617 height 65
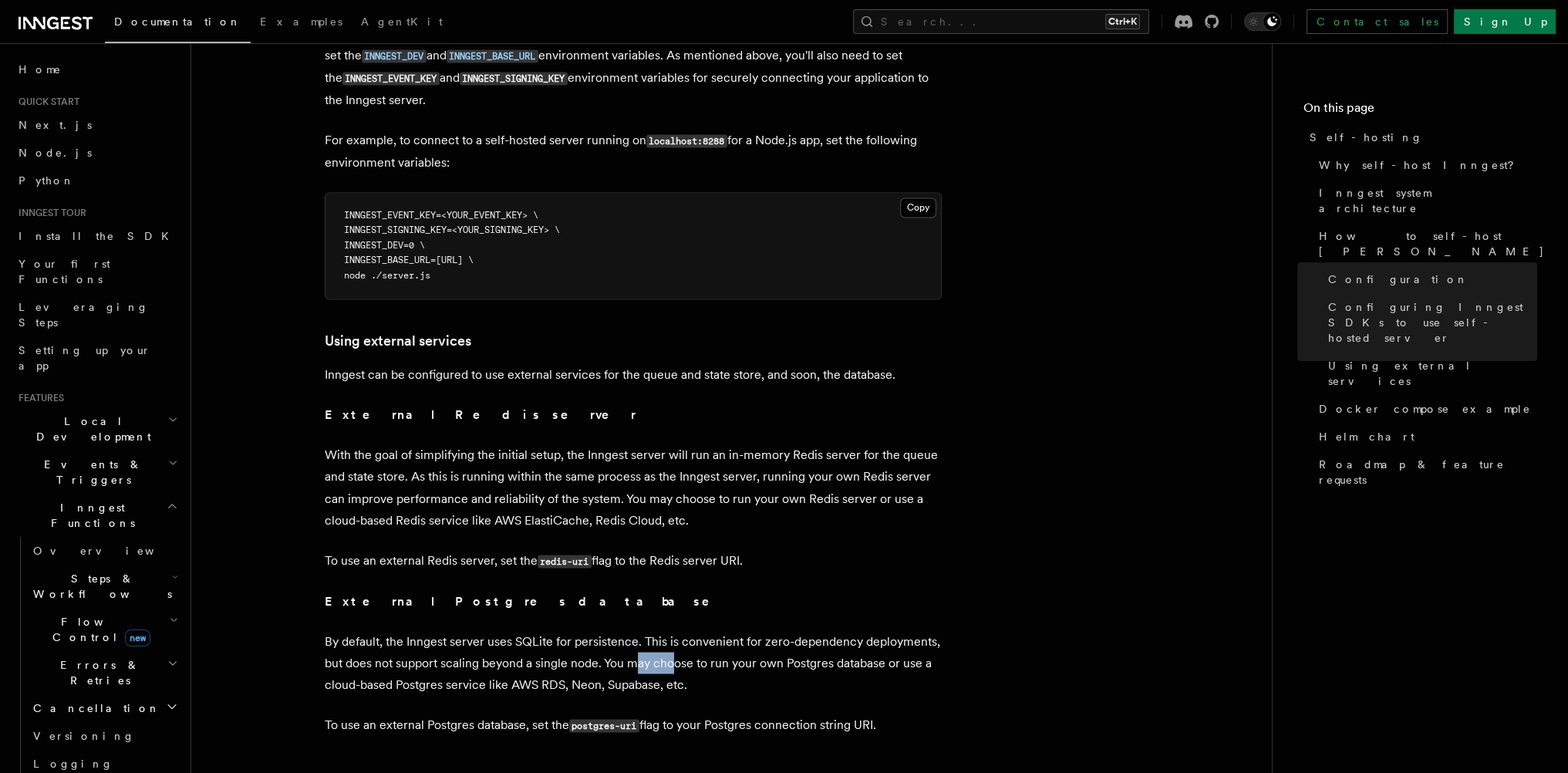
click at [675, 645] on p "By default, the Inngest server uses SQLite for persistence. This is convenient …" at bounding box center [633, 662] width 617 height 65
click at [743, 645] on p "By default, the Inngest server uses SQLite for persistence. This is convenient …" at bounding box center [633, 662] width 617 height 65
click at [826, 649] on p "By default, the Inngest server uses SQLite for persistence. This is convenient …" at bounding box center [633, 662] width 617 height 65
click at [845, 649] on p "By default, the Inngest server uses SQLite for persistence. This is convenient …" at bounding box center [633, 662] width 617 height 65
click at [427, 667] on p "By default, the Inngest server uses SQLite for persistence. This is convenient …" at bounding box center [633, 662] width 617 height 65
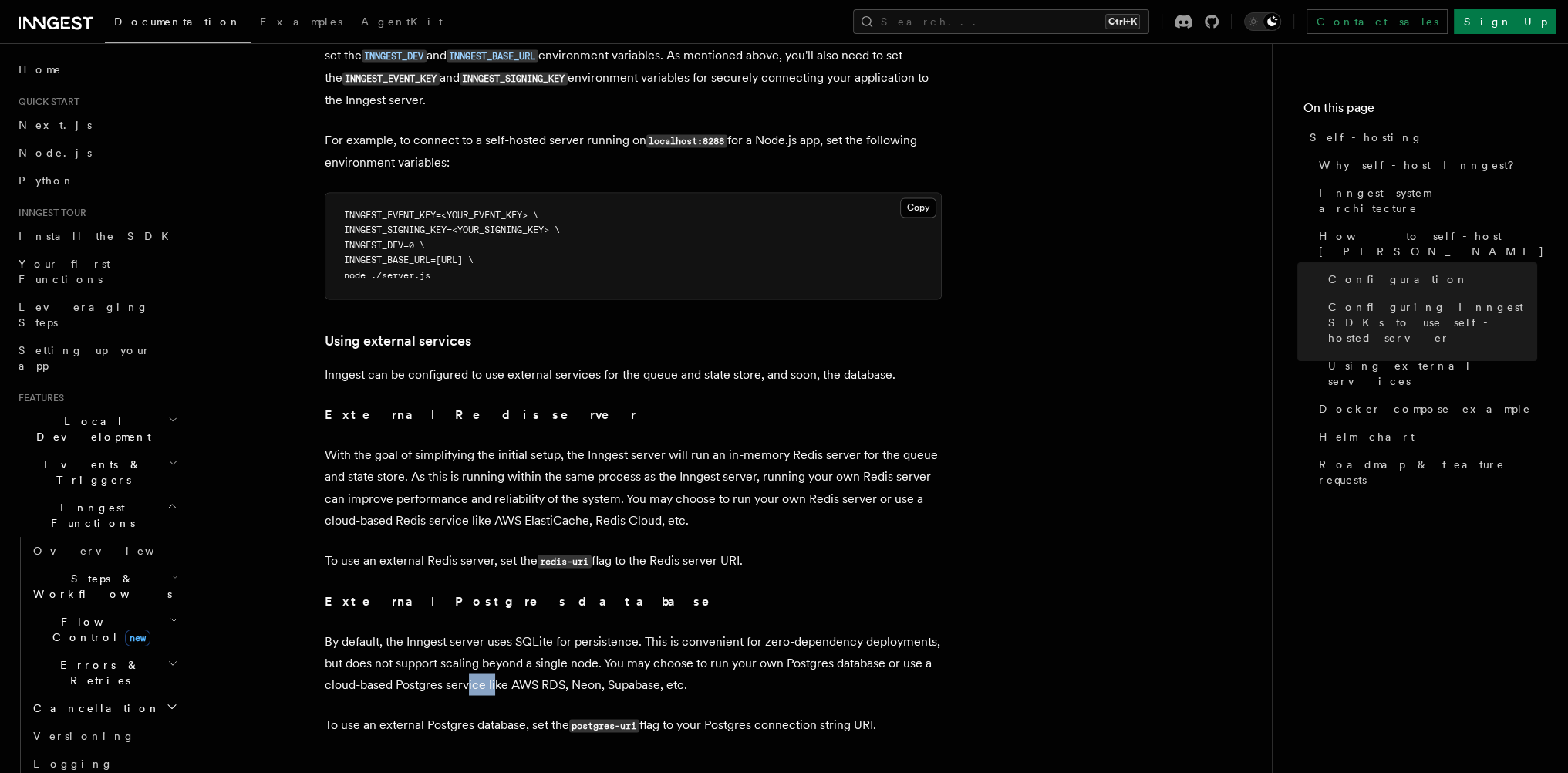
click at [503, 664] on p "By default, the Inngest server uses SQLite for persistence. This is convenient …" at bounding box center [633, 662] width 617 height 65
click at [534, 664] on p "By default, the Inngest server uses SQLite for persistence. This is convenient …" at bounding box center [633, 662] width 617 height 65
click at [668, 665] on p "By default, the Inngest server uses SQLite for persistence. This is convenient …" at bounding box center [633, 662] width 617 height 65
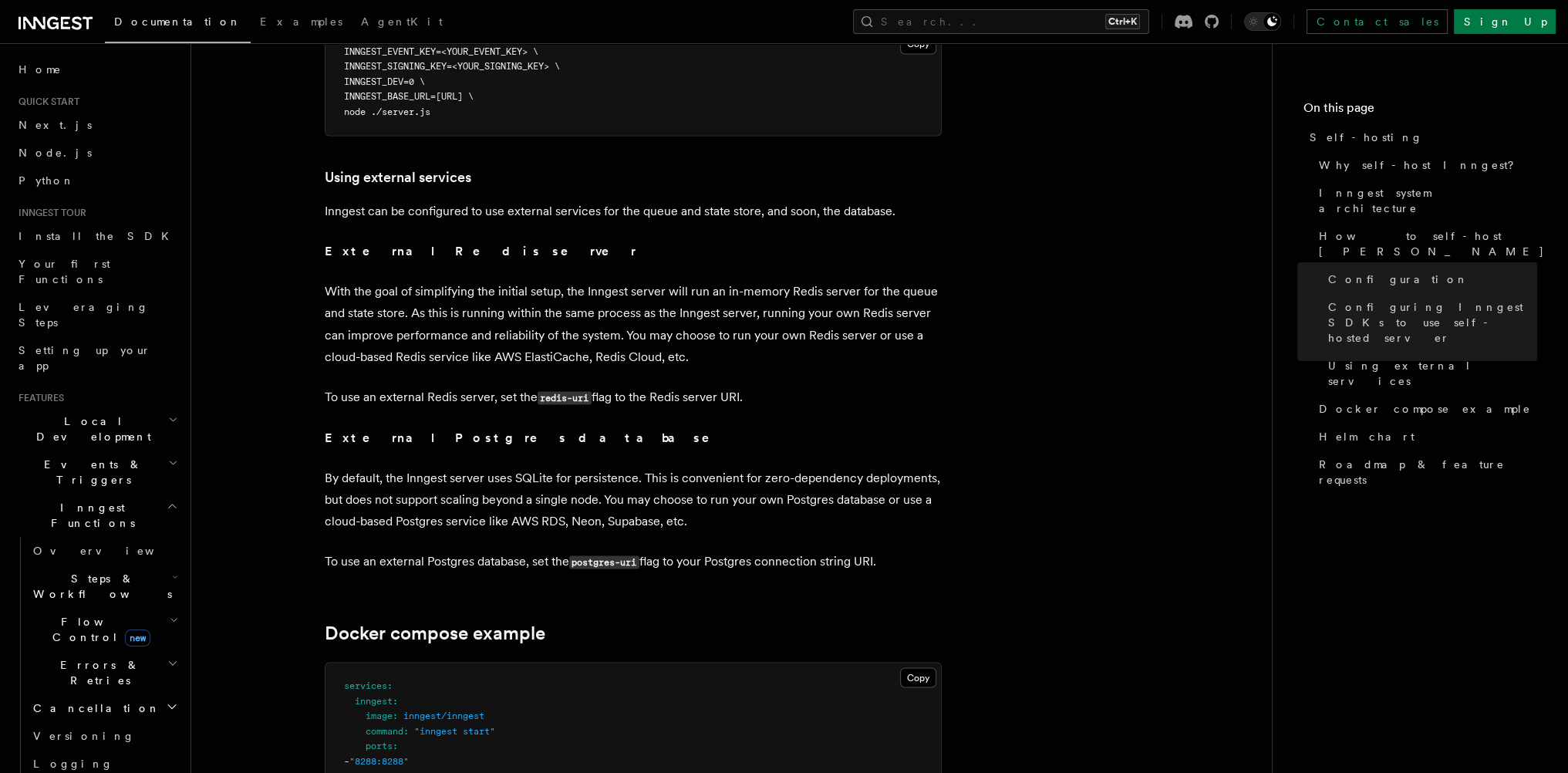
scroll to position [3608, 0]
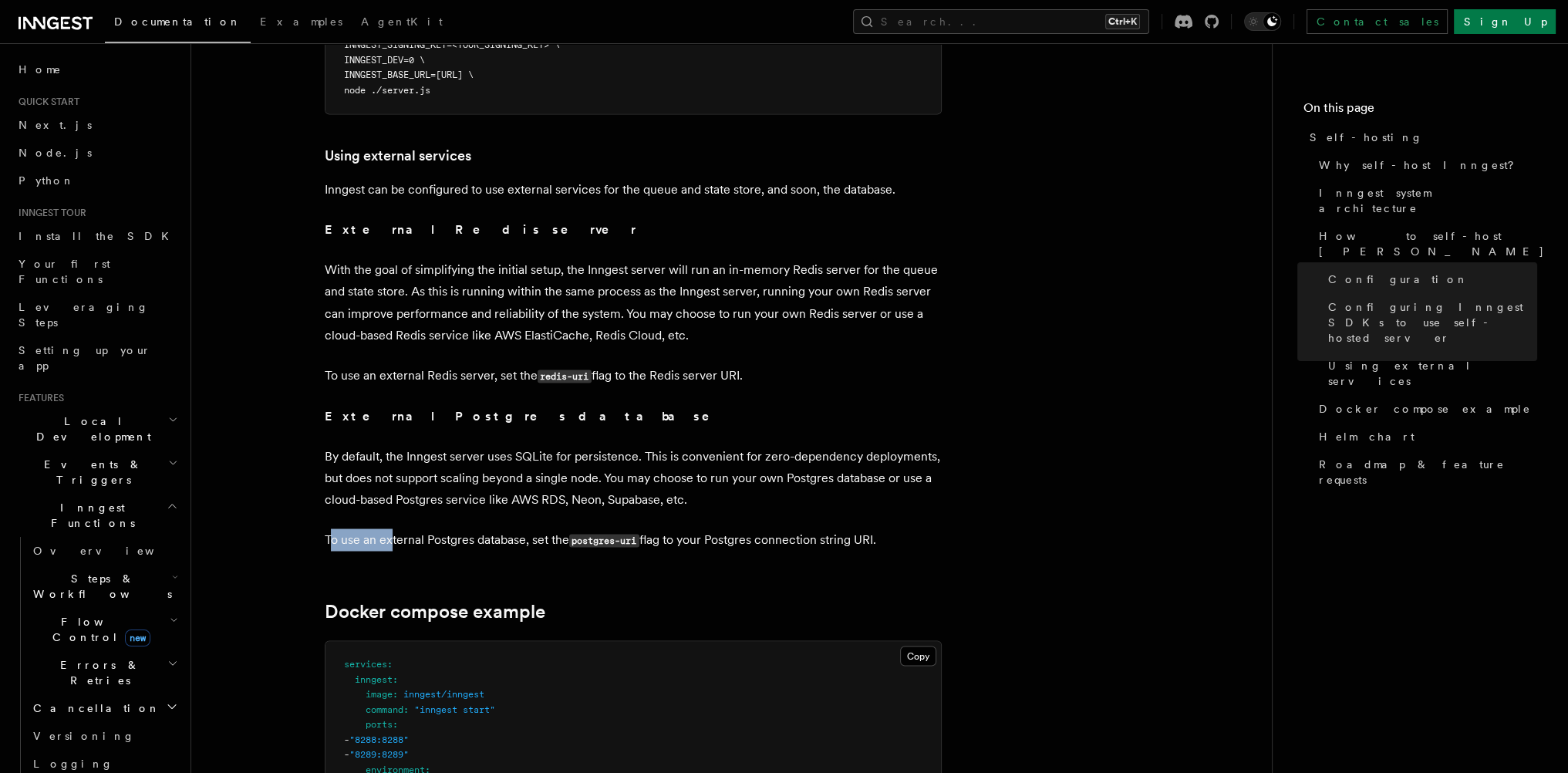
click at [405, 535] on p "To use an external Postgres database, set the postgres-uri flag to your Postgre…" at bounding box center [633, 539] width 617 height 22
click at [561, 529] on p "To use an external Postgres database, set the postgres-uri flag to your Postgre…" at bounding box center [633, 539] width 617 height 22
click at [639, 534] on code "postgres-uri" at bounding box center [604, 540] width 70 height 13
click at [645, 528] on p "To use an external Postgres database, set the postgres-uri flag to your Postgre…" at bounding box center [633, 539] width 617 height 22
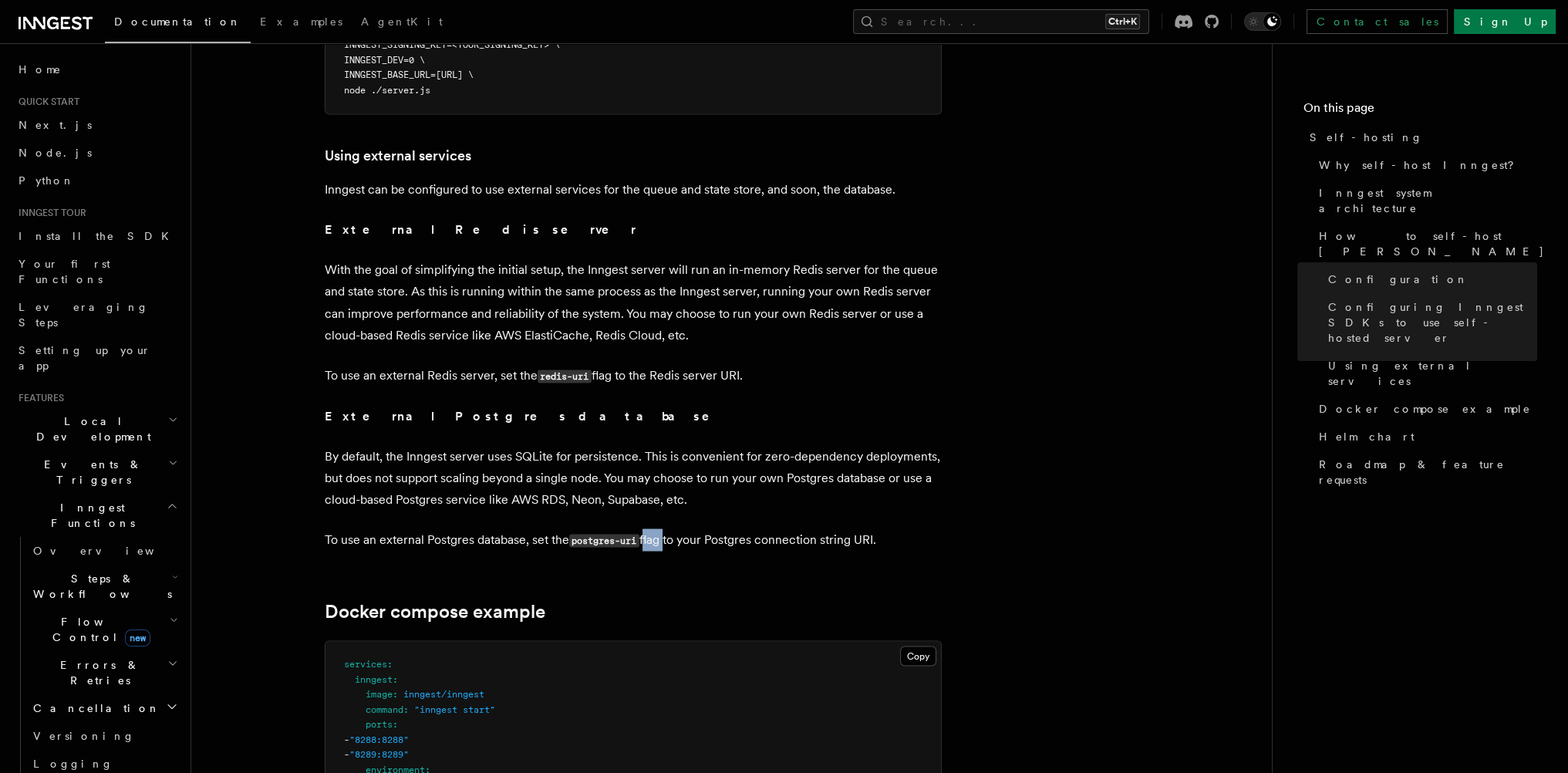
click at [646, 528] on p "To use an external Postgres database, set the postgres-uri flag to your Postgre…" at bounding box center [633, 539] width 617 height 22
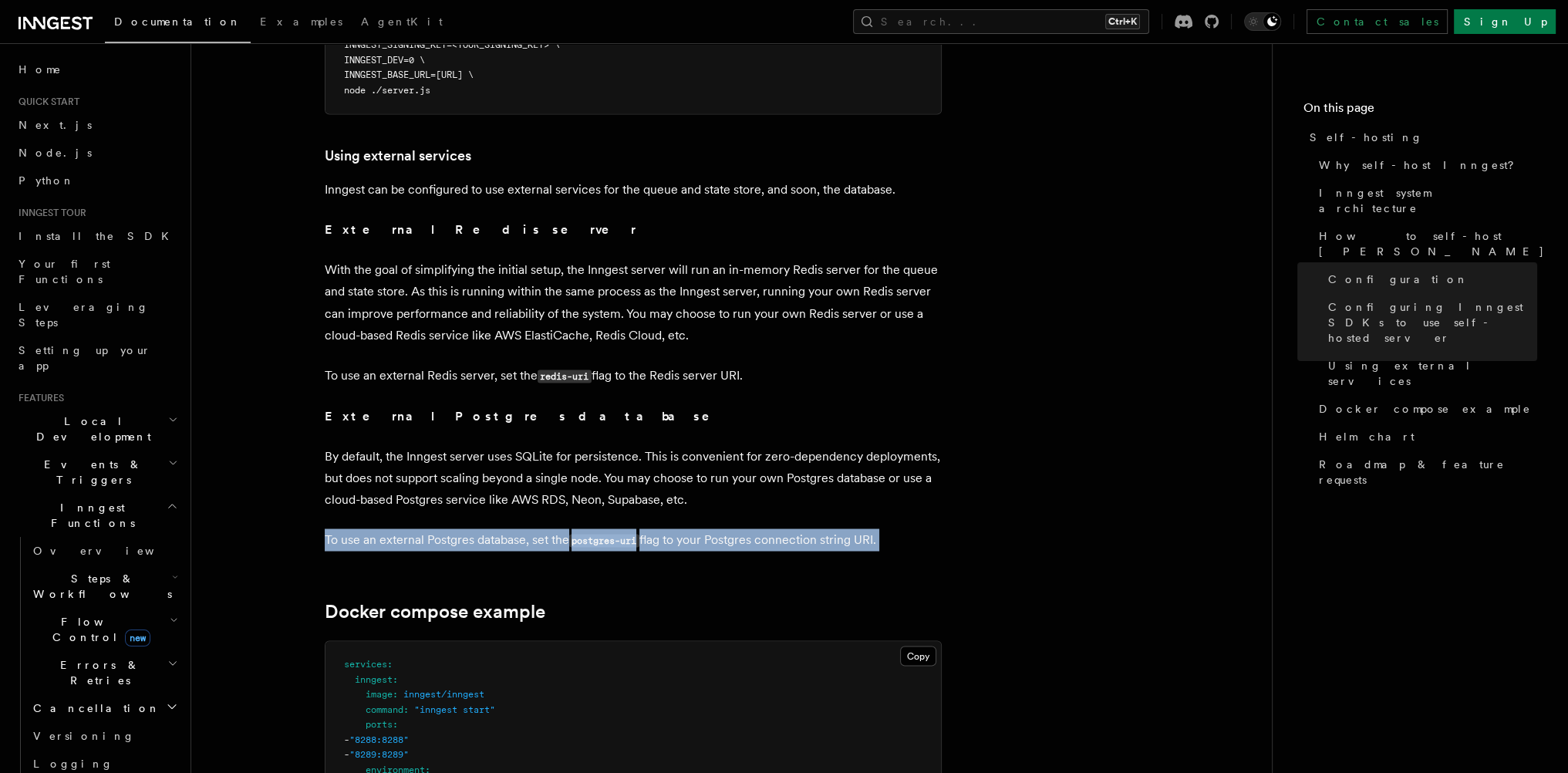
click at [646, 528] on p "To use an external Postgres database, set the postgres-uri flag to your Postgre…" at bounding box center [633, 539] width 617 height 22
click at [699, 528] on p "To use an external Postgres database, set the postgres-uri flag to your Postgre…" at bounding box center [633, 539] width 617 height 22
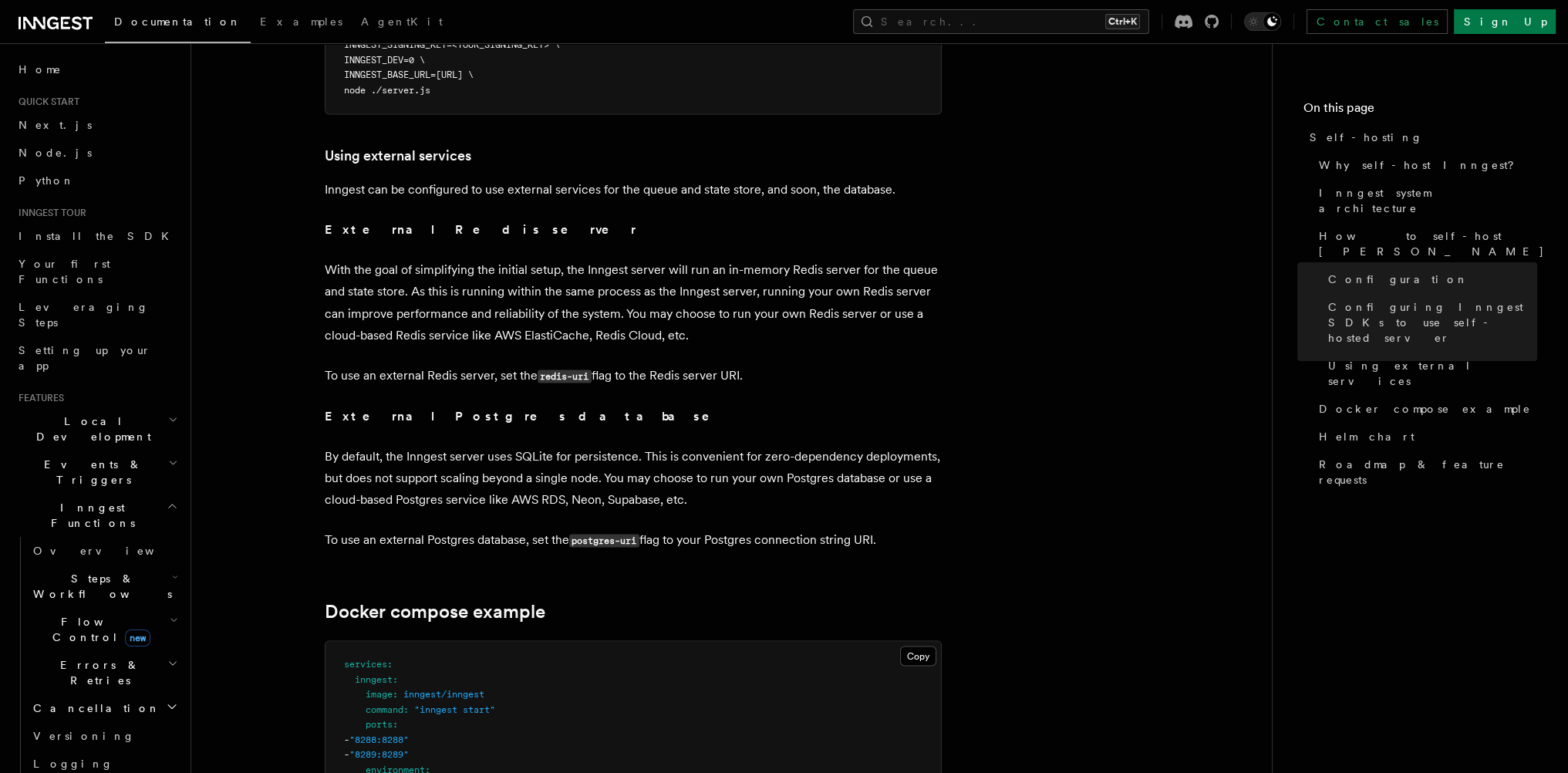
click at [554, 459] on p "By default, the Inngest server uses SQLite for persistence. This is convenient …" at bounding box center [633, 477] width 617 height 65
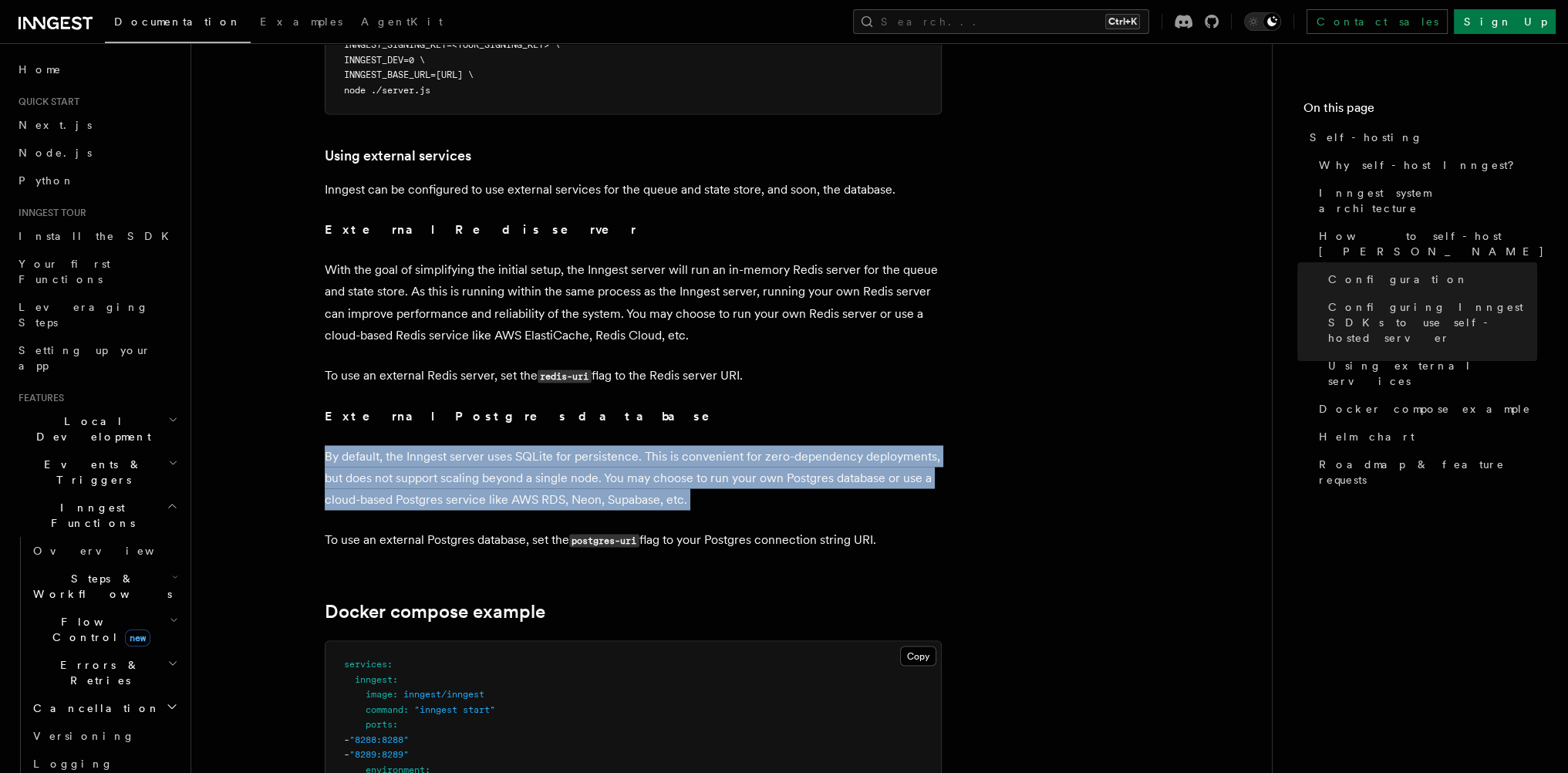
click at [554, 459] on p "By default, the Inngest server uses SQLite for persistence. This is convenient …" at bounding box center [633, 477] width 617 height 65
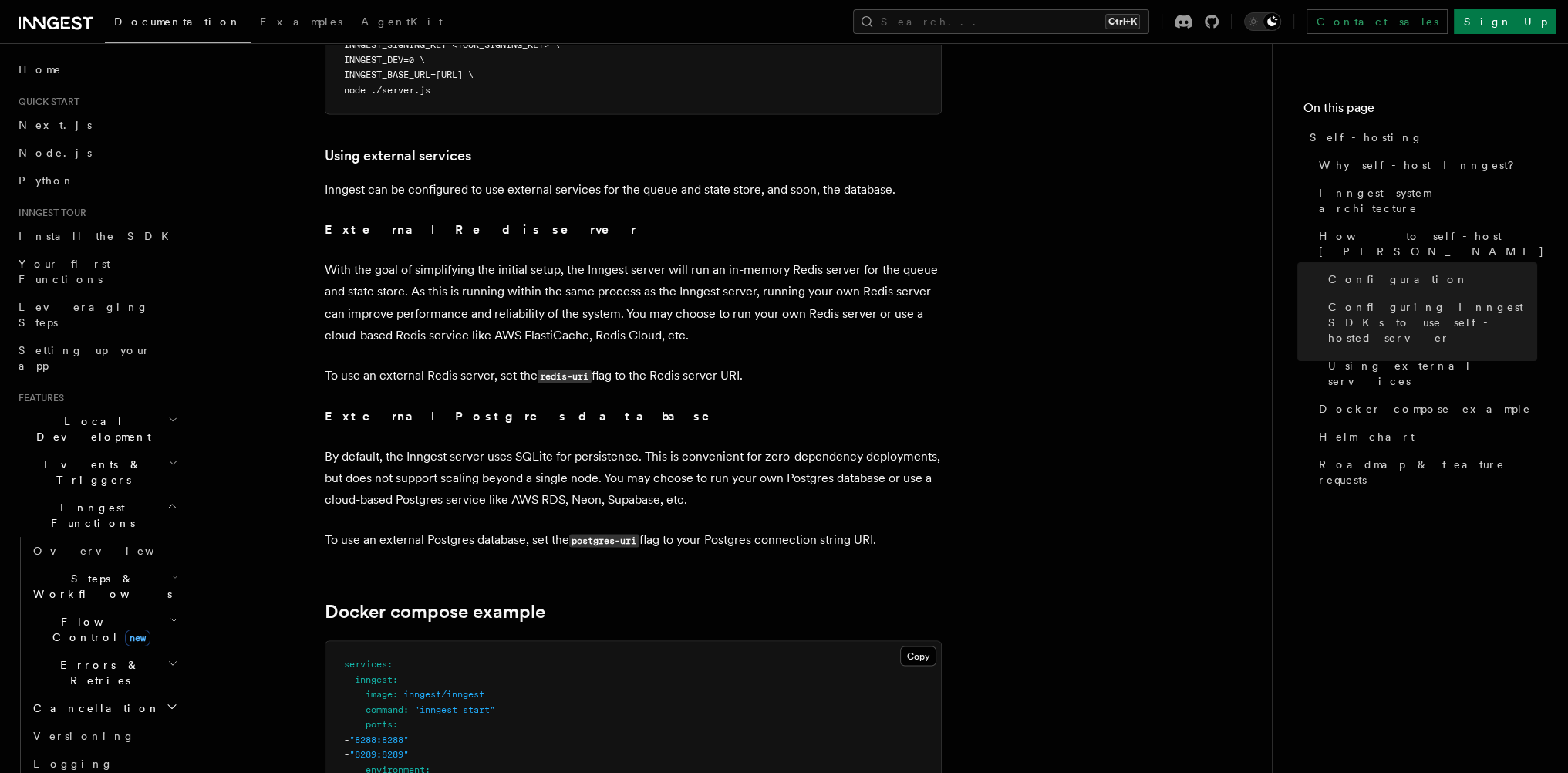
click at [456, 364] on p "To use an external Redis server, set the redis-uri flag to the Redis server URI." at bounding box center [633, 374] width 617 height 22
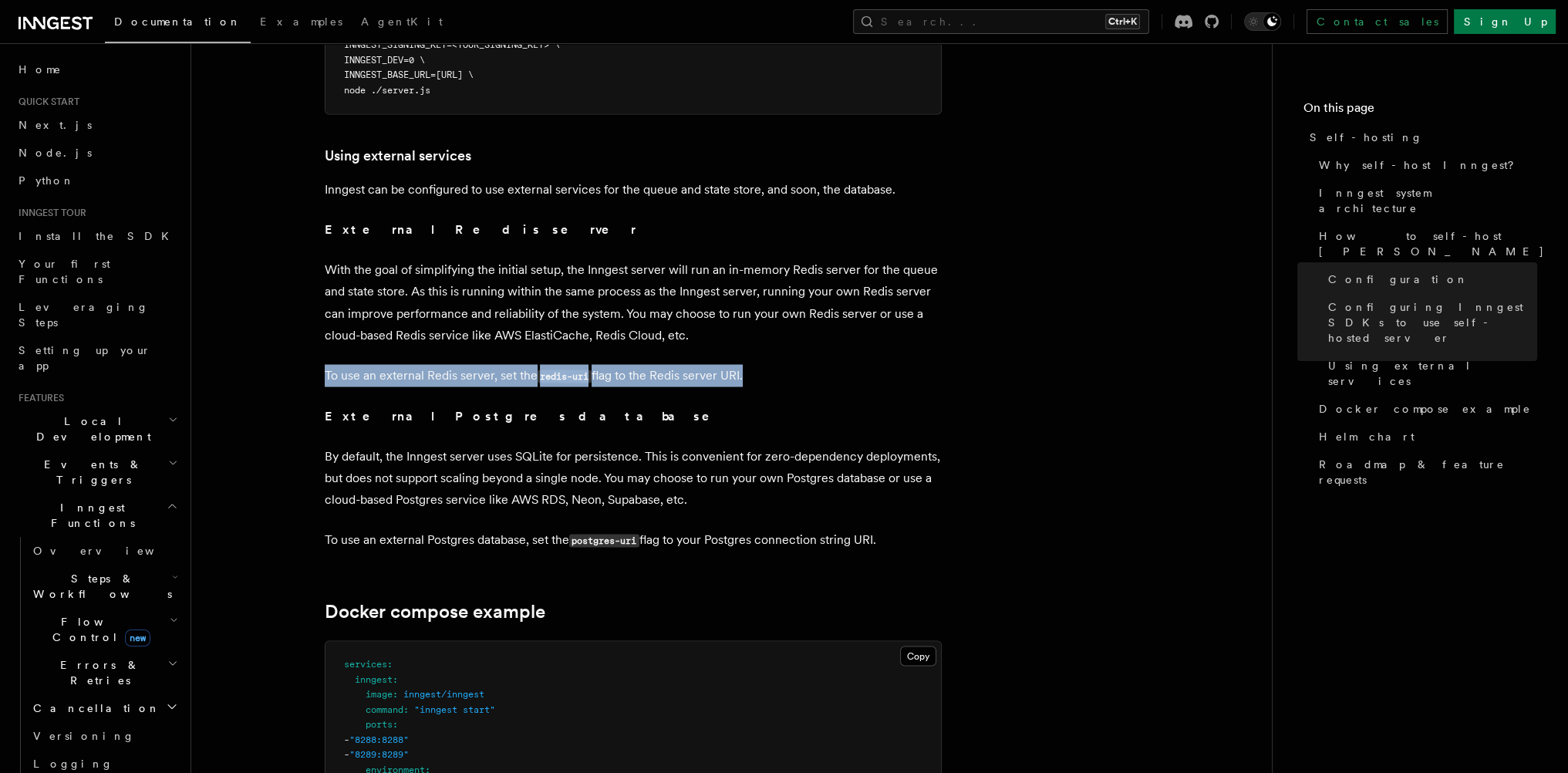
click at [456, 364] on p "To use an external Redis server, set the redis-uri flag to the Redis server URI." at bounding box center [633, 374] width 617 height 22
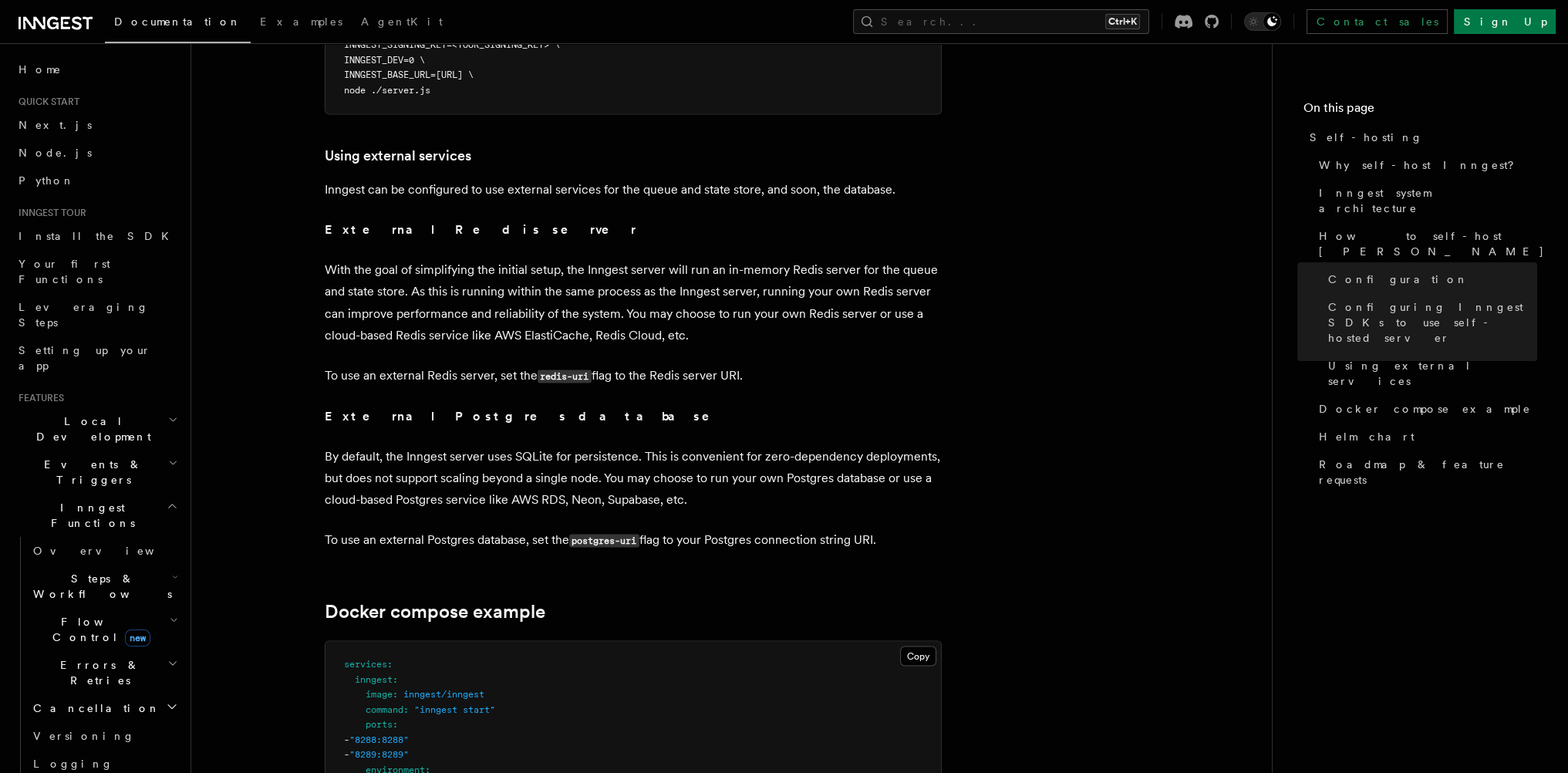
click at [442, 286] on p "With the goal of simplifying the initial setup, the Inngest server will run an …" at bounding box center [633, 301] width 617 height 87
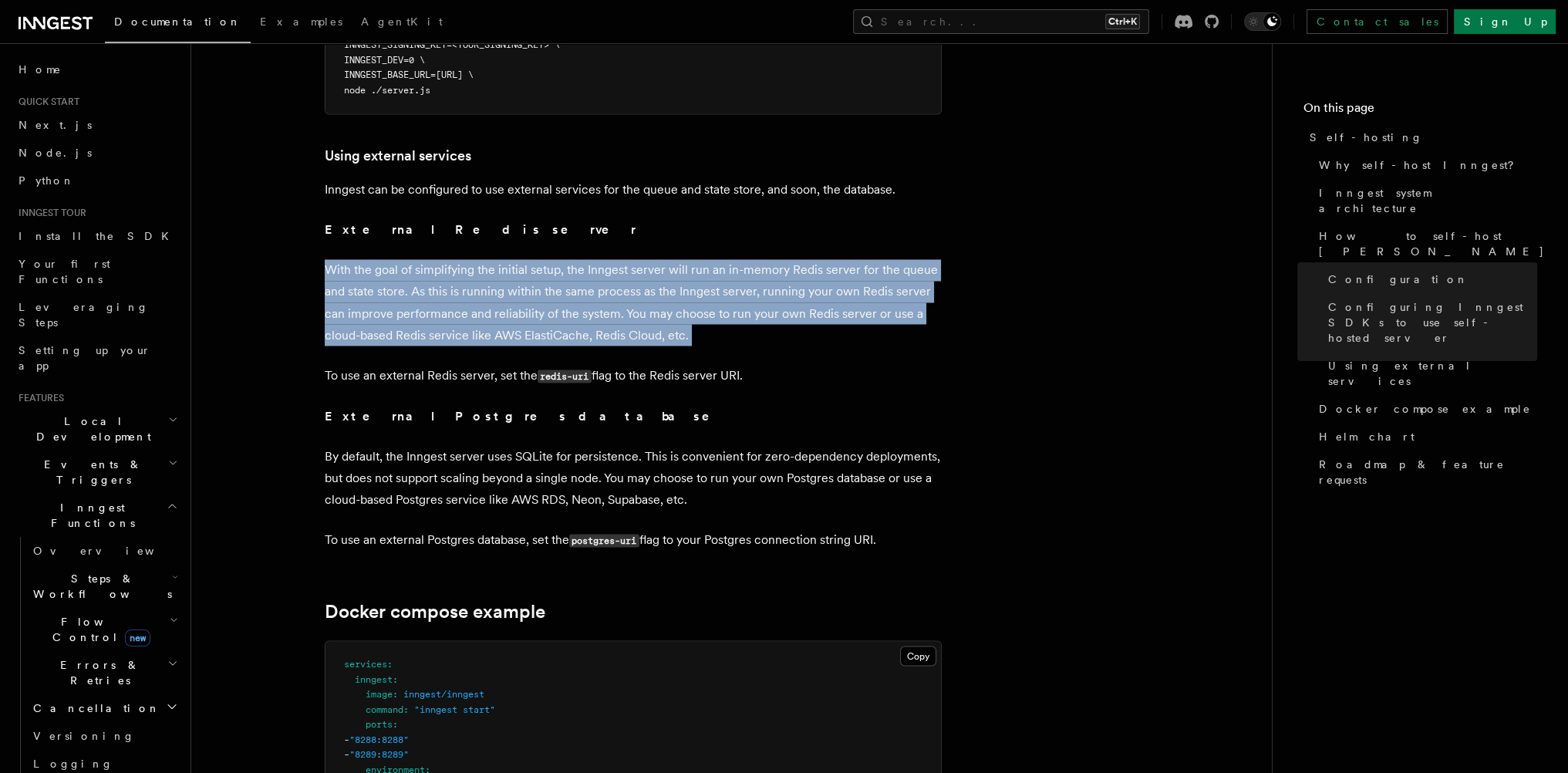
click at [442, 286] on p "With the goal of simplifying the initial setup, the Inngest server will run an …" at bounding box center [633, 301] width 617 height 87
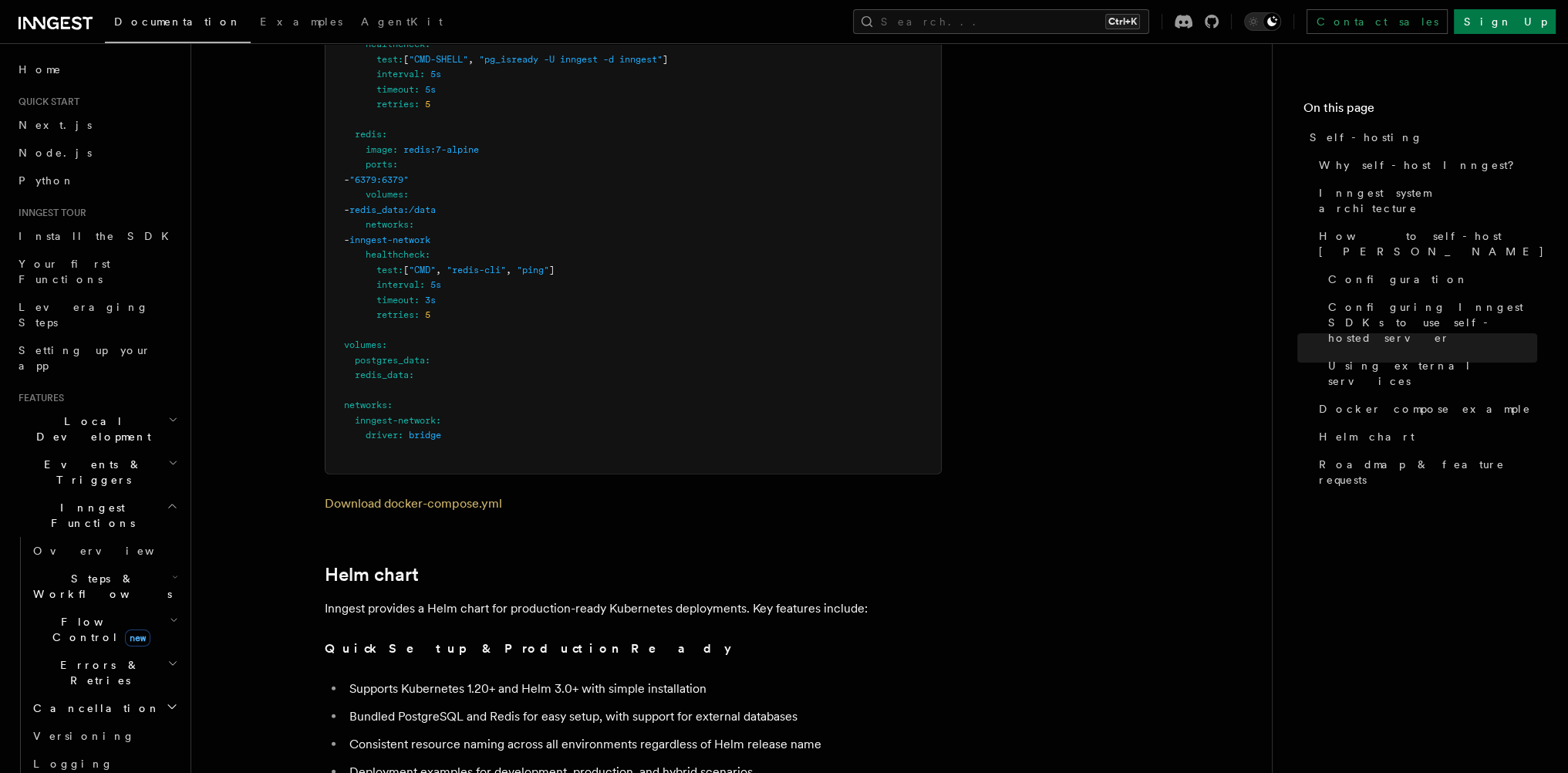
scroll to position [4811, 0]
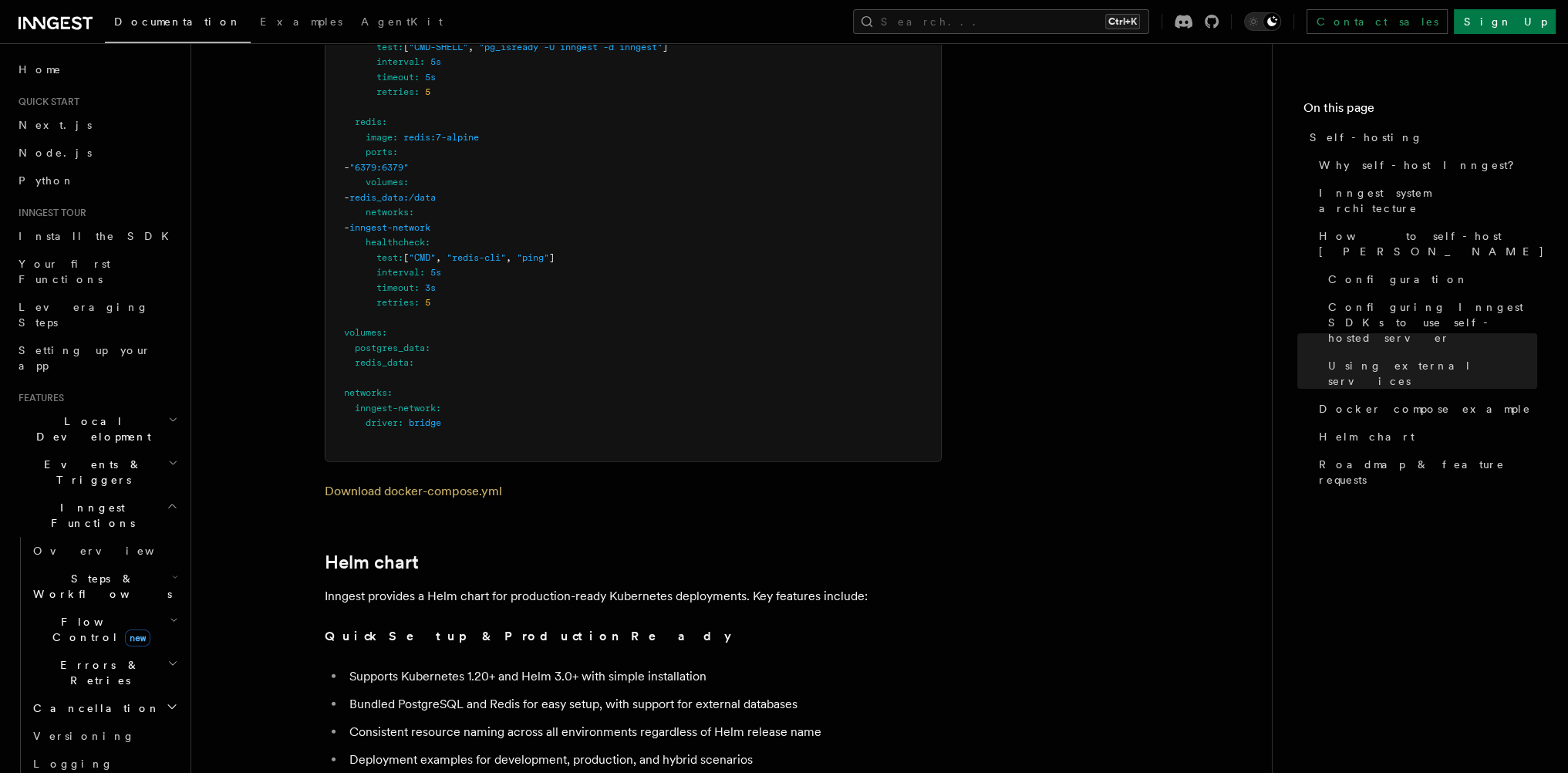
click at [370, 585] on p "Inngest provides a Helm chart for production-ready Kubernetes deployments. Key …" at bounding box center [633, 596] width 617 height 21
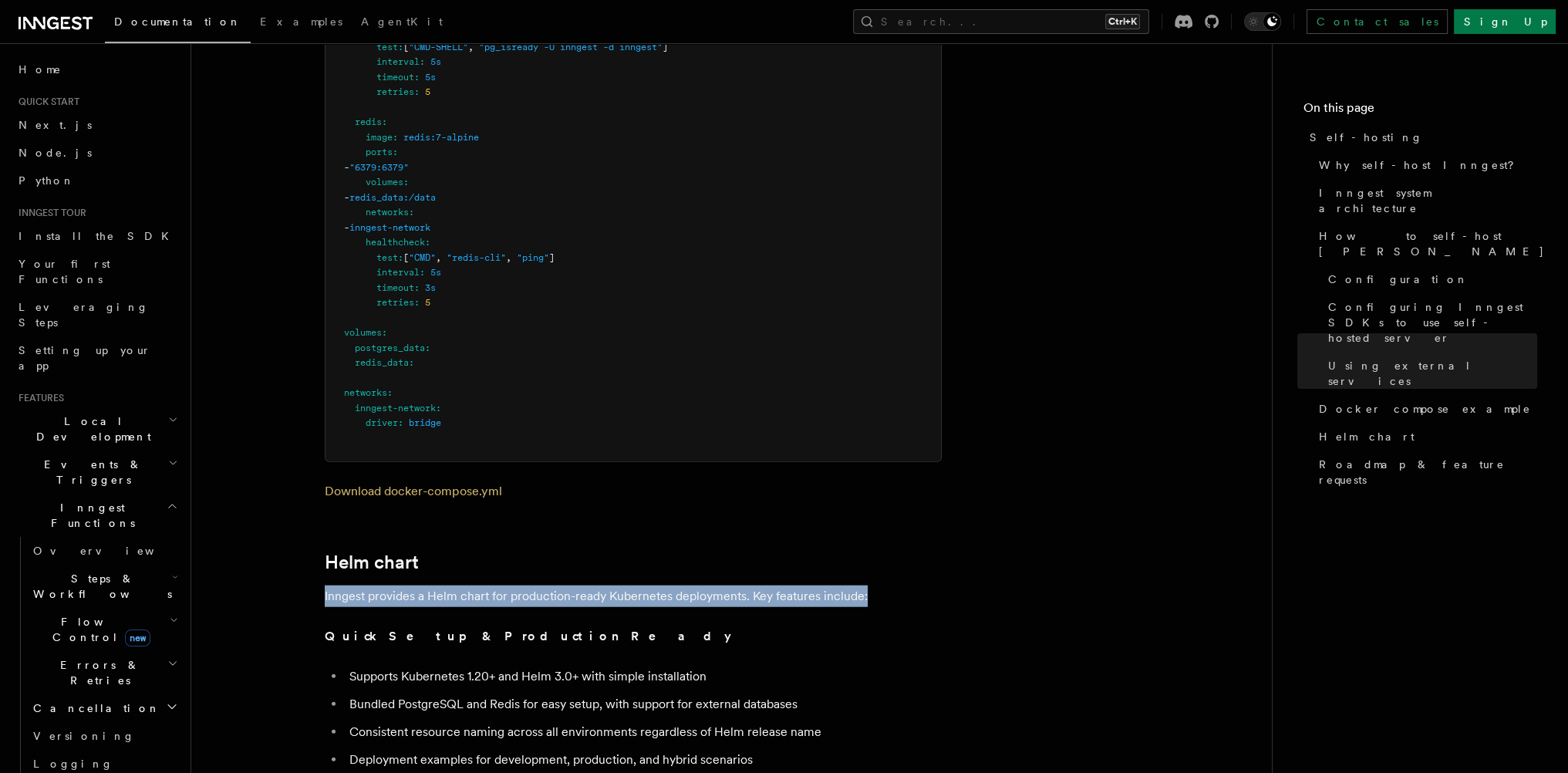
click at [370, 585] on p "Inngest provides a Helm chart for production-ready Kubernetes deployments. Key …" at bounding box center [633, 596] width 617 height 21
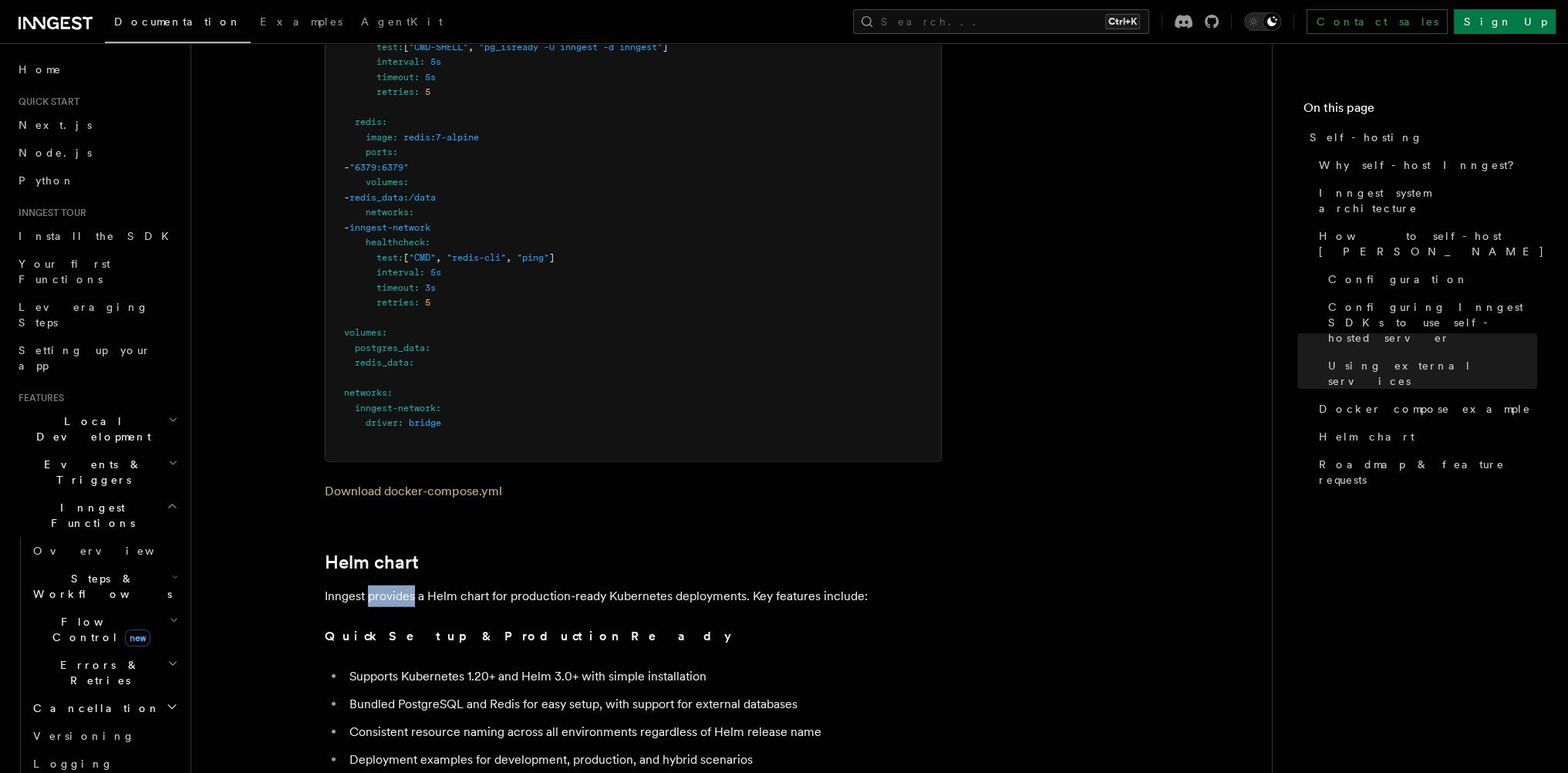
click at [370, 585] on p "Inngest provides a Helm chart for production-ready Kubernetes deployments. Key …" at bounding box center [633, 596] width 617 height 21
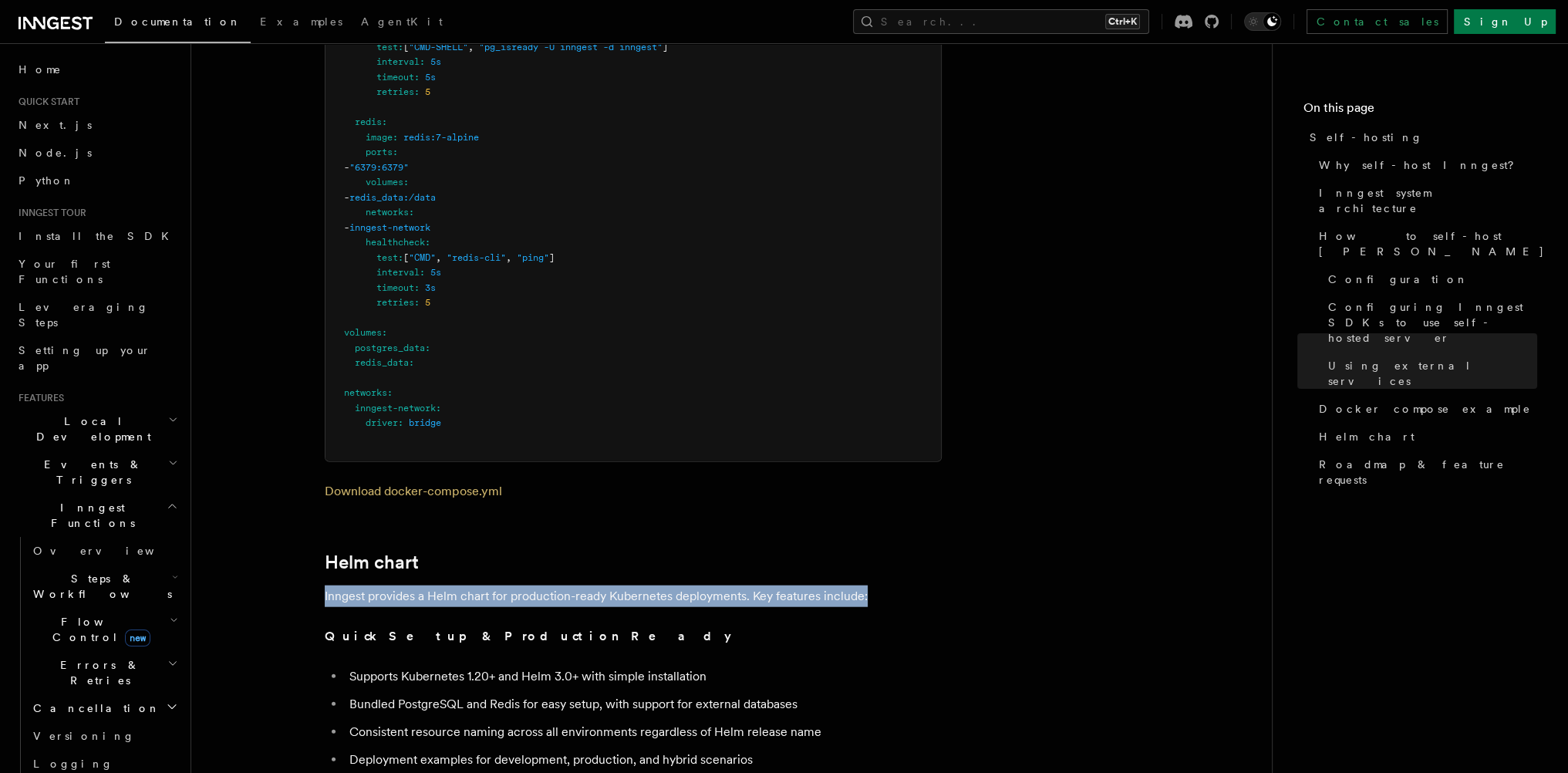
click at [370, 585] on p "Inngest provides a Helm chart for production-ready Kubernetes deployments. Key …" at bounding box center [633, 596] width 617 height 21
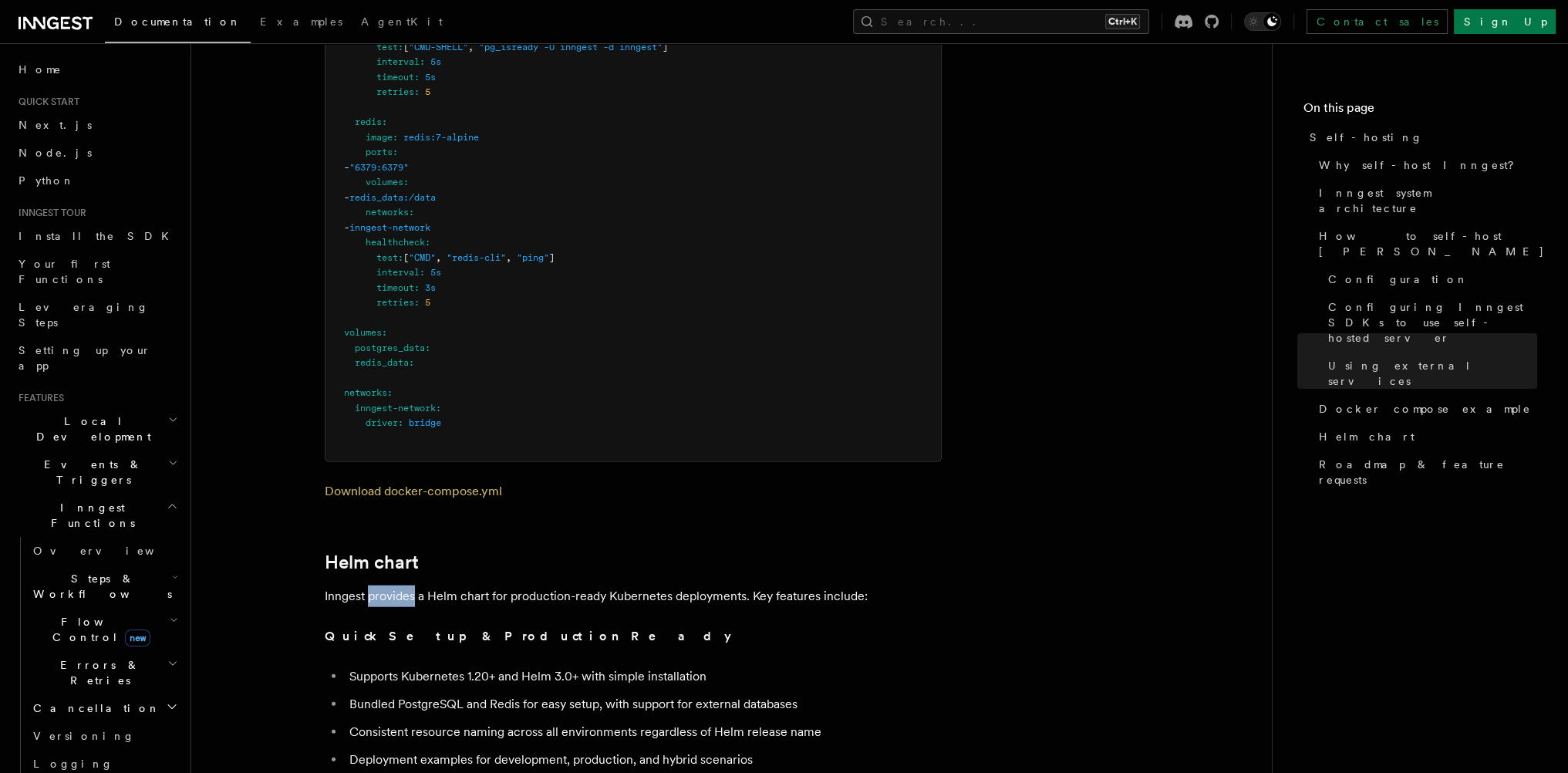
click at [370, 585] on p "Inngest provides a Helm chart for production-ready Kubernetes deployments. Key …" at bounding box center [633, 596] width 617 height 21
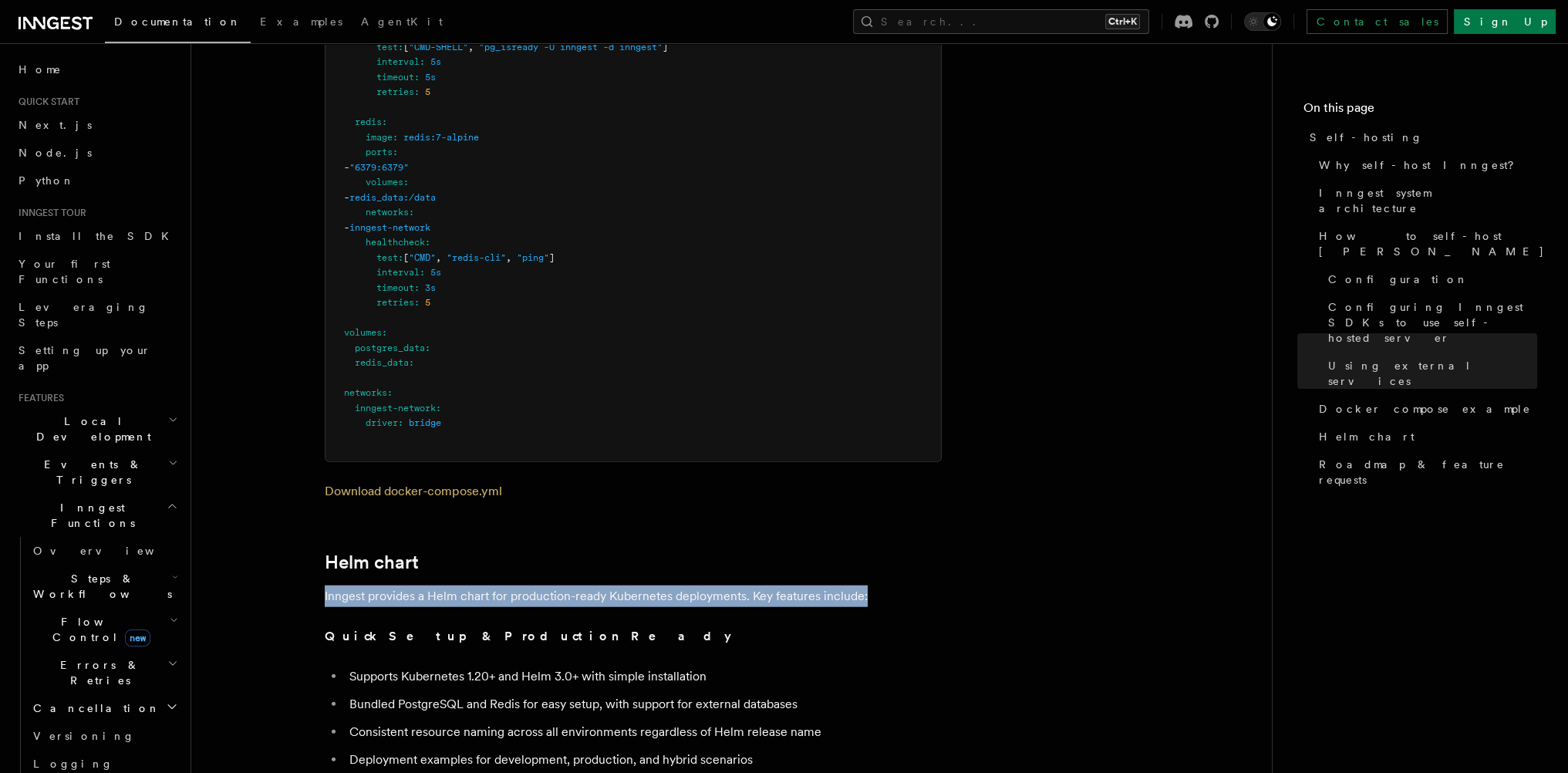
click at [370, 585] on p "Inngest provides a Helm chart for production-ready Kubernetes deployments. Key …" at bounding box center [633, 596] width 617 height 21
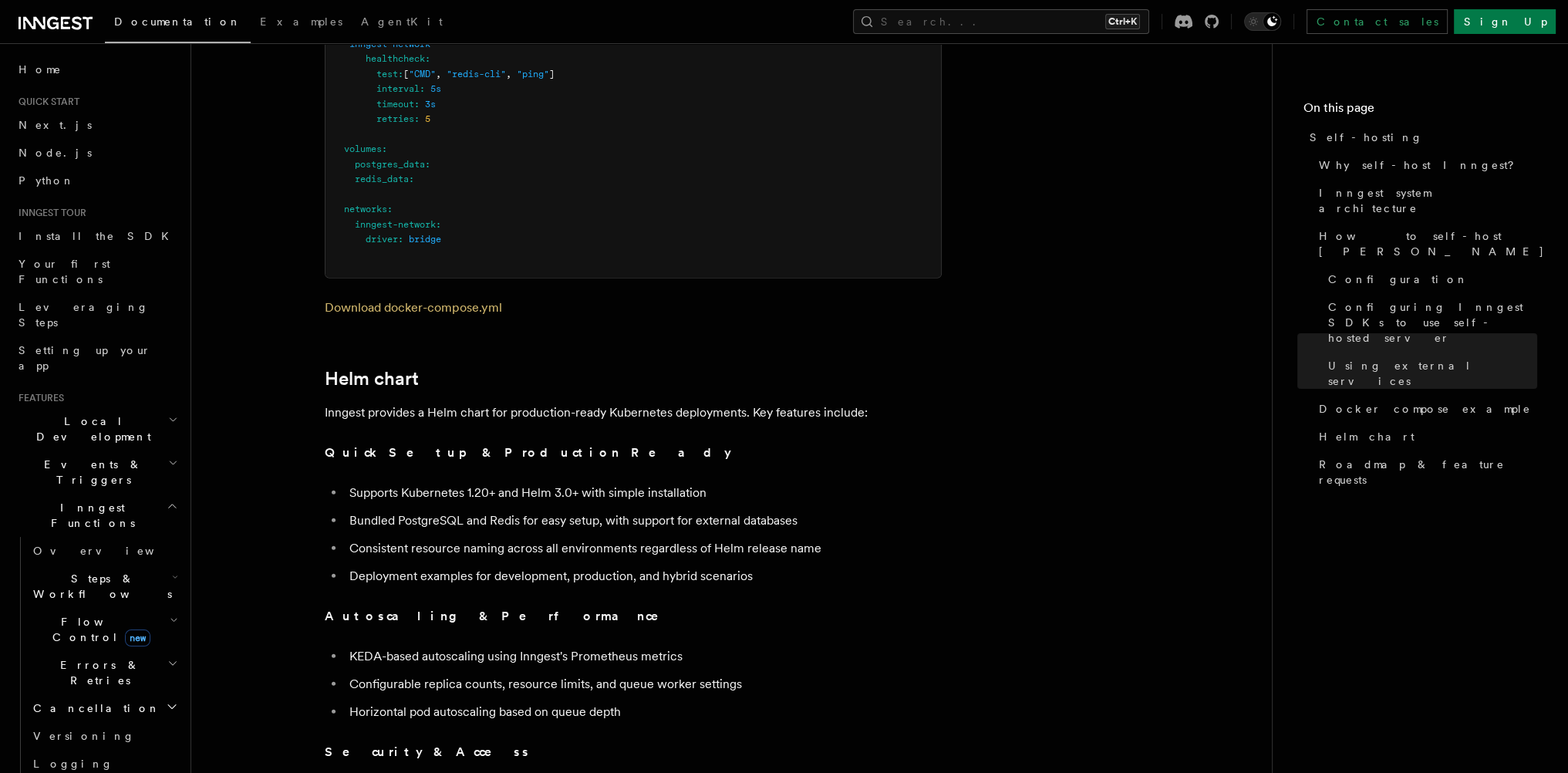
scroll to position [4997, 0]
click at [415, 480] on li "Supports Kubernetes 1.20+ and Helm 3.0+ with simple installation" at bounding box center [643, 491] width 597 height 21
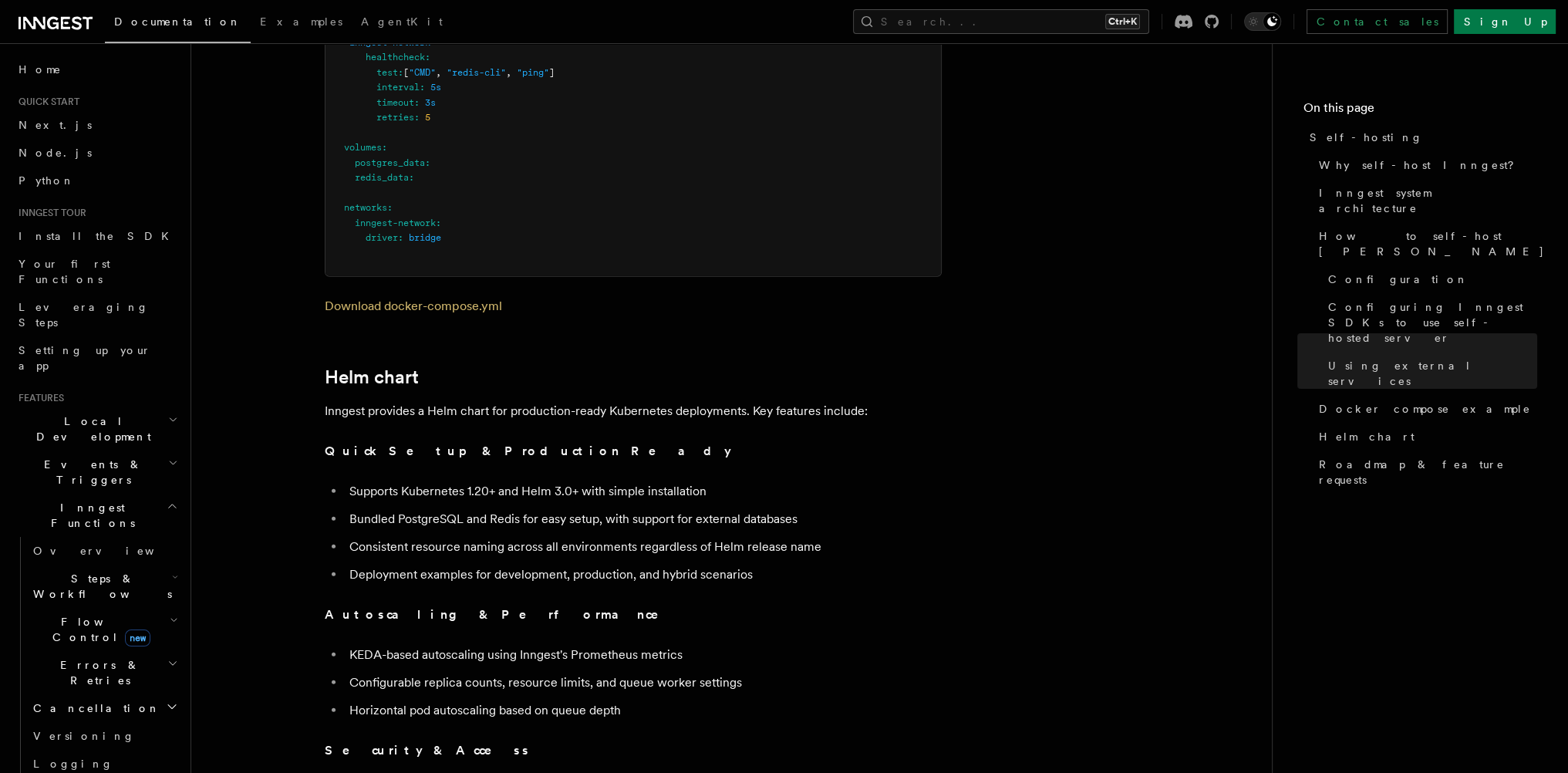
click at [423, 509] on li "Bundled PostgreSQL and Redis for easy setup, with support for external databases" at bounding box center [643, 519] width 597 height 21
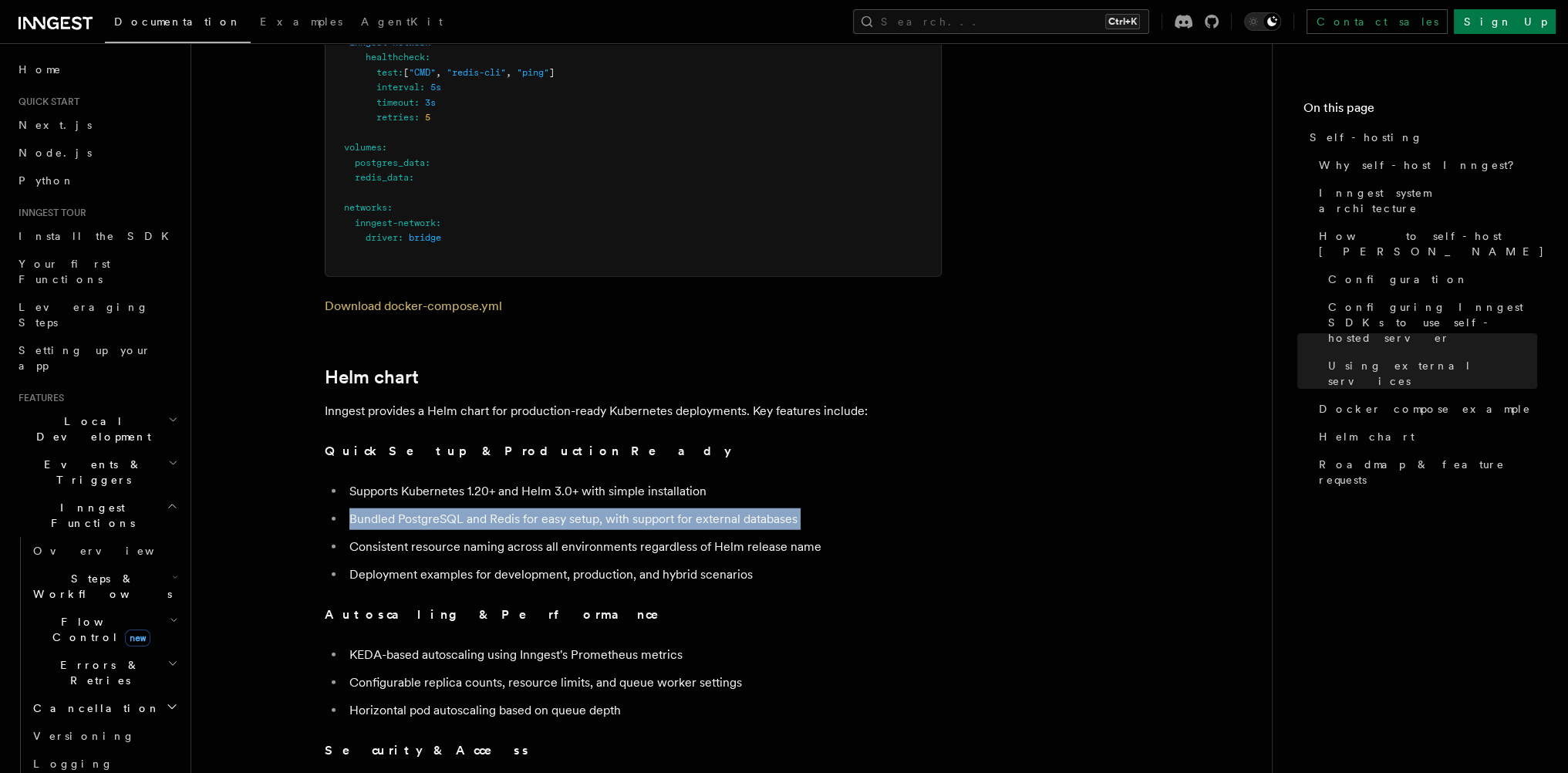
click at [423, 509] on li "Bundled PostgreSQL and Redis for easy setup, with support for external databases" at bounding box center [643, 519] width 597 height 21
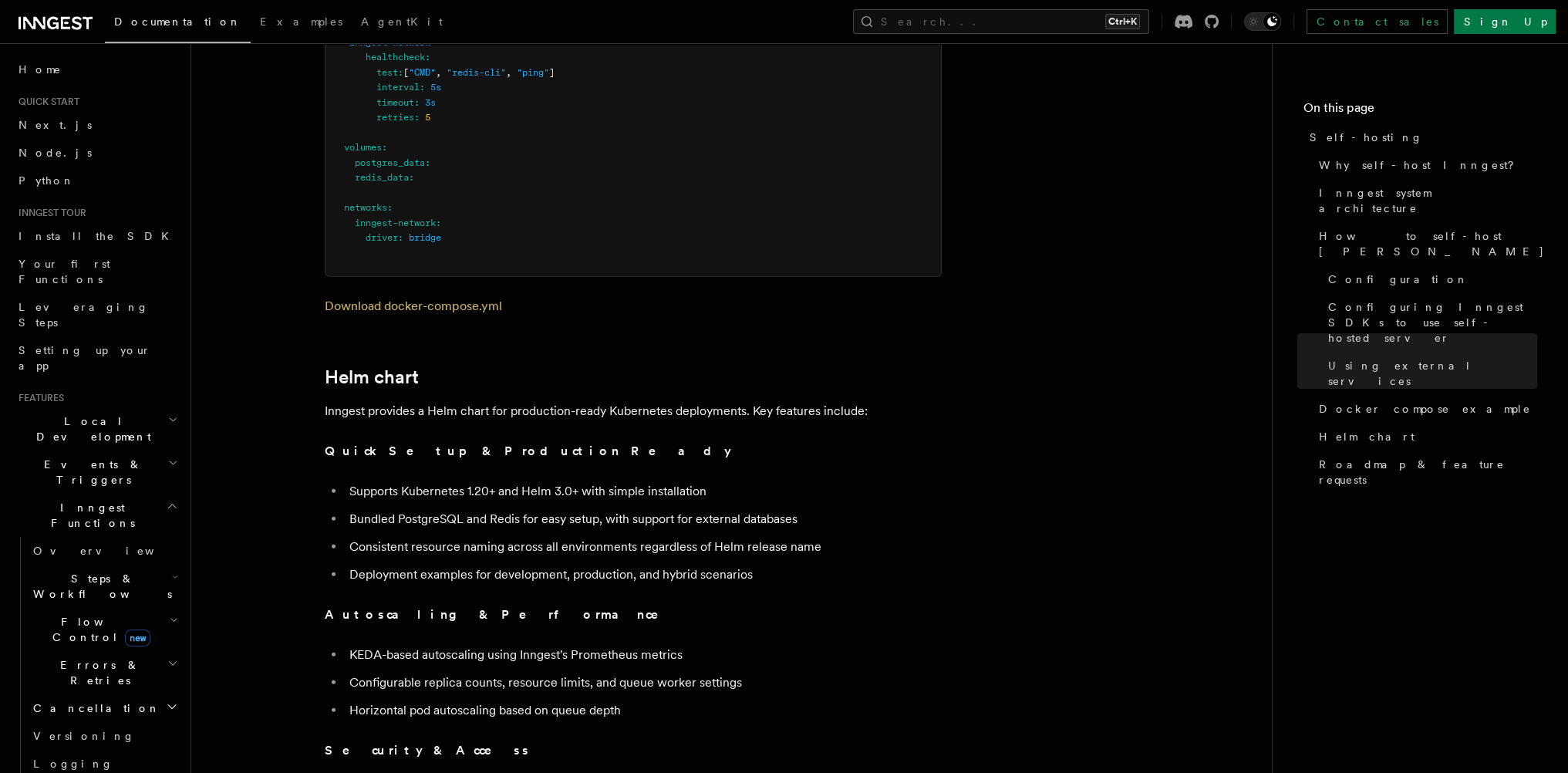
click at [472, 545] on ul "Supports Kubernetes 1.20+ and Helm 3.0+ with simple installation Bundled Postgr…" at bounding box center [633, 533] width 617 height 105
click at [489, 540] on li "Consistent resource naming across all environments regardless of Helm release n…" at bounding box center [643, 546] width 597 height 21
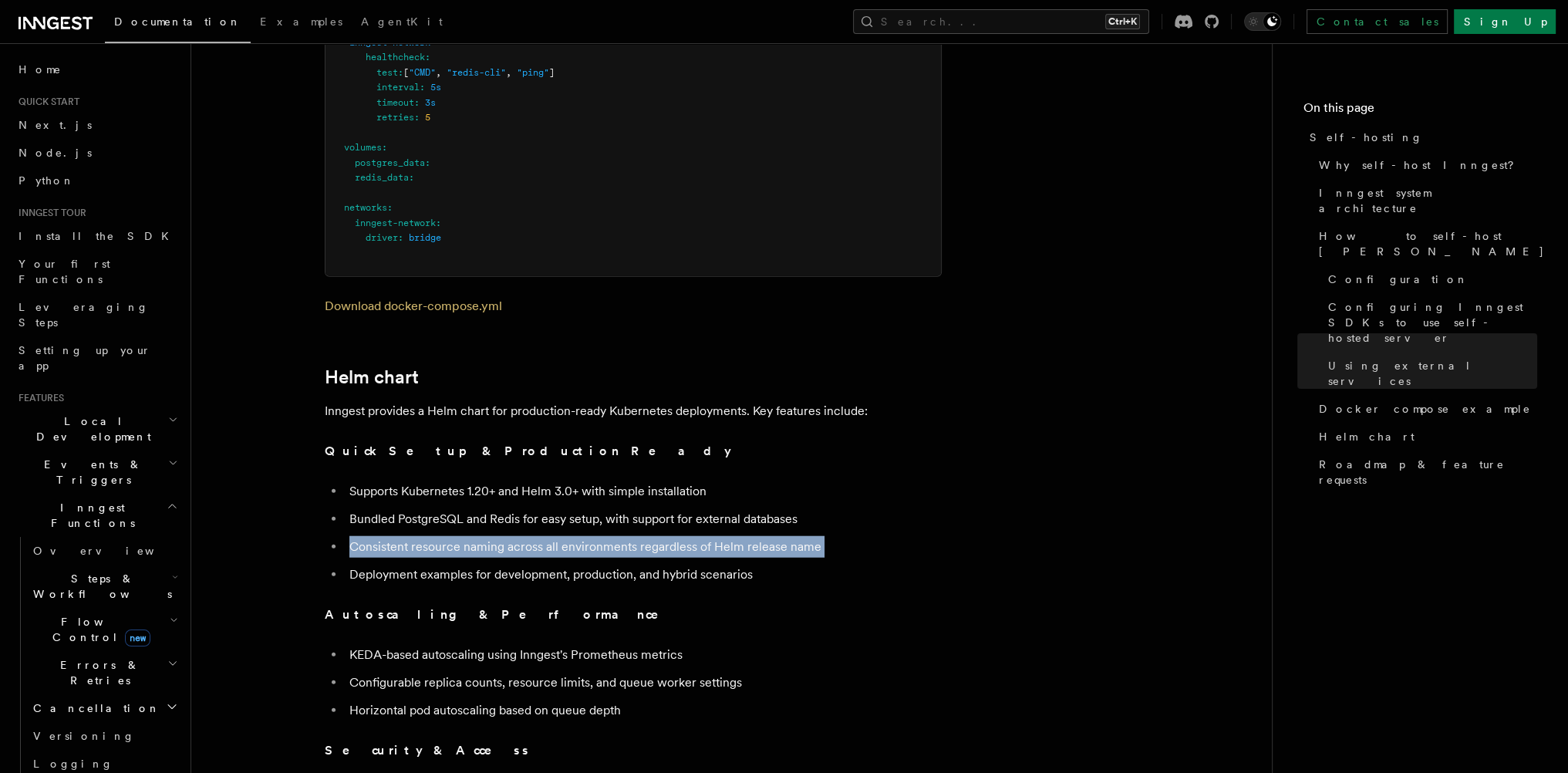
click at [489, 540] on li "Consistent resource naming across all environments regardless of Helm release n…" at bounding box center [643, 546] width 597 height 21
click at [490, 545] on ul "Supports Kubernetes 1.20+ and Helm 3.0+ with simple installation Bundled Postgr…" at bounding box center [633, 533] width 617 height 105
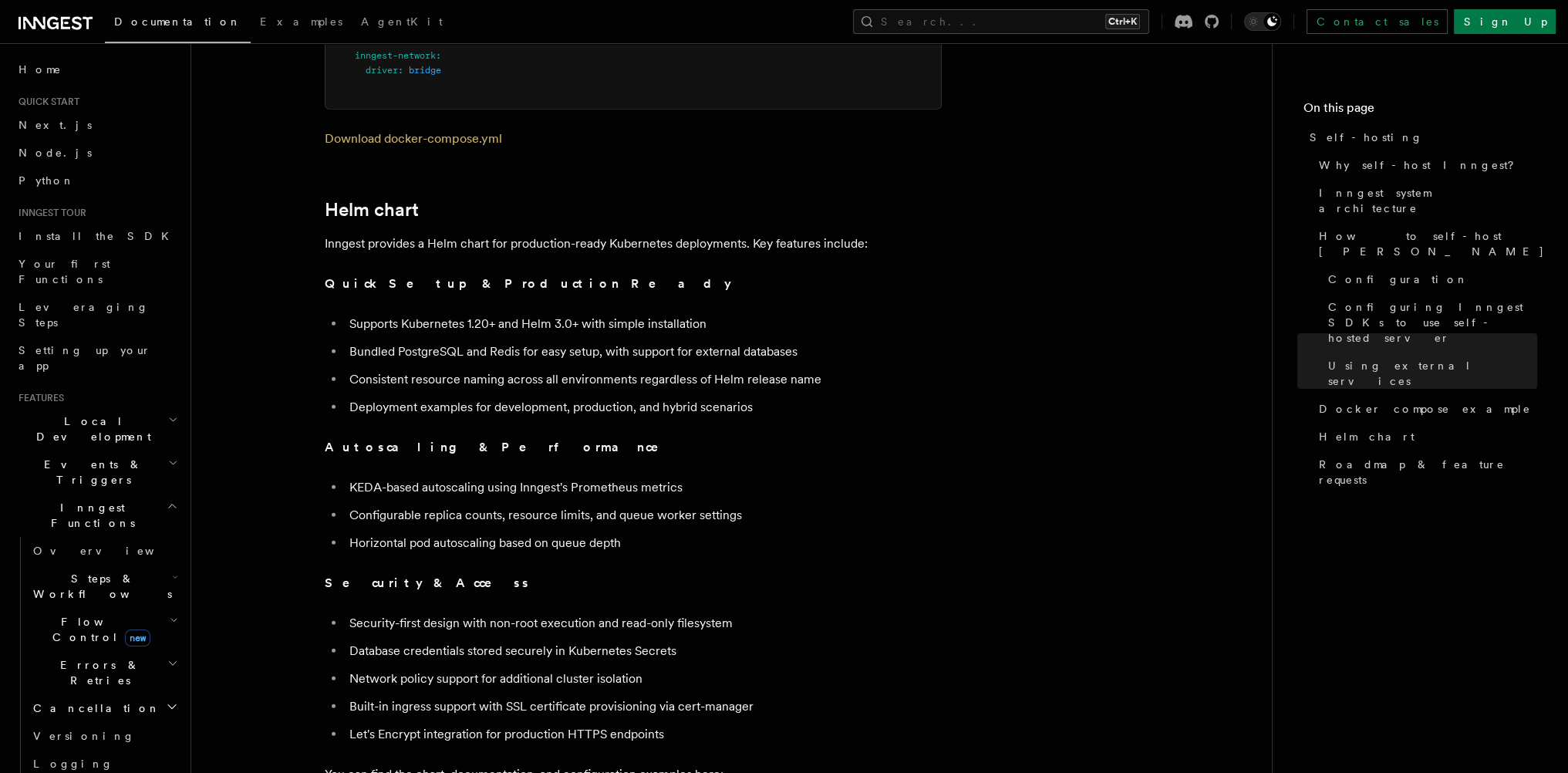
scroll to position [5182, 0]
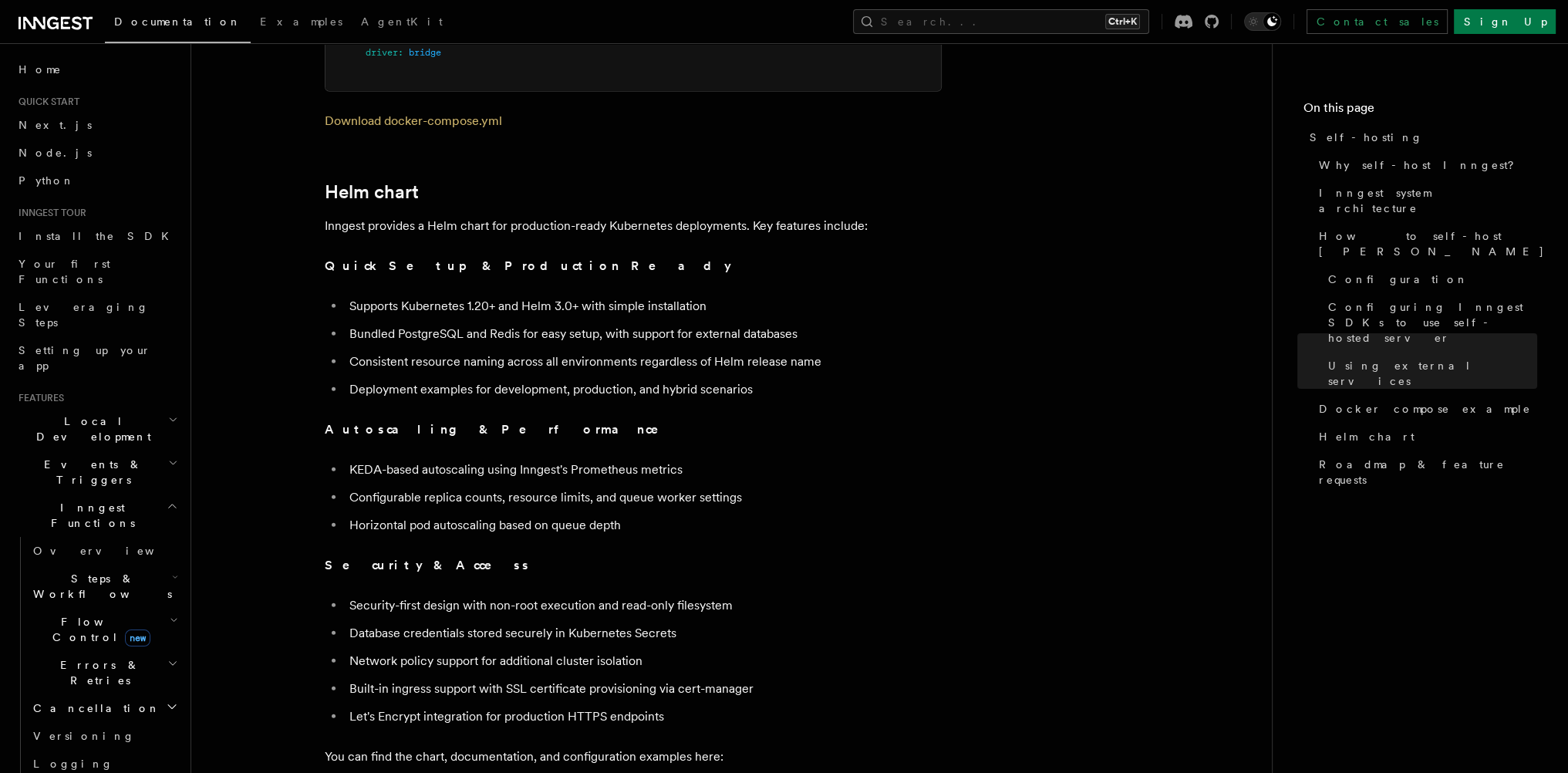
click at [393, 459] on li "KEDA-based autoscaling using Inngest's Prometheus metrics" at bounding box center [643, 470] width 597 height 21
click at [387, 486] on li "Configurable replica counts, resource limits, and queue worker settings" at bounding box center [643, 497] width 597 height 21
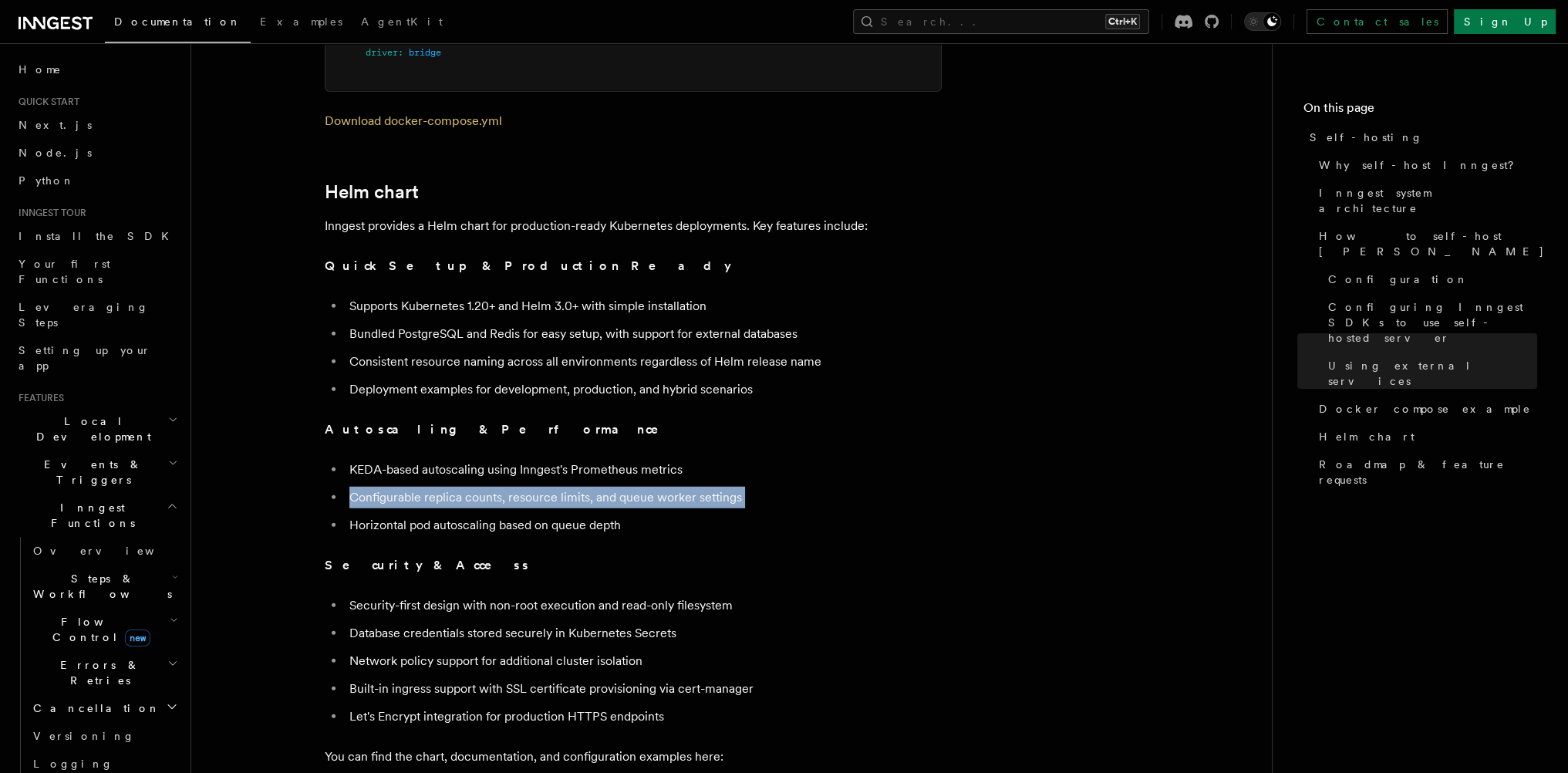
click at [385, 486] on li "Configurable replica counts, resource limits, and queue worker settings" at bounding box center [643, 497] width 597 height 21
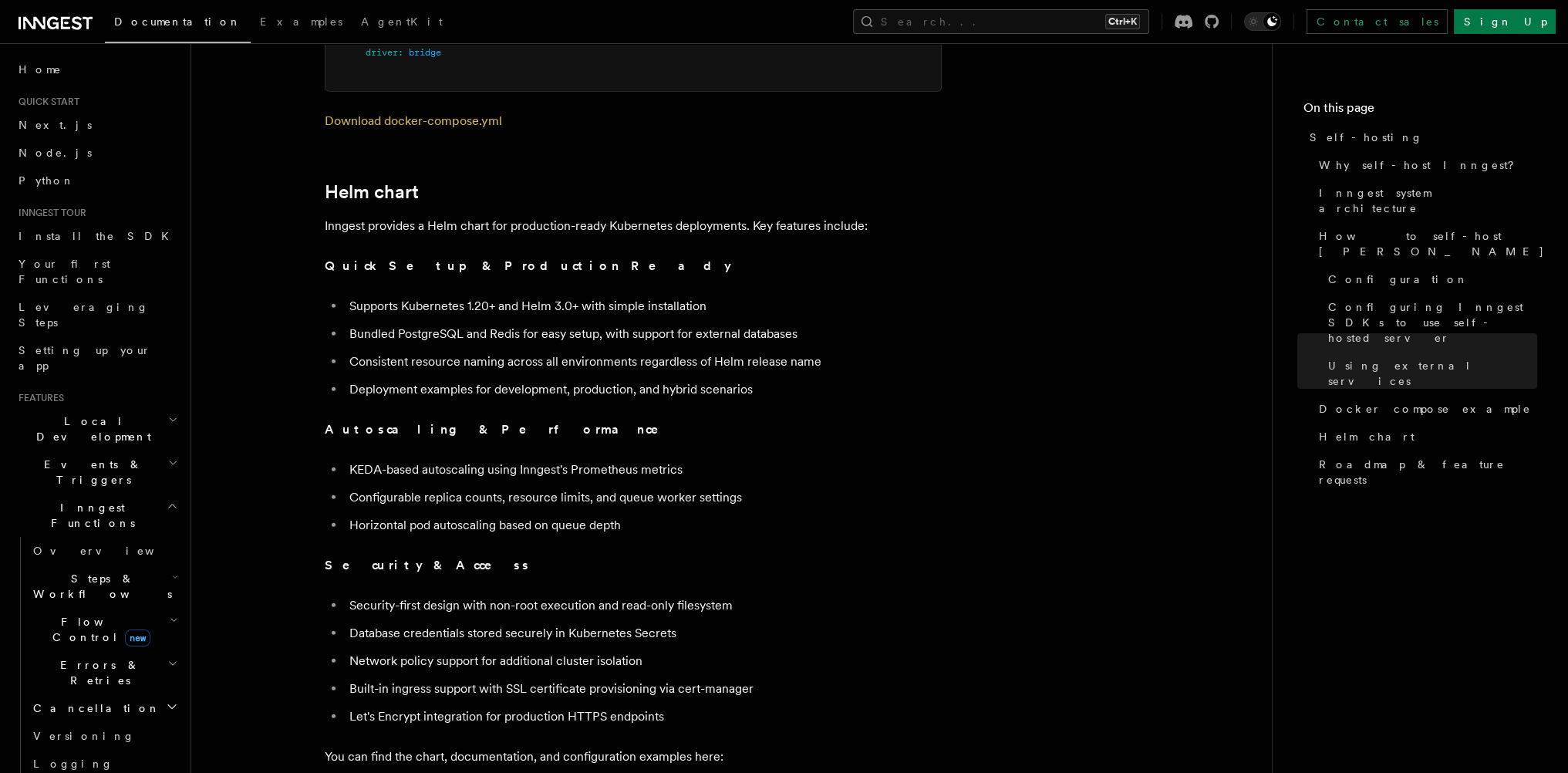
click at [379, 514] on li "Horizontal pod autoscaling based on queue depth" at bounding box center [643, 525] width 597 height 21
click at [534, 603] on ul "Security-first design with non-root execution and read-only filesystem Database…" at bounding box center [633, 660] width 617 height 132
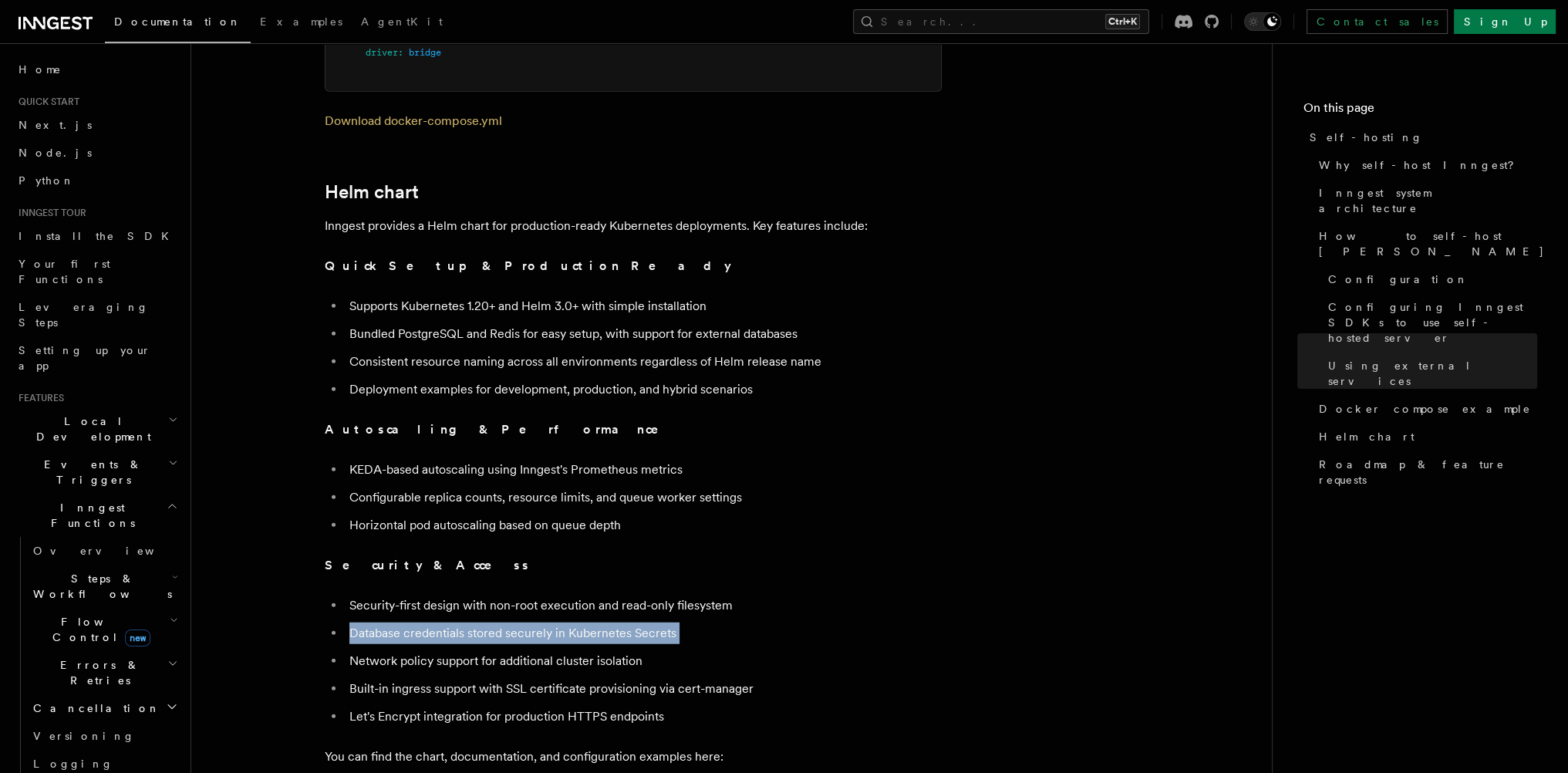
click at [534, 603] on ul "Security-first design with non-root execution and read-only filesystem Database…" at bounding box center [633, 660] width 617 height 132
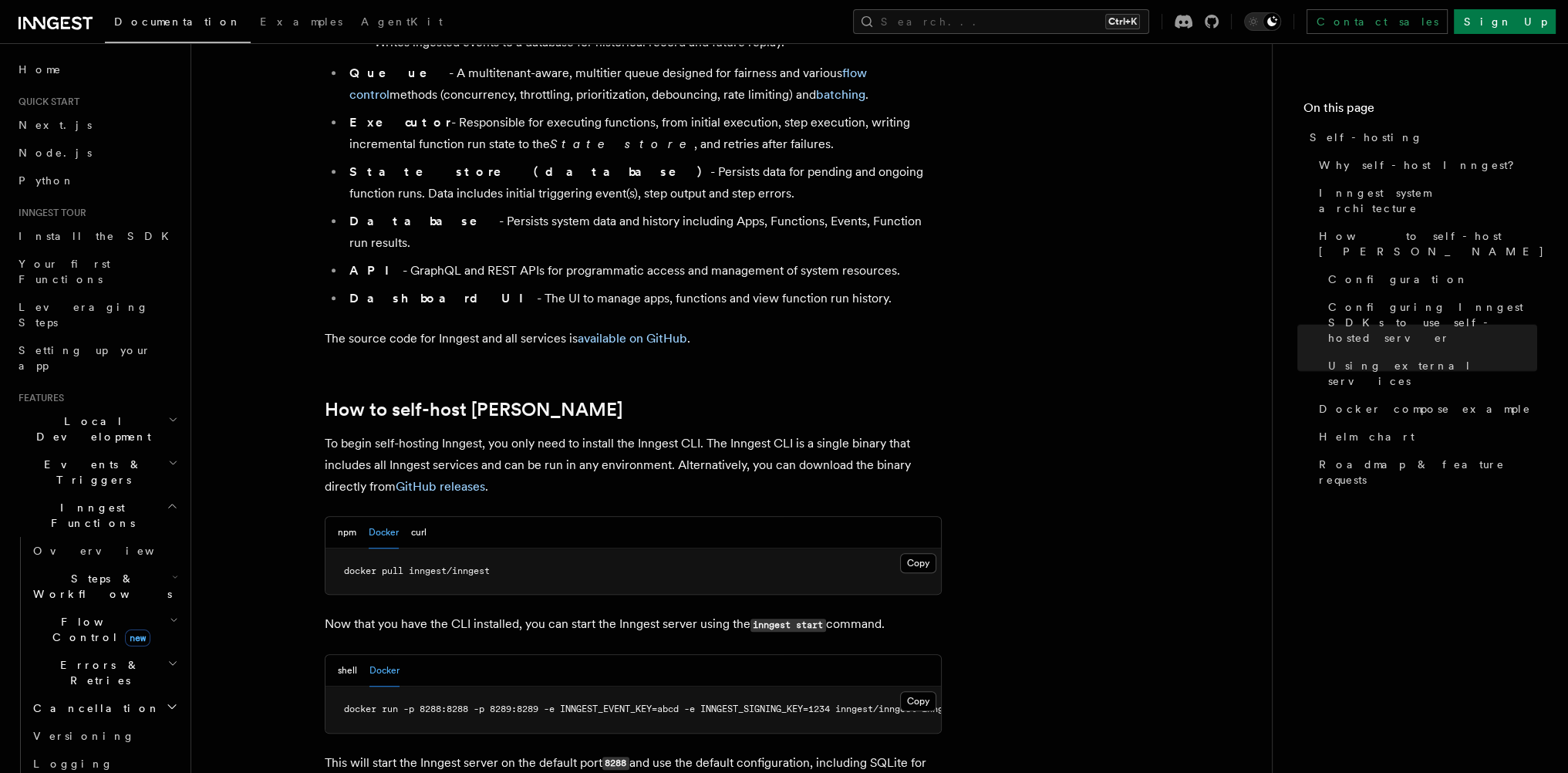
scroll to position [1203, 0]
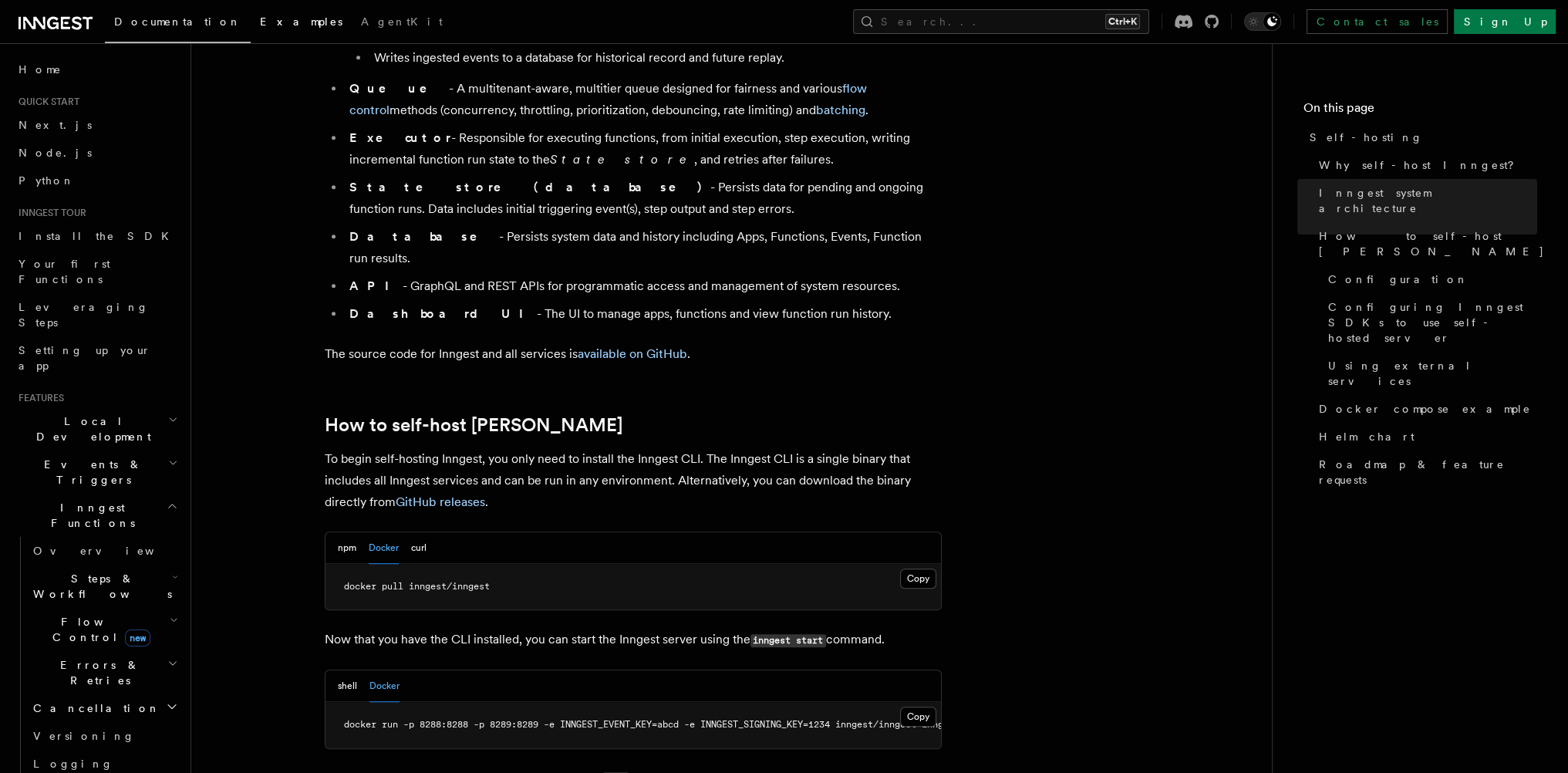
click at [251, 13] on link "Examples" at bounding box center [302, 23] width 101 height 37
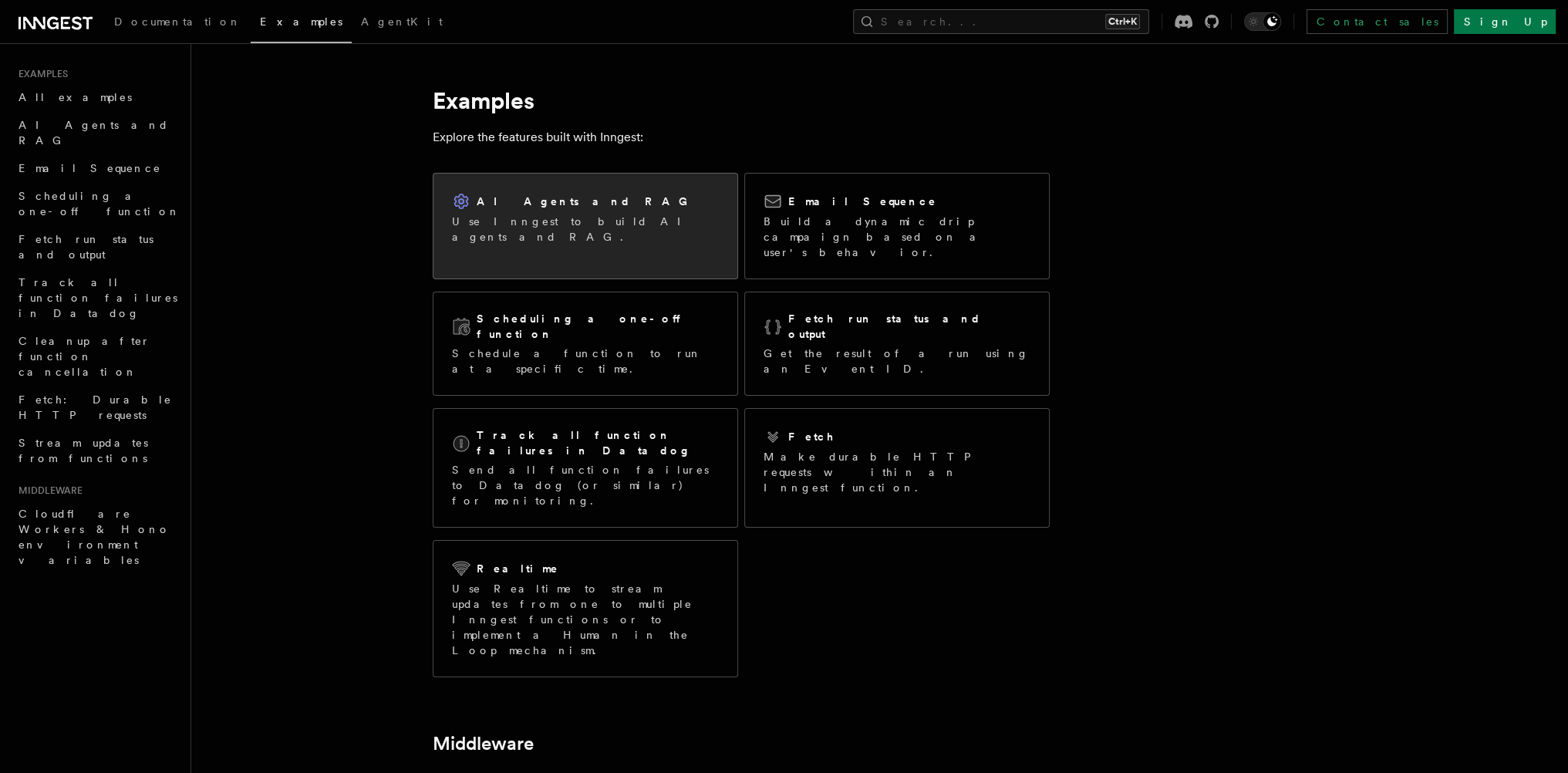
click at [622, 234] on div "AI Agents and RAG Use Inngest to build AI agents and RAG." at bounding box center [586, 218] width 303 height 89
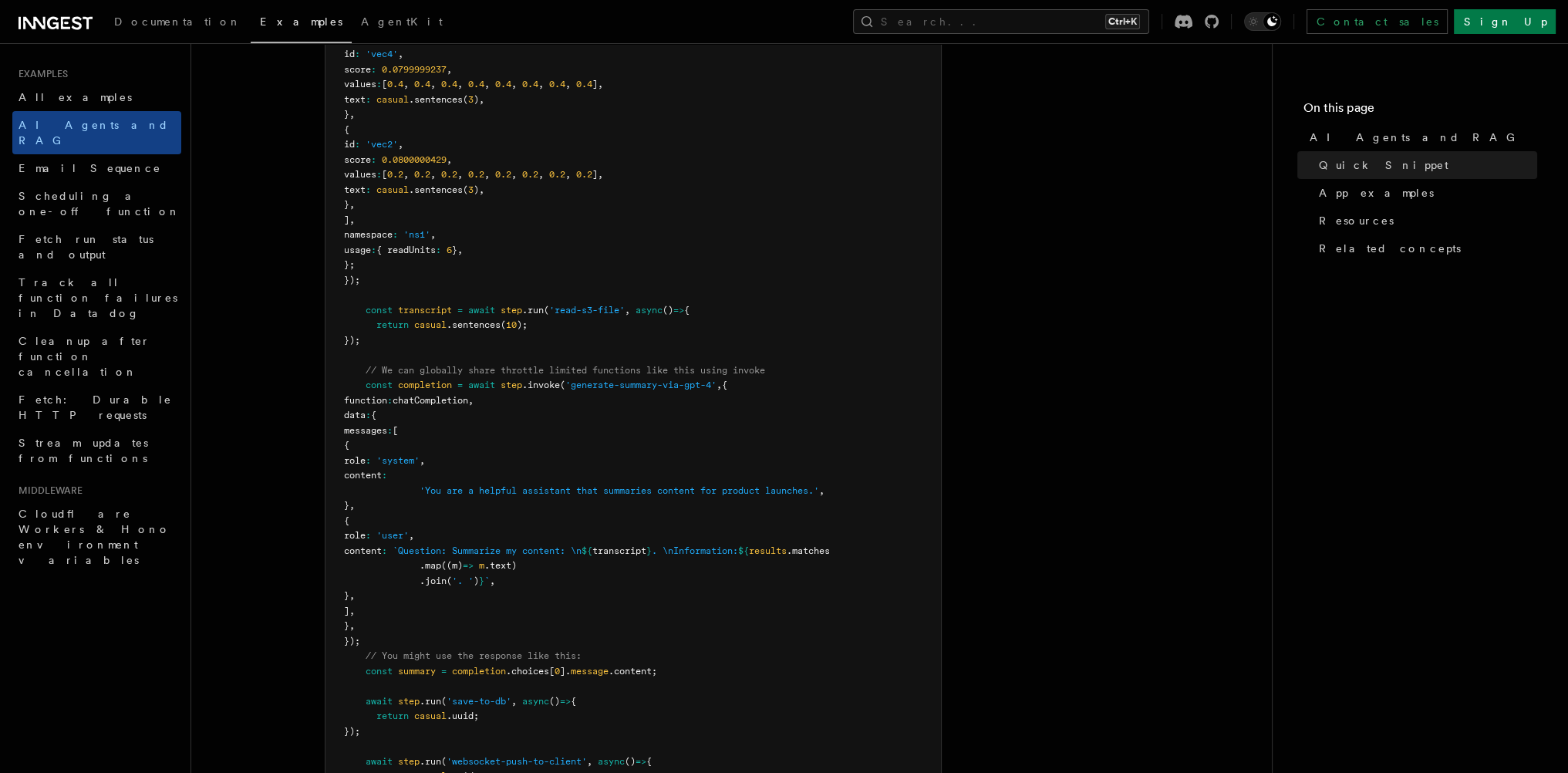
scroll to position [740, 0]
